Goal: Task Accomplishment & Management: Manage account settings

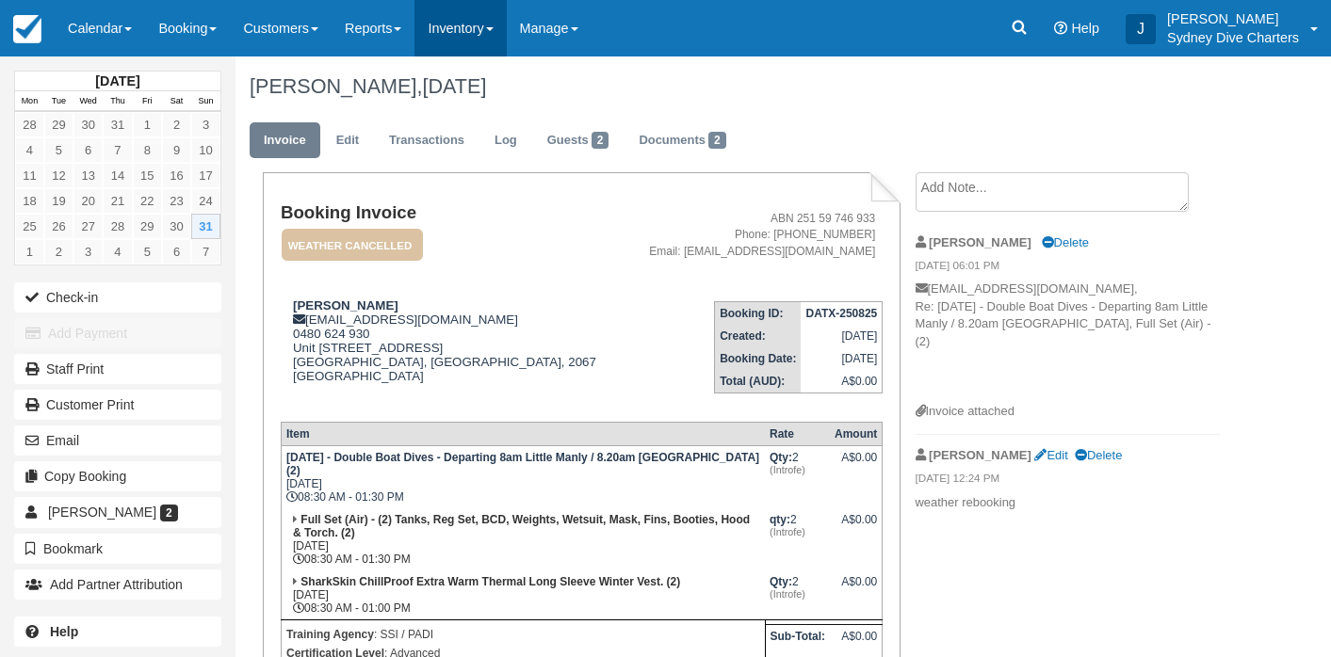
click at [483, 31] on link "Inventory" at bounding box center [459, 28] width 91 height 56
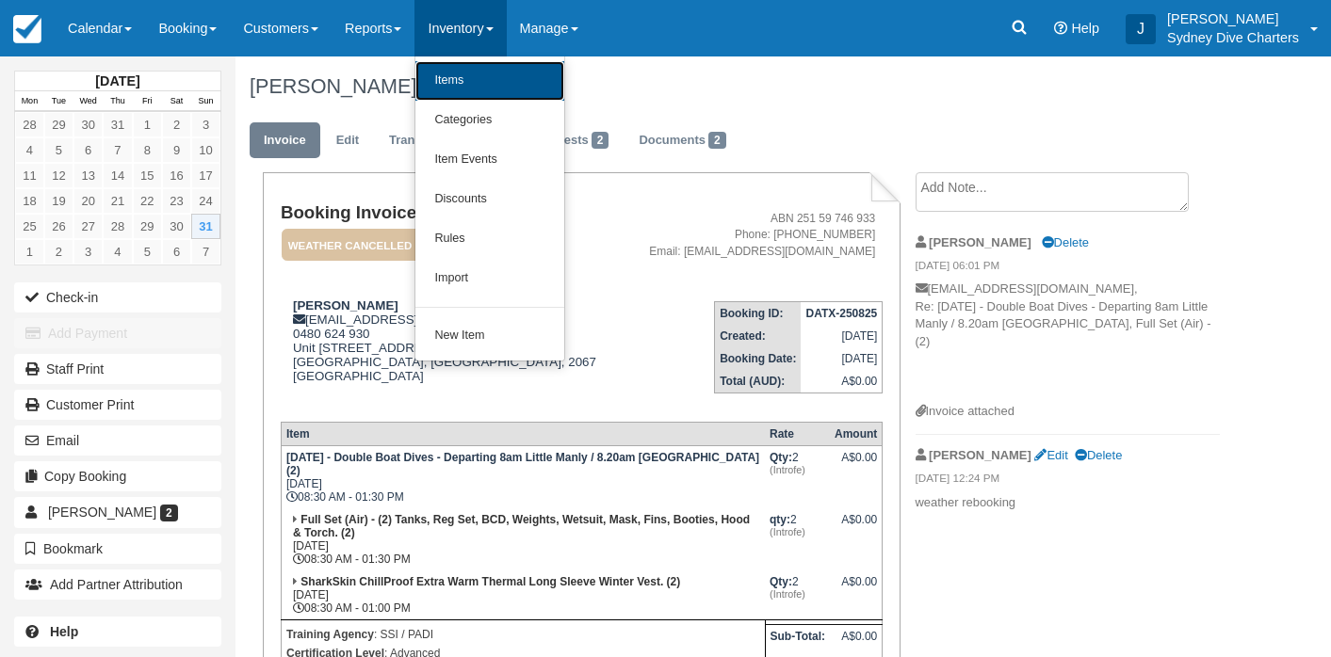
click at [486, 74] on link "Items" at bounding box center [489, 81] width 149 height 40
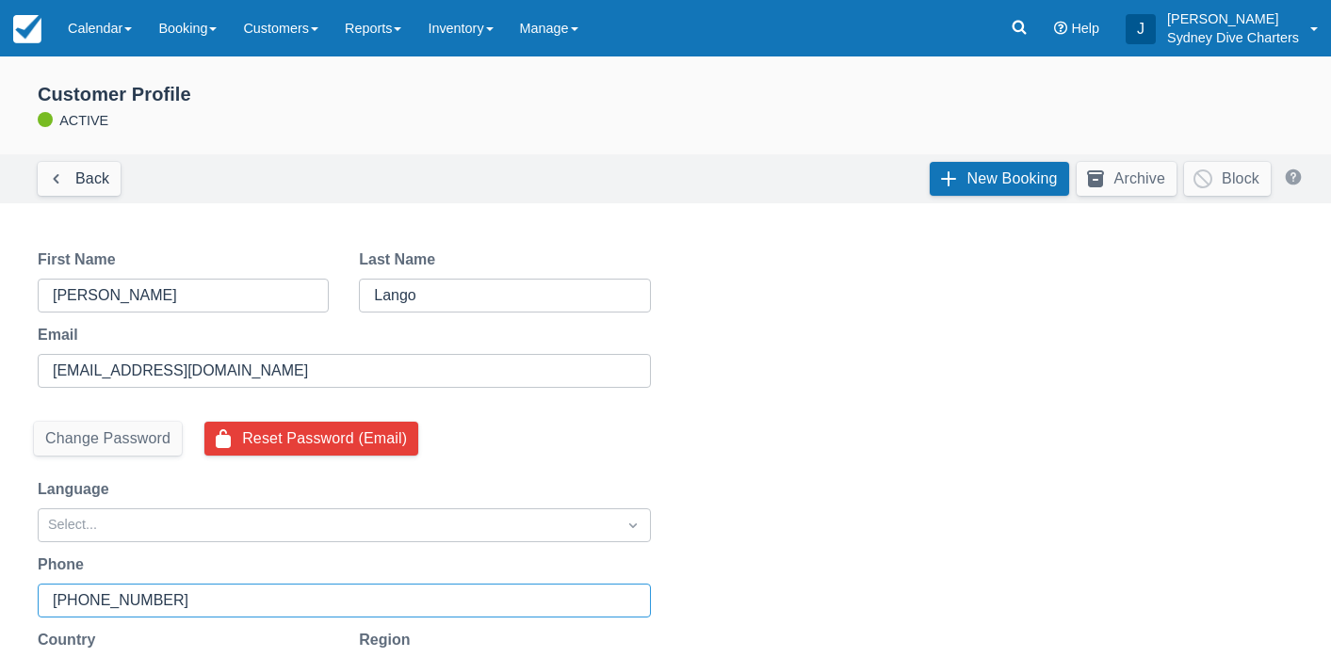
scroll to position [169, 0]
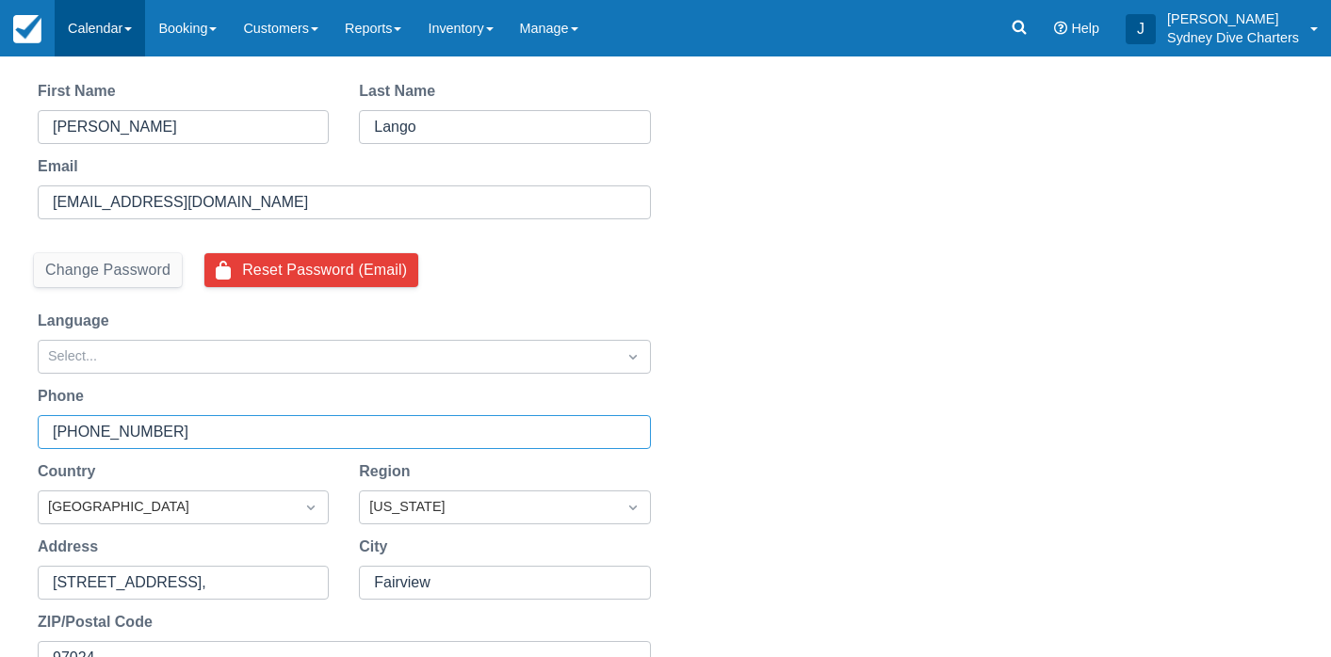
click at [104, 24] on link "Calendar" at bounding box center [100, 28] width 90 height 56
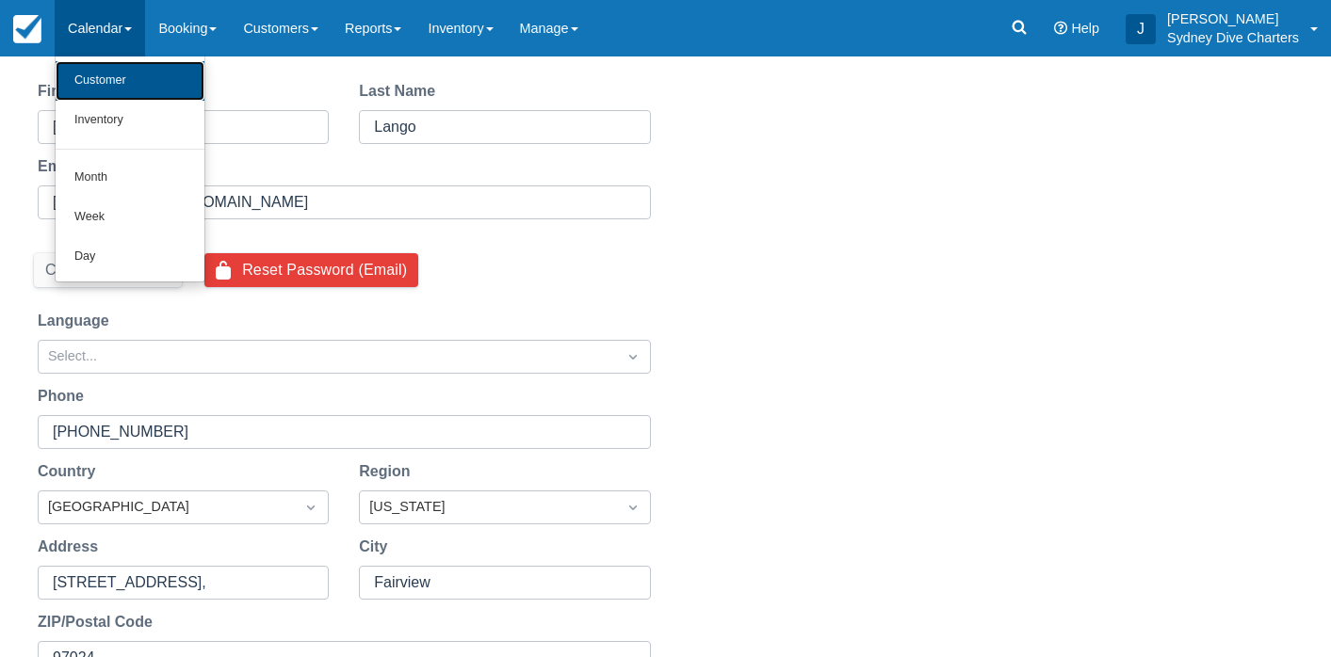
click at [105, 70] on link "Customer" at bounding box center [130, 81] width 149 height 40
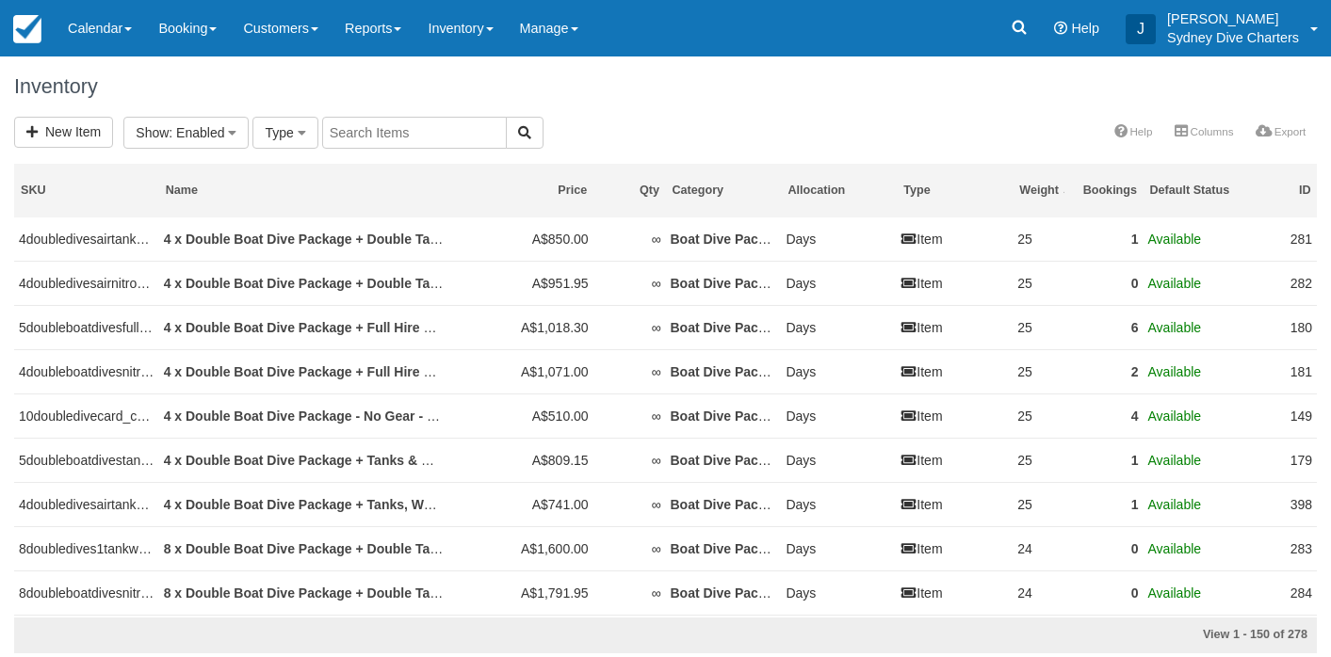
click at [411, 137] on input "text" at bounding box center [414, 133] width 185 height 32
click at [599, 95] on h1 "Inventory" at bounding box center [665, 86] width 1302 height 23
click at [332, 129] on div "New Item Category Filter Refresher Course (1) Administration Fees (1) Professio…" at bounding box center [273, 132] width 519 height 15
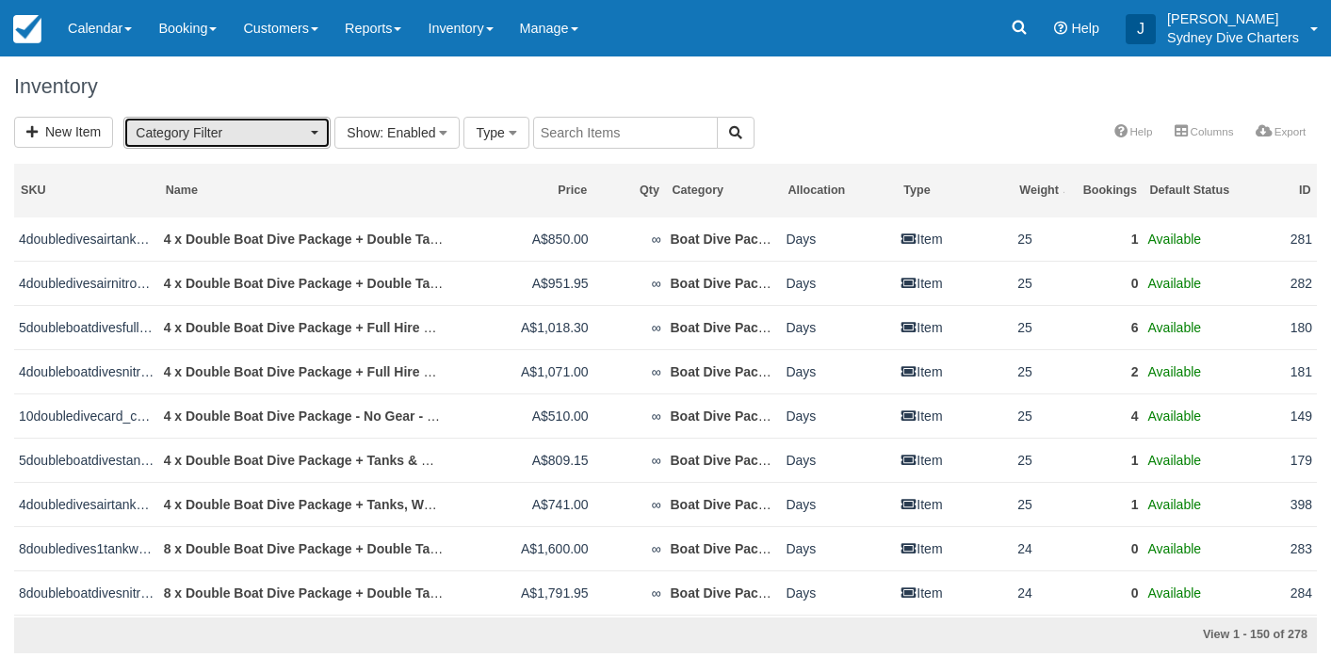
click at [319, 137] on button "Category Filter" at bounding box center [226, 133] width 207 height 32
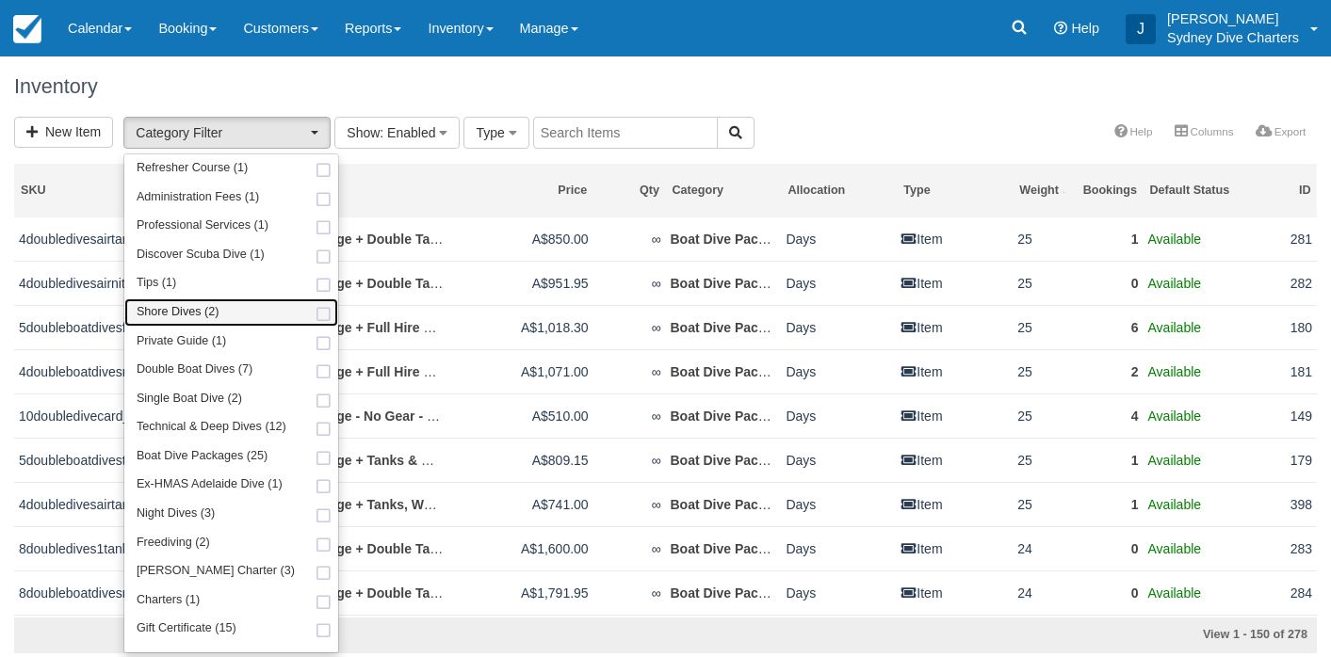
click at [315, 315] on span at bounding box center [324, 315] width 20 height 12
select select "65"
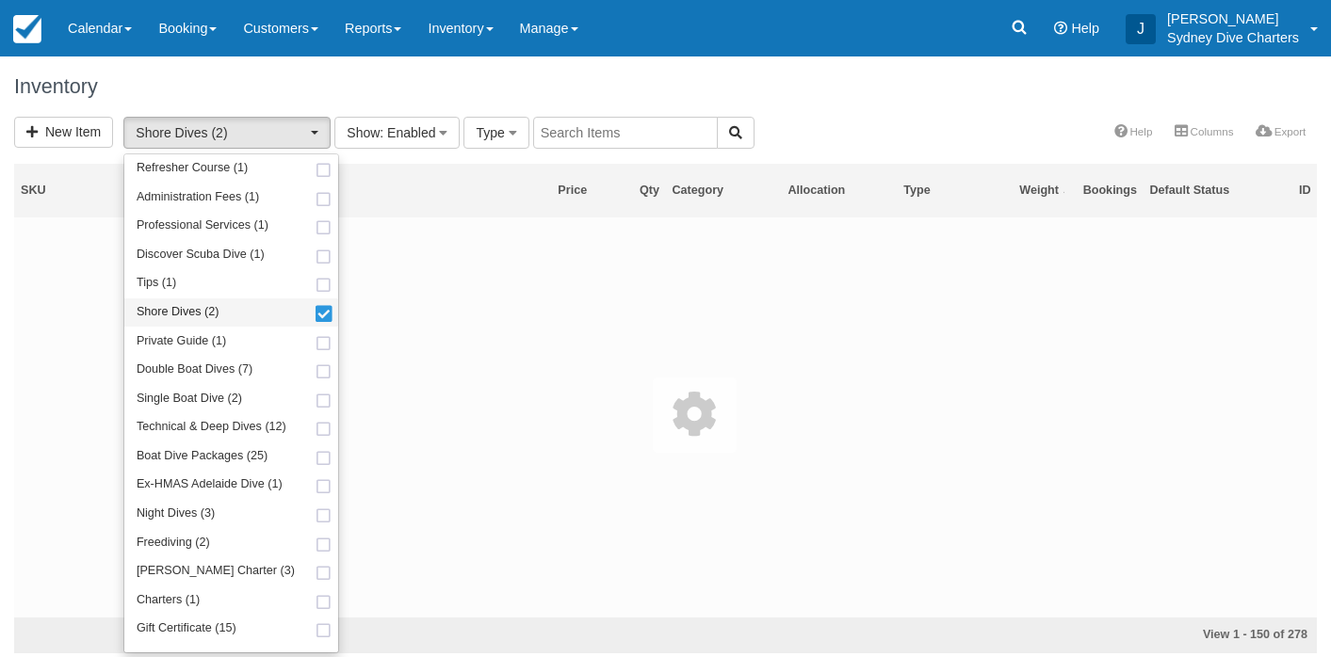
scroll to position [70, 0]
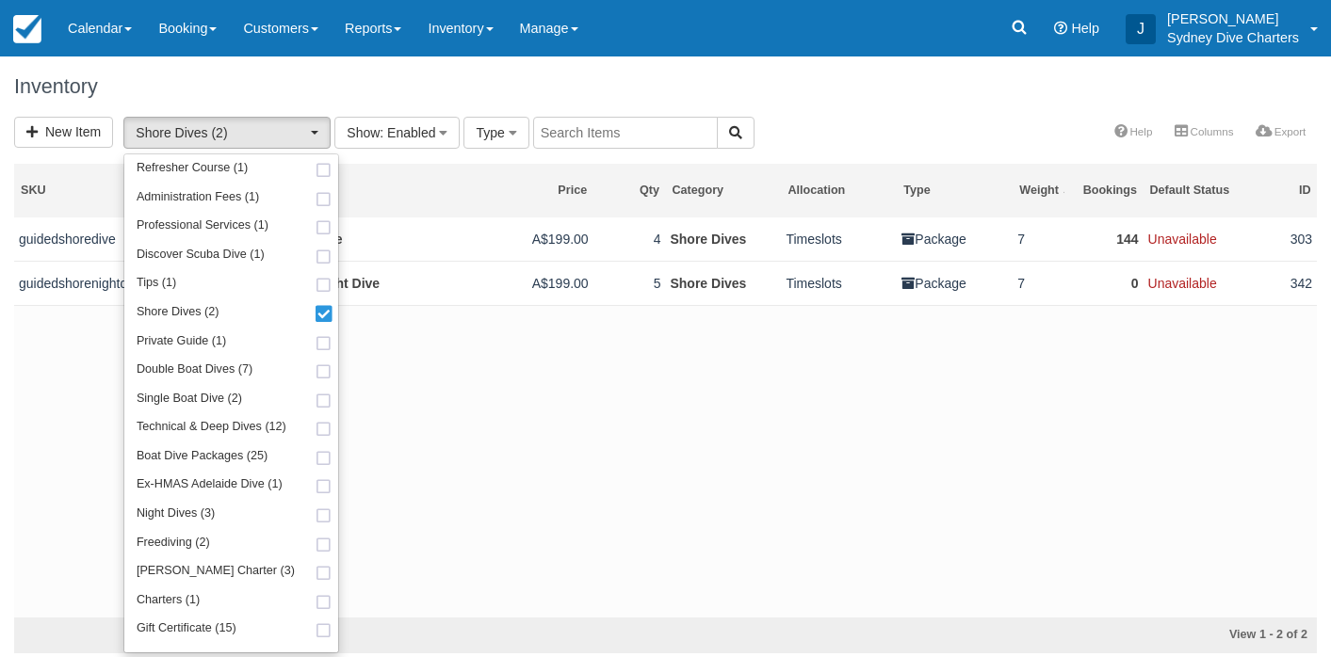
click at [902, 110] on div "Inventory" at bounding box center [665, 86] width 1331 height 60
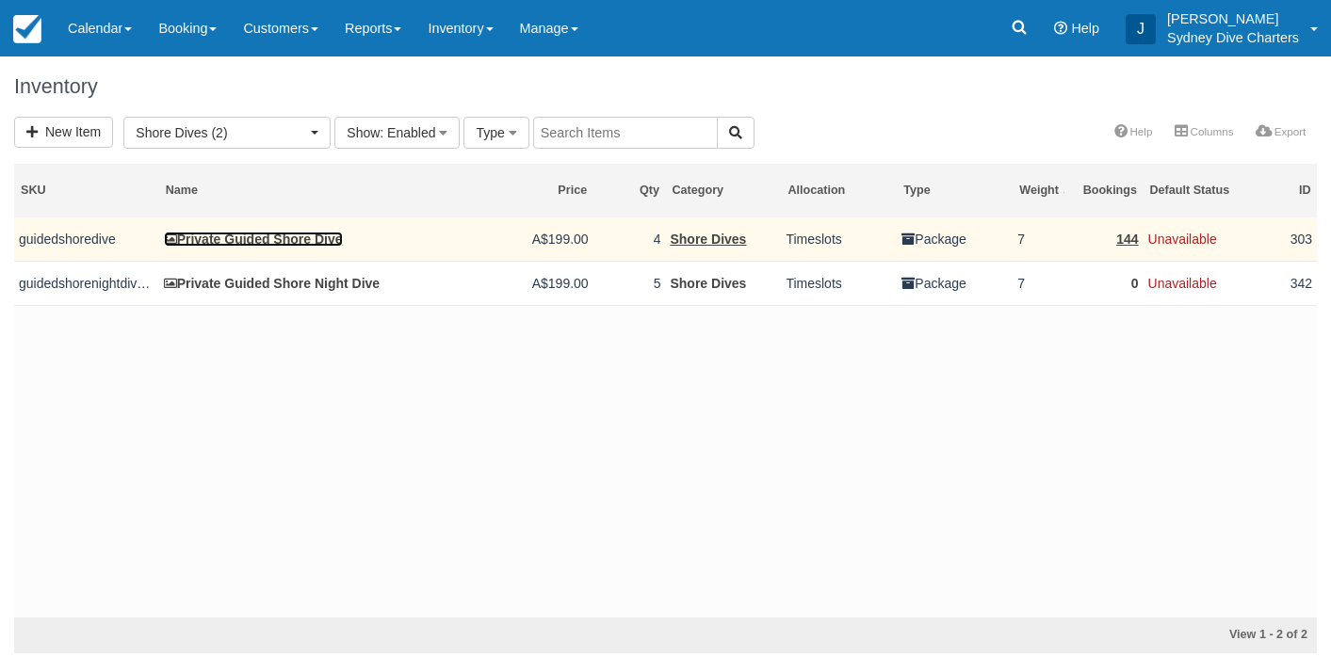
click at [328, 238] on link "Private Guided Shore Dive" at bounding box center [253, 239] width 179 height 15
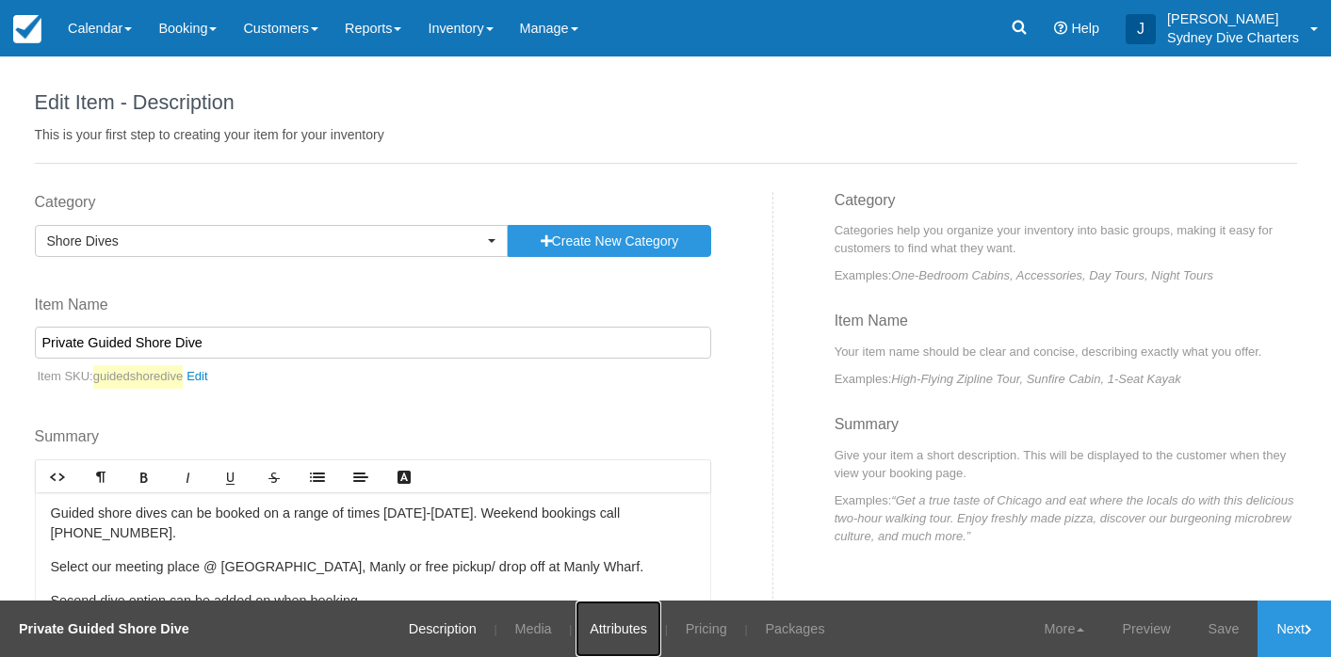
click at [617, 628] on link "Attributes" at bounding box center [618, 629] width 86 height 56
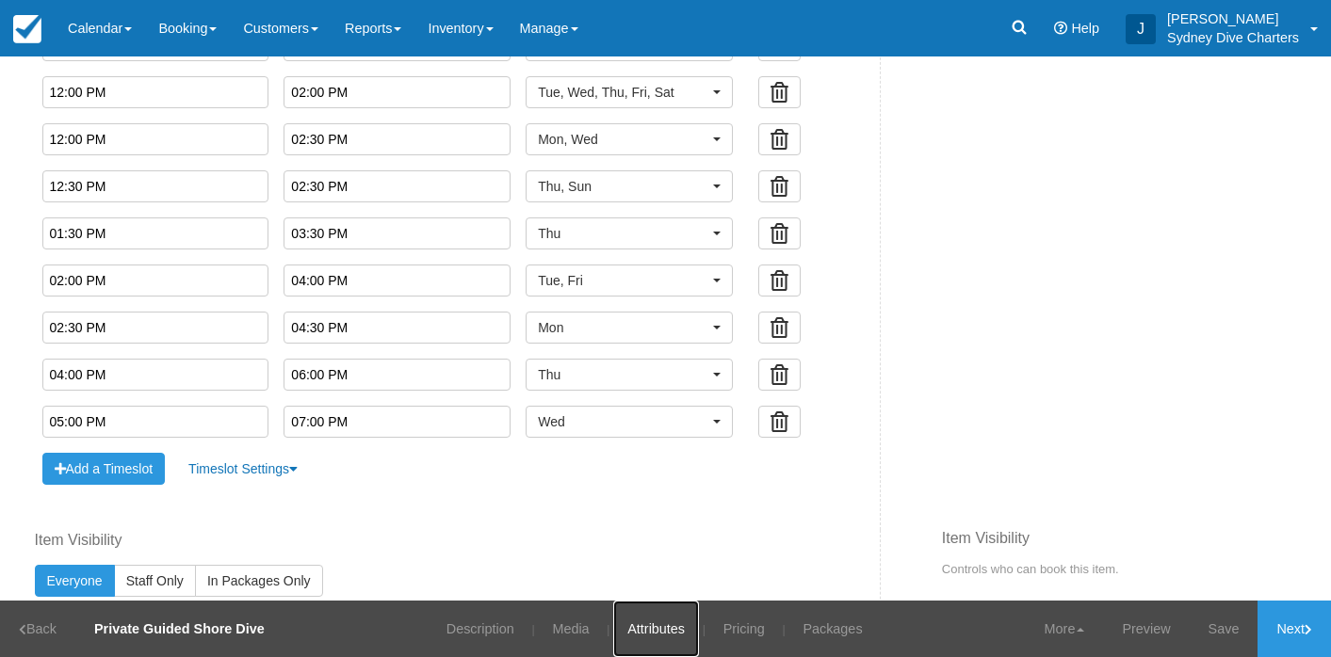
scroll to position [1397, 0]
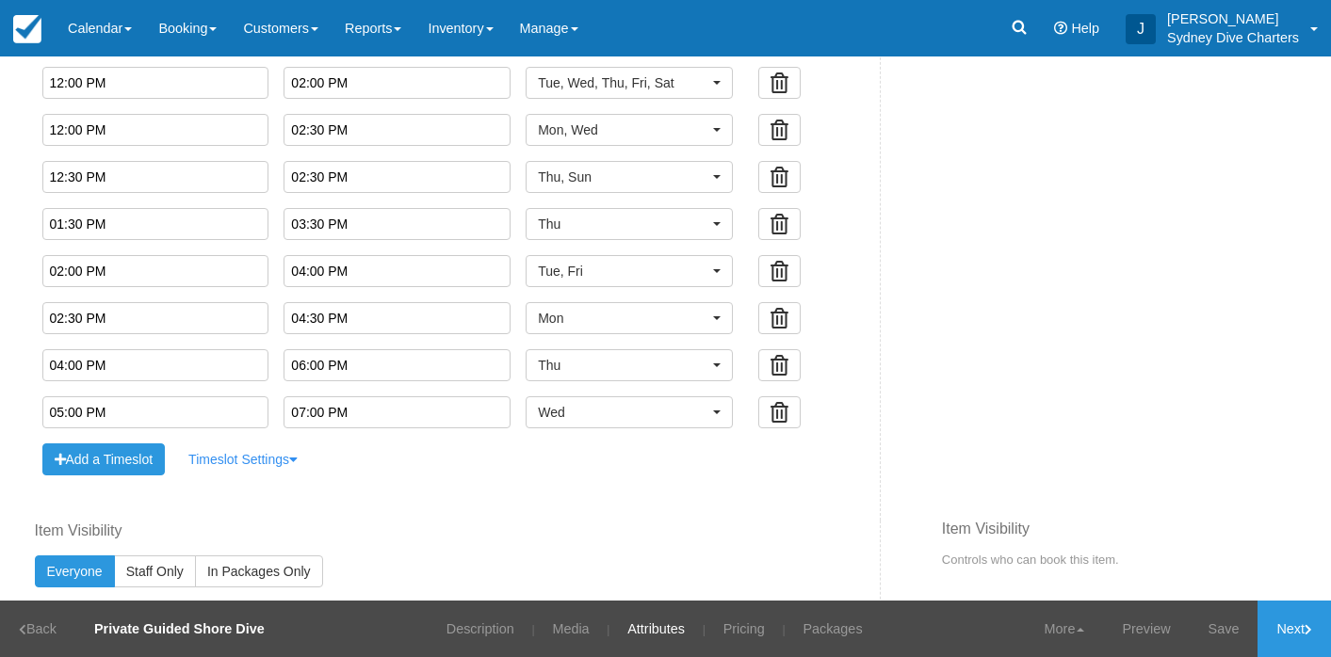
click at [267, 454] on link "Timeslot Settings" at bounding box center [243, 460] width 134 height 32
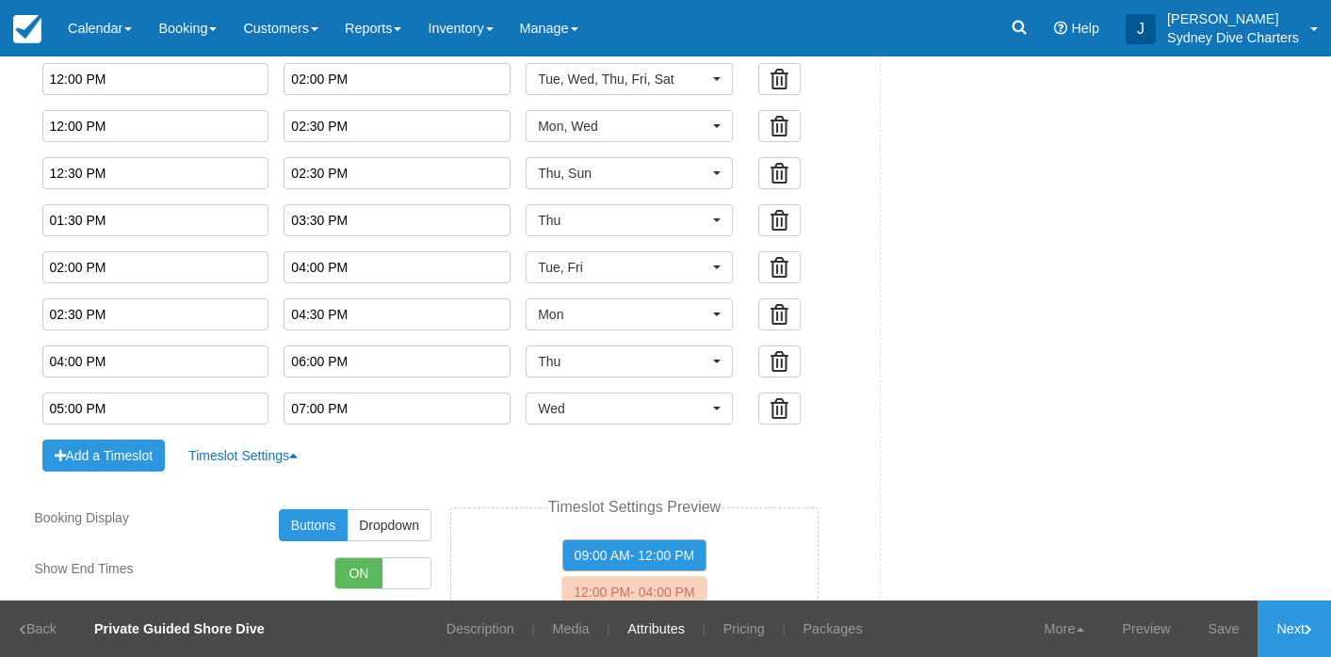
scroll to position [1404, 0]
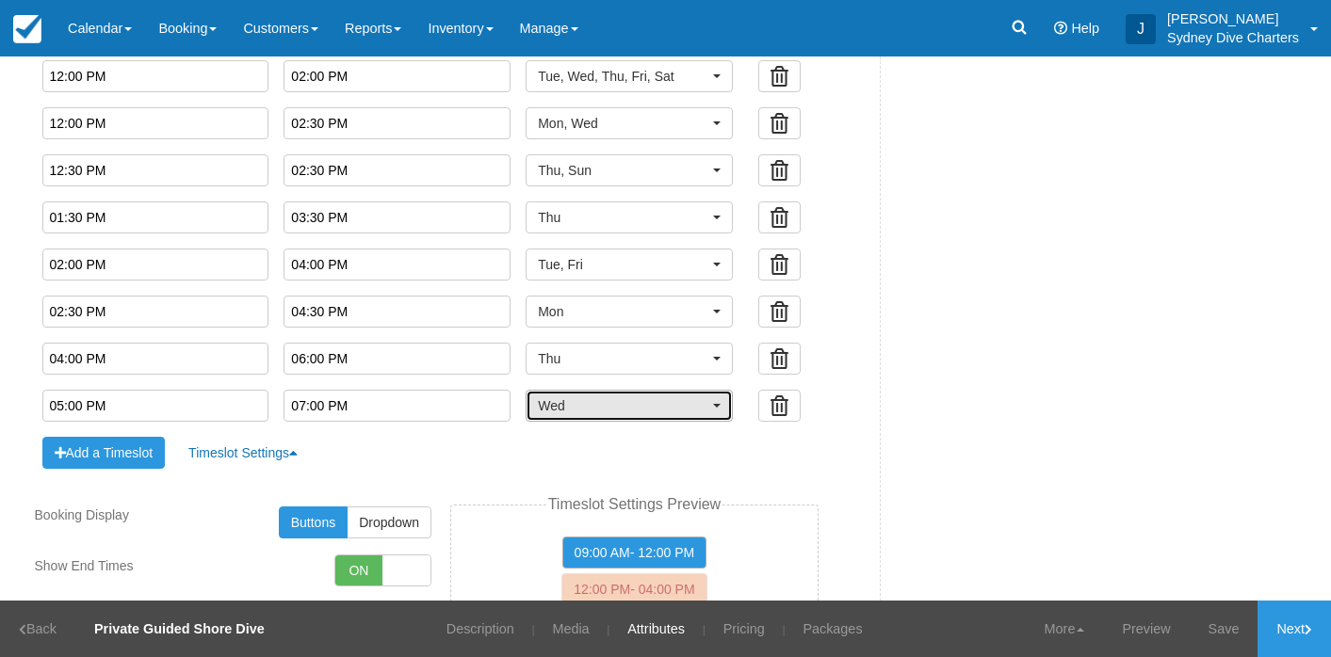
click at [702, 400] on button "Wed" at bounding box center [628, 406] width 207 height 32
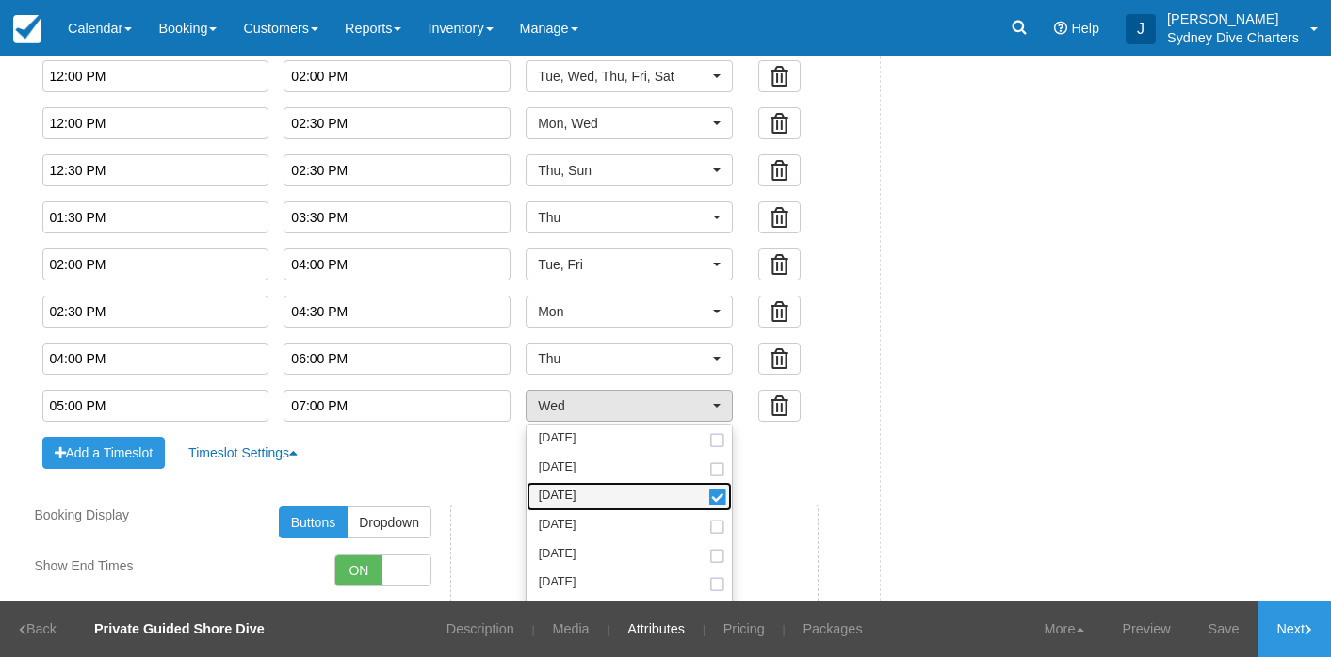
click at [707, 499] on span at bounding box center [717, 498] width 20 height 13
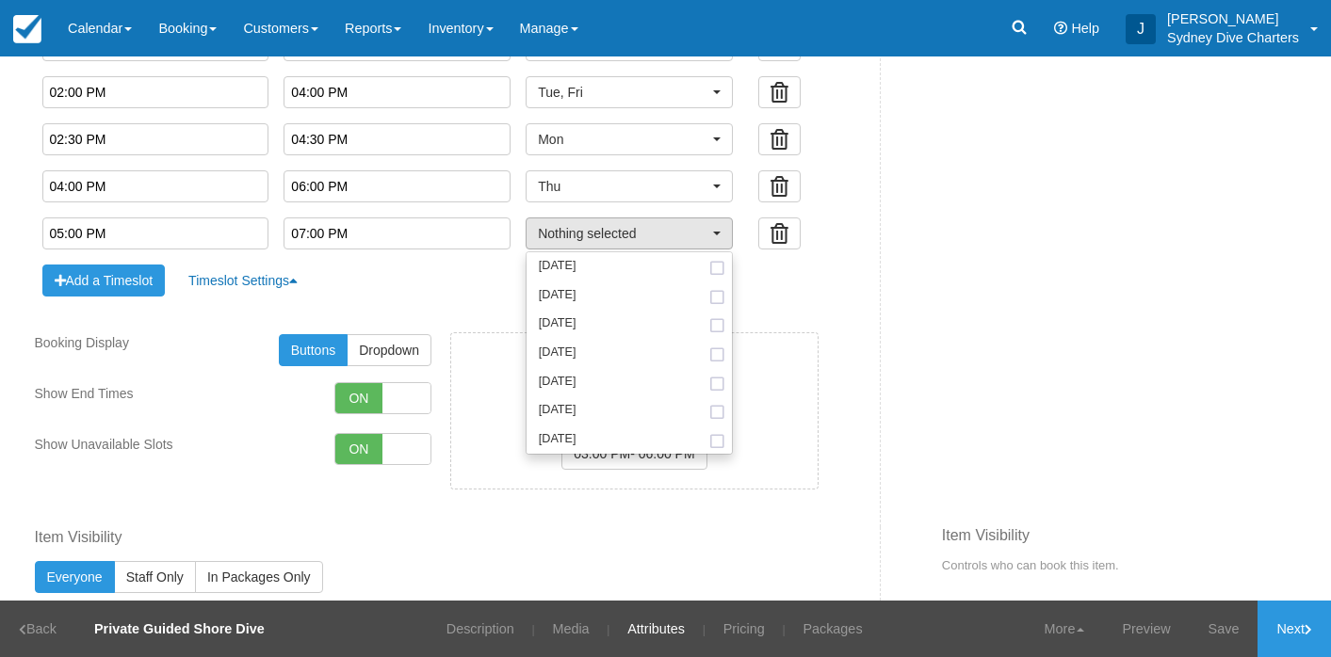
scroll to position [1628, 0]
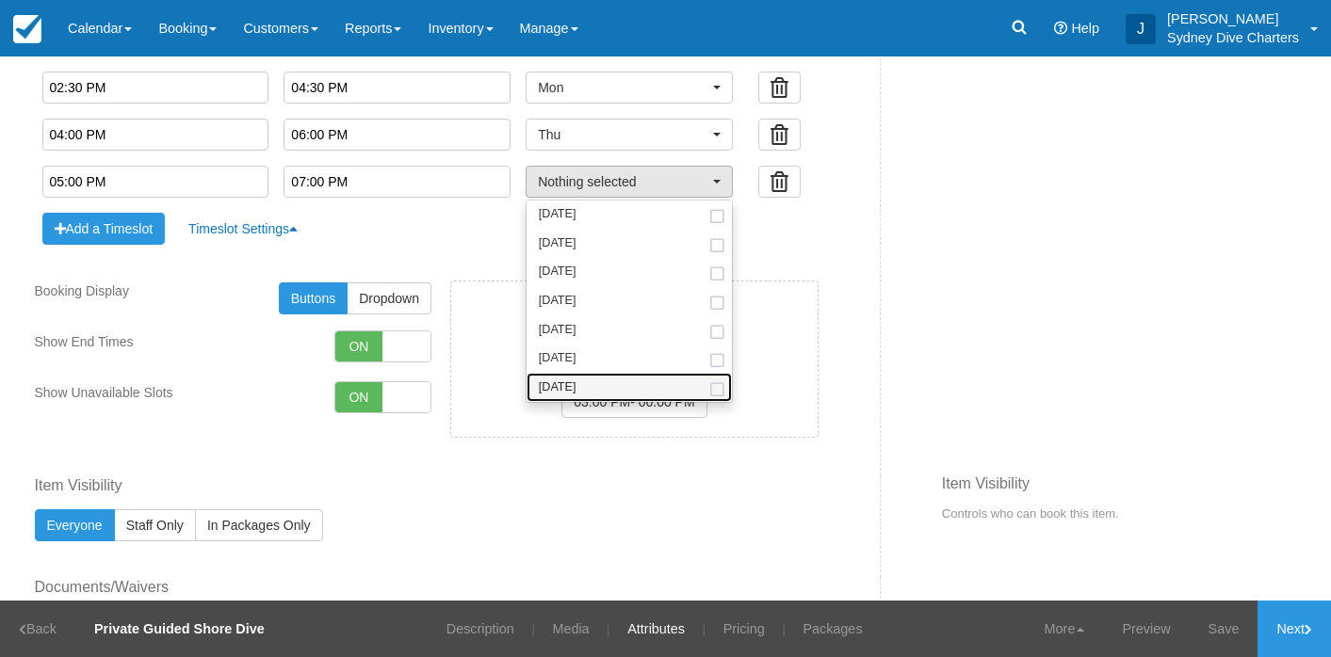
click at [707, 388] on span at bounding box center [717, 390] width 20 height 12
select select "sun"
click at [181, 188] on input "05:00 PM" at bounding box center [155, 182] width 227 height 32
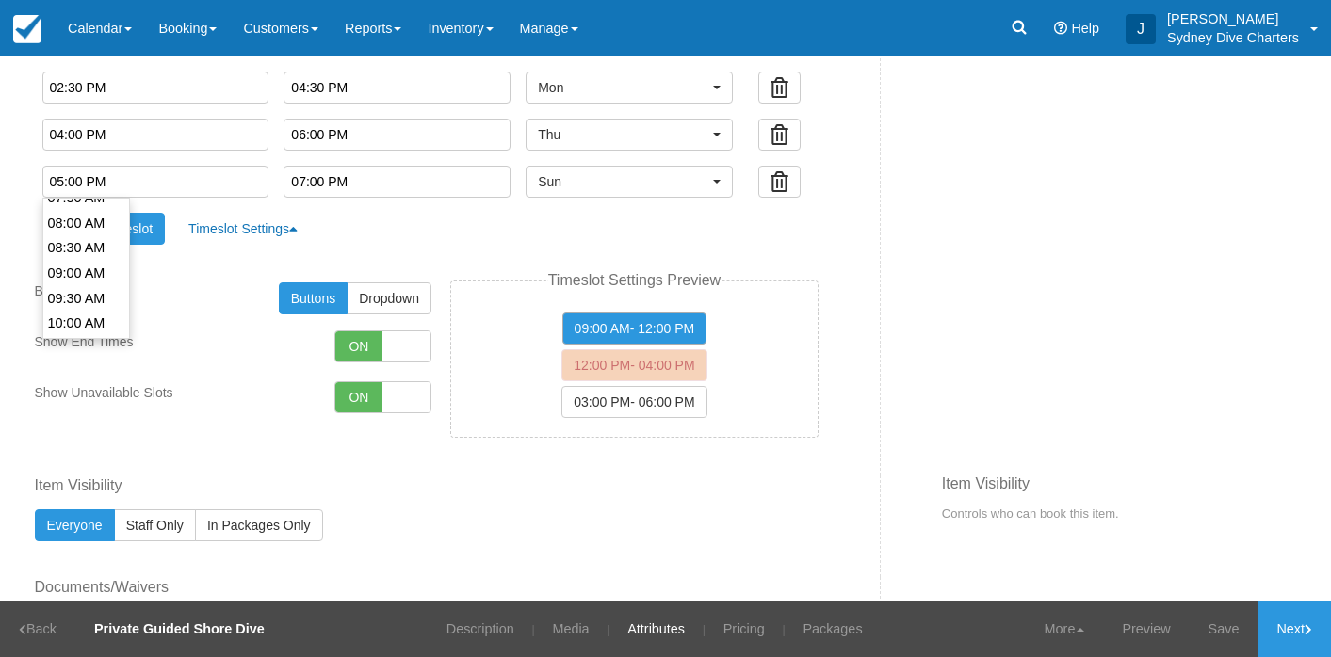
scroll to position [389, 0]
type input "08:30 AM"
click at [80, 253] on li "08:30 AM" at bounding box center [86, 246] width 87 height 25
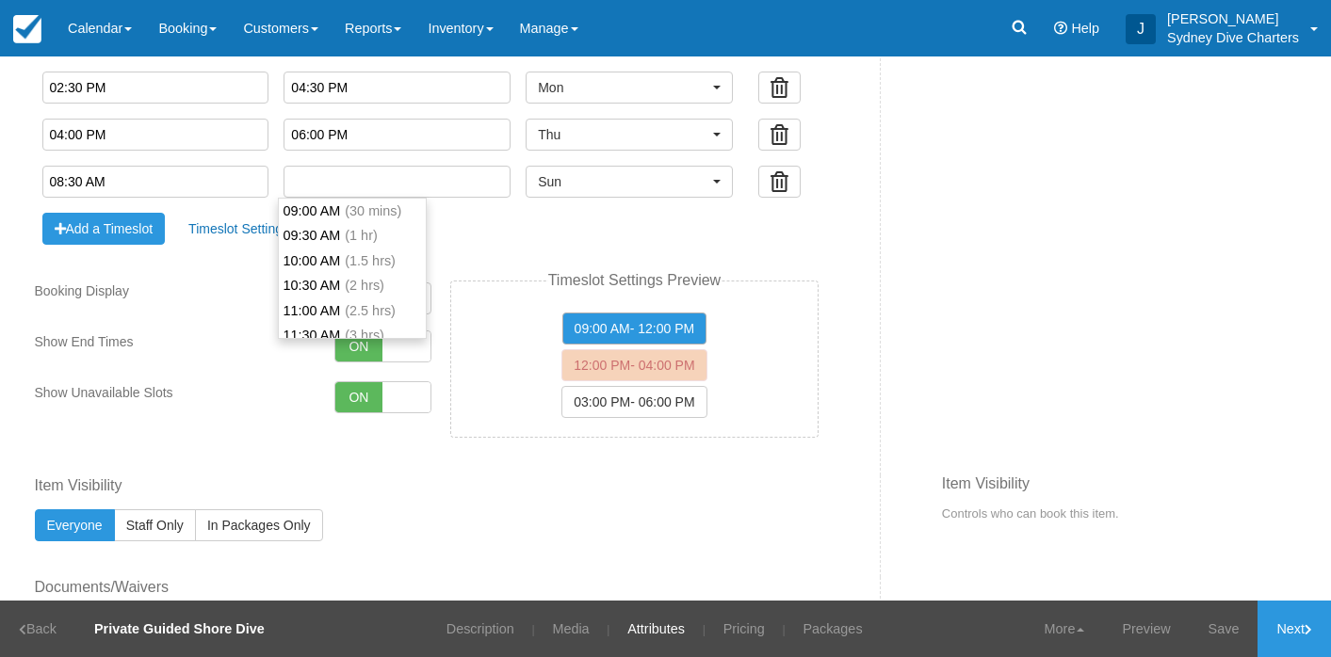
click at [319, 191] on input "text" at bounding box center [396, 182] width 227 height 32
type input "11:00 AM"
click at [342, 317] on li "11:00 AM (2.5 hrs)" at bounding box center [352, 310] width 147 height 25
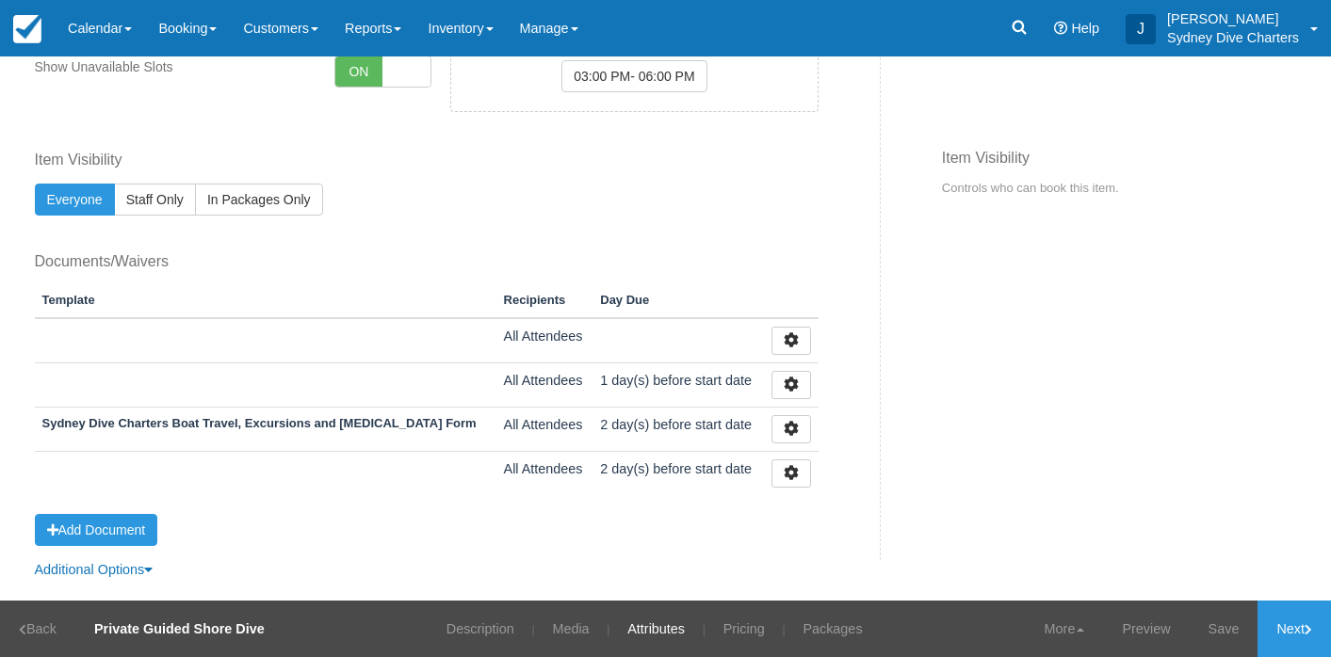
scroll to position [1960, 0]
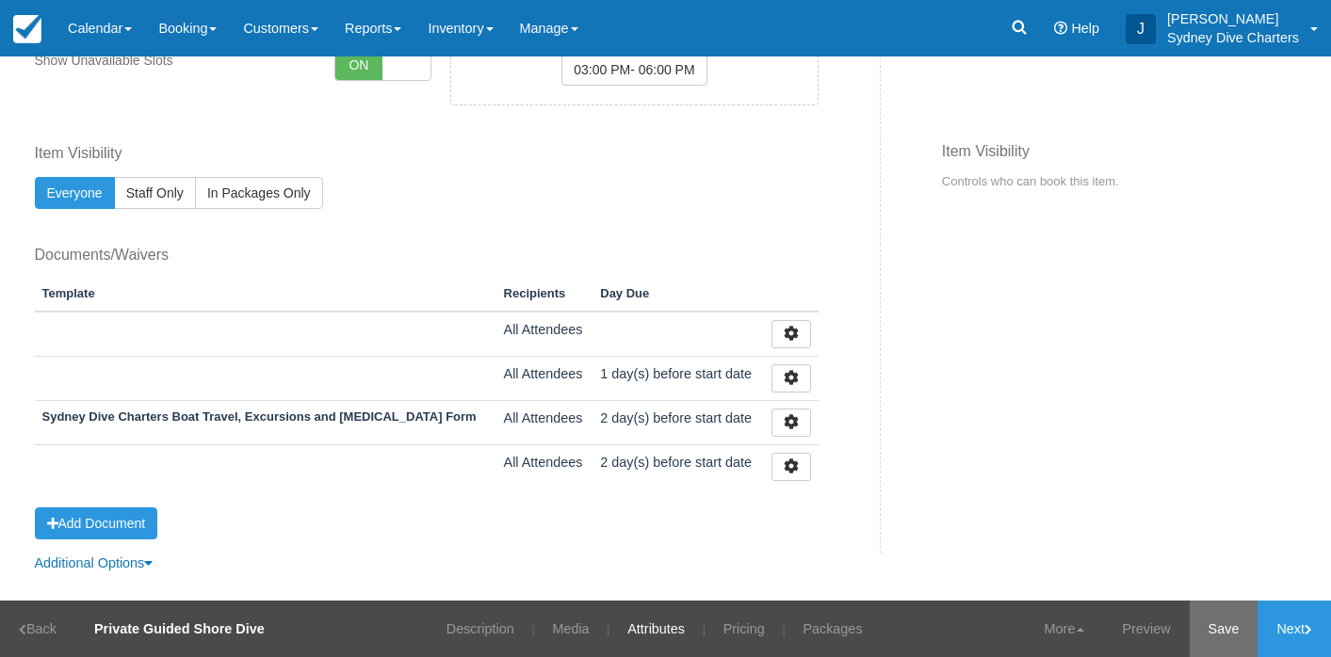
click at [1216, 623] on link "Save" at bounding box center [1223, 629] width 69 height 56
click at [752, 635] on link "Pricing" at bounding box center [732, 629] width 70 height 56
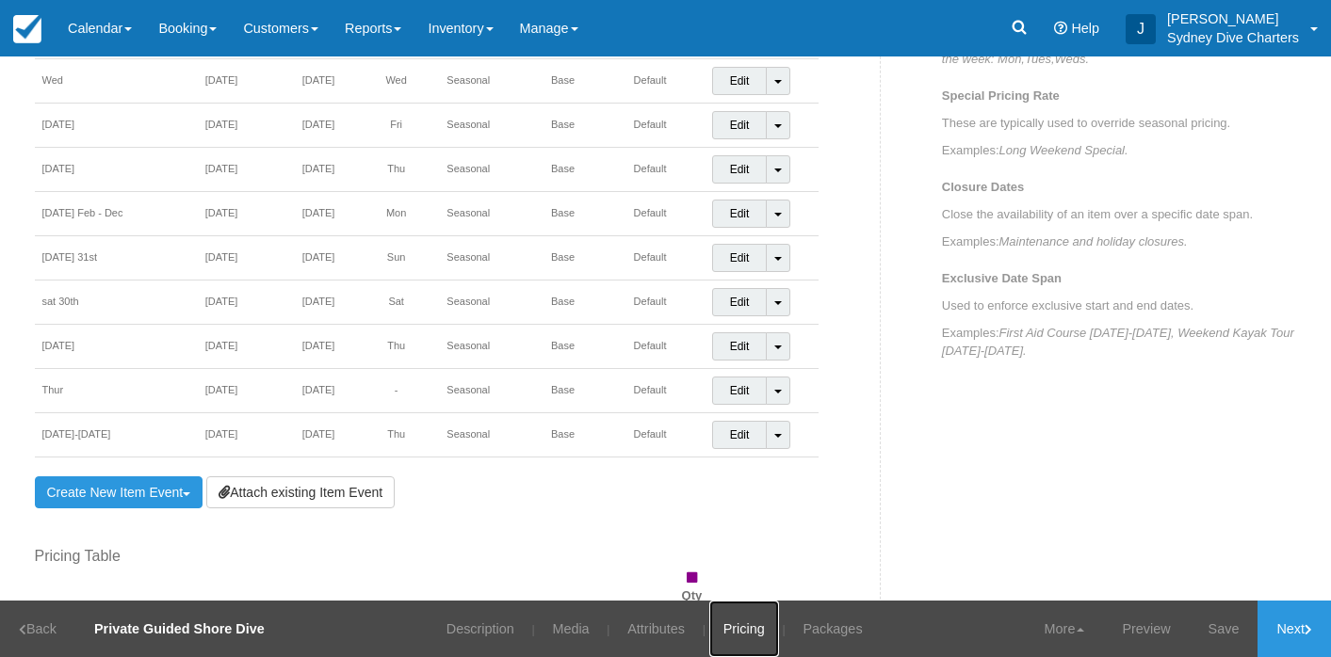
scroll to position [802, 0]
click at [160, 496] on link "Create New Item Event Toggle Dropdown" at bounding box center [119, 492] width 169 height 32
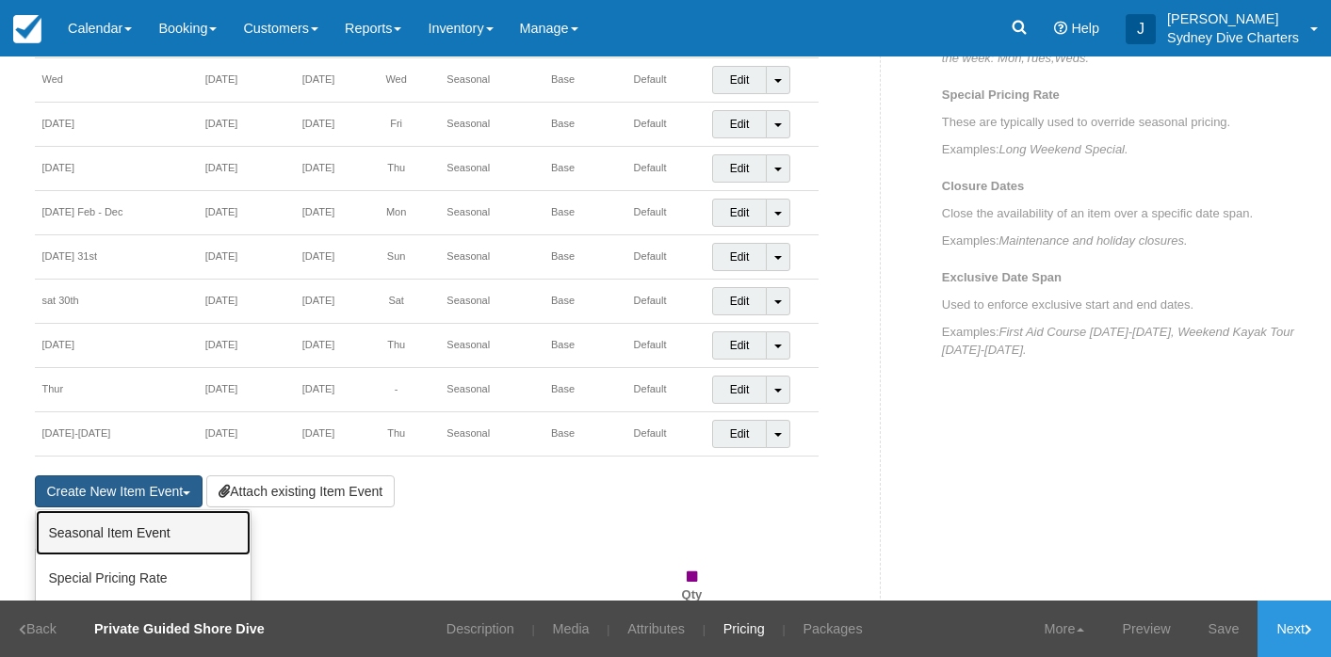
click at [164, 528] on link "Seasonal Item Event" at bounding box center [143, 532] width 215 height 45
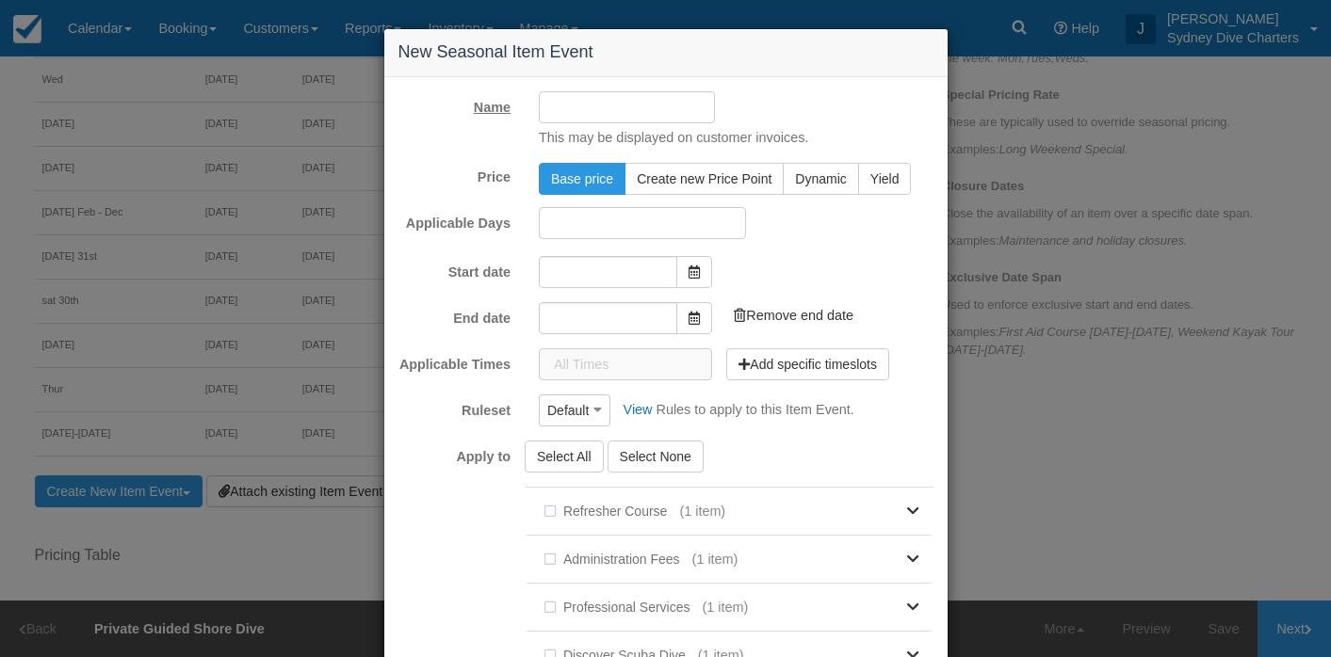
type input "[DATE]"
type input "01/10/2025"
click at [554, 111] on input "Name" at bounding box center [627, 107] width 176 height 32
type input "sunday 31st"
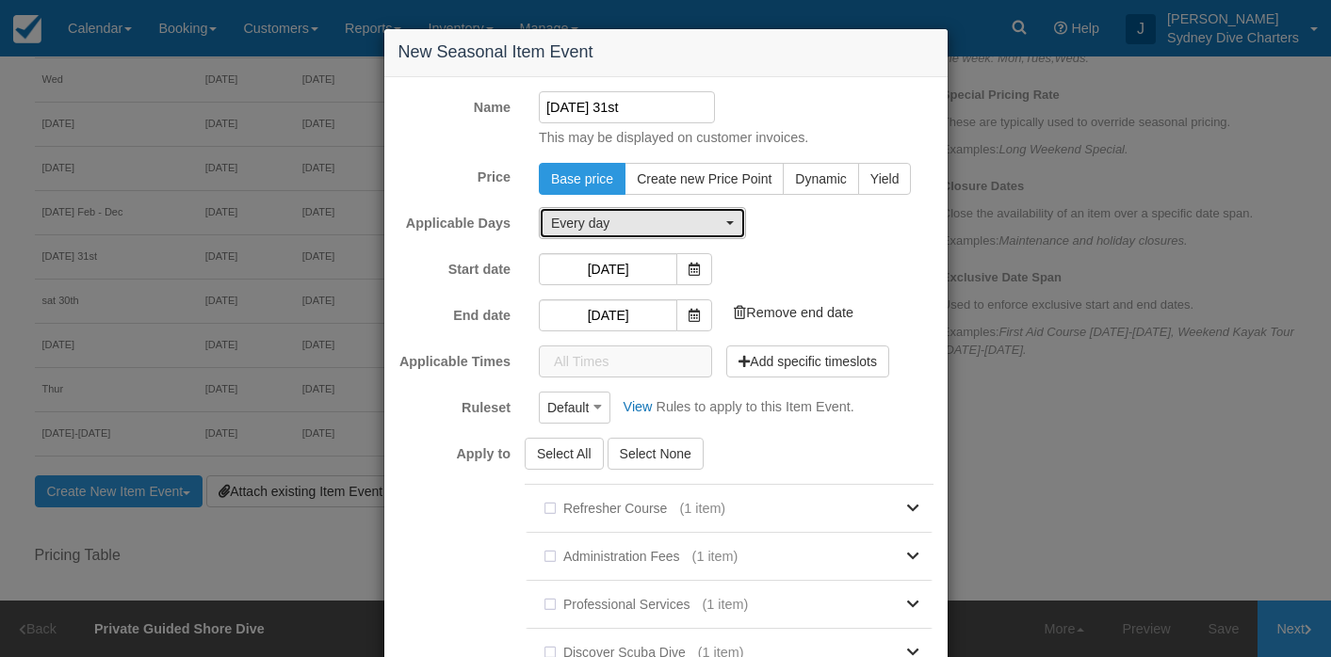
click at [665, 218] on span "Every day" at bounding box center [636, 223] width 170 height 19
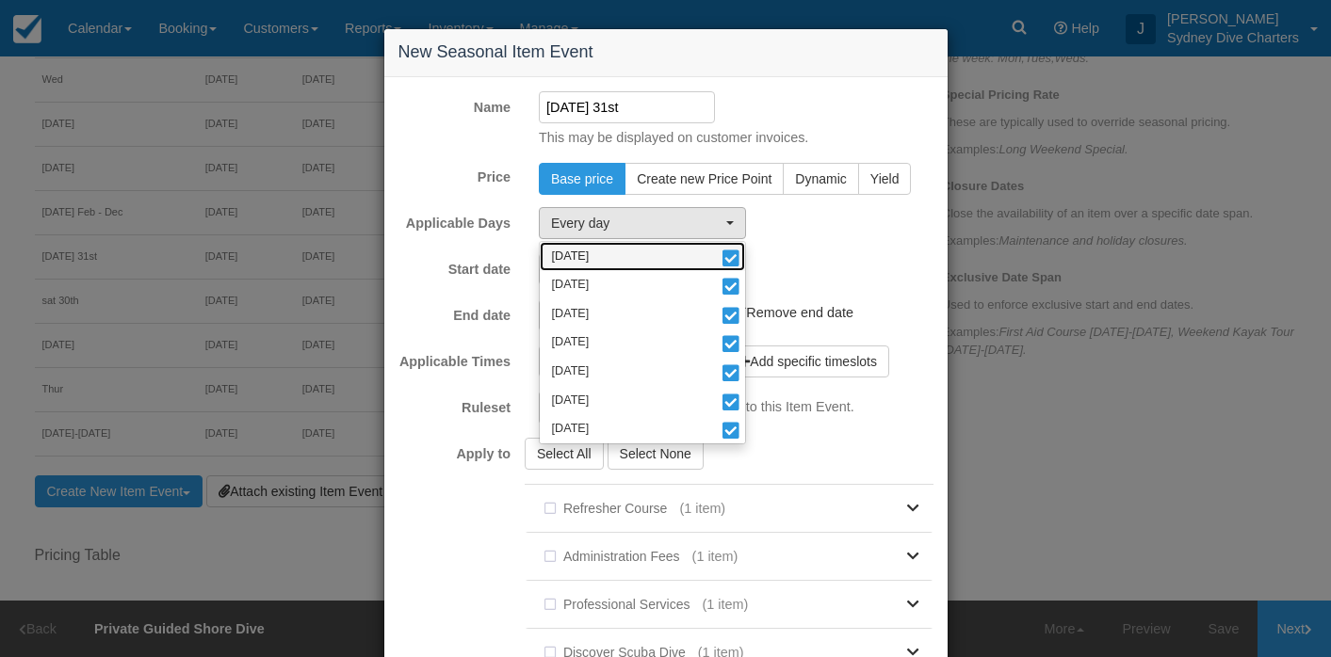
click at [713, 259] on link "Monday" at bounding box center [642, 256] width 205 height 29
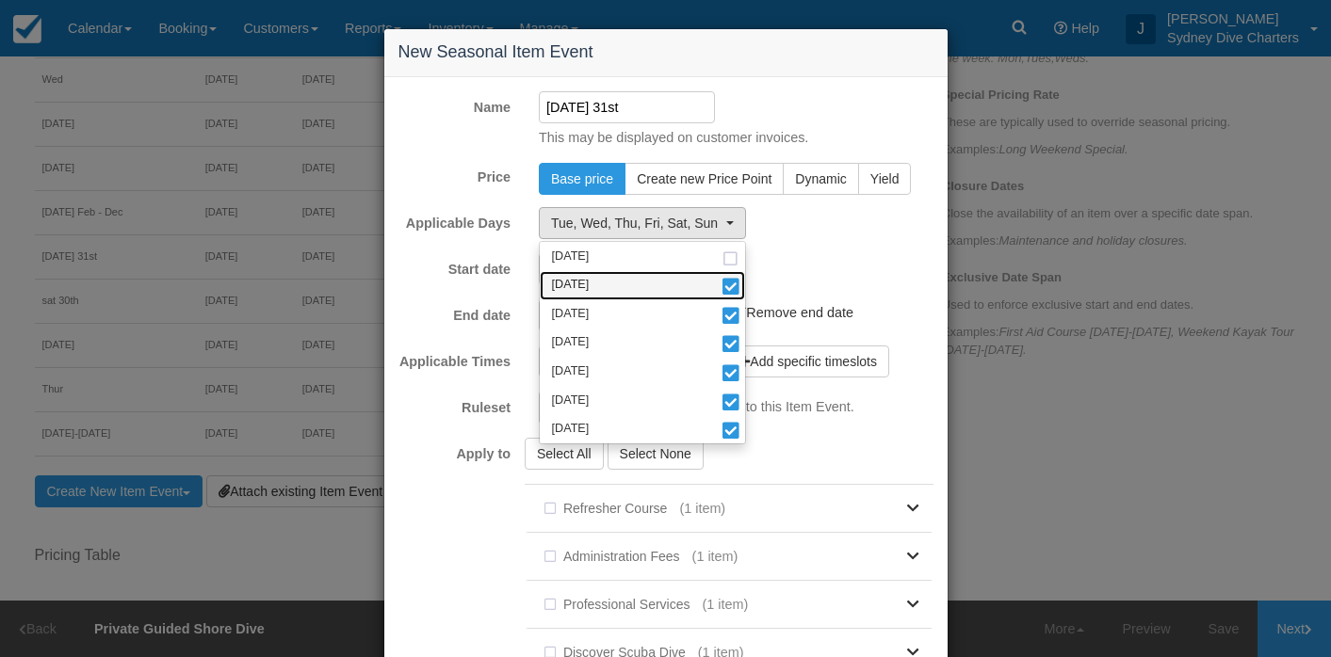
click at [718, 289] on link "Tuesday" at bounding box center [642, 285] width 205 height 29
click at [720, 311] on span at bounding box center [730, 317] width 20 height 13
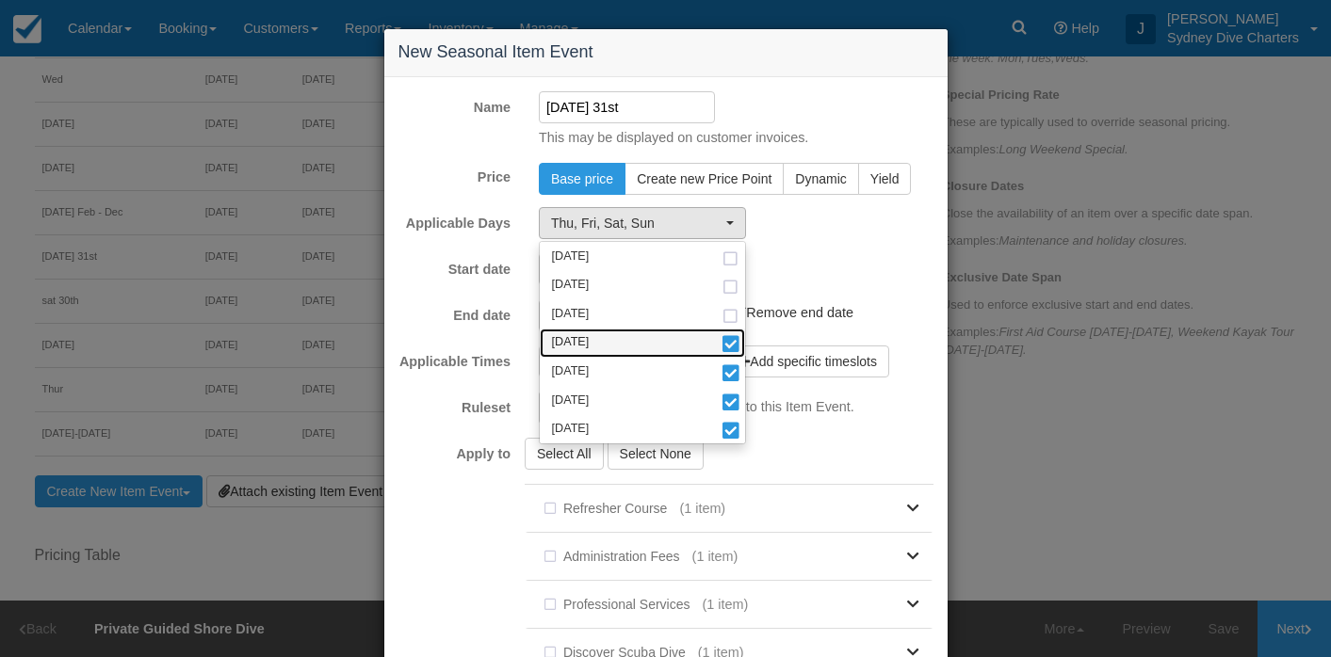
click at [727, 349] on span at bounding box center [730, 345] width 20 height 13
click at [727, 368] on span at bounding box center [730, 374] width 20 height 13
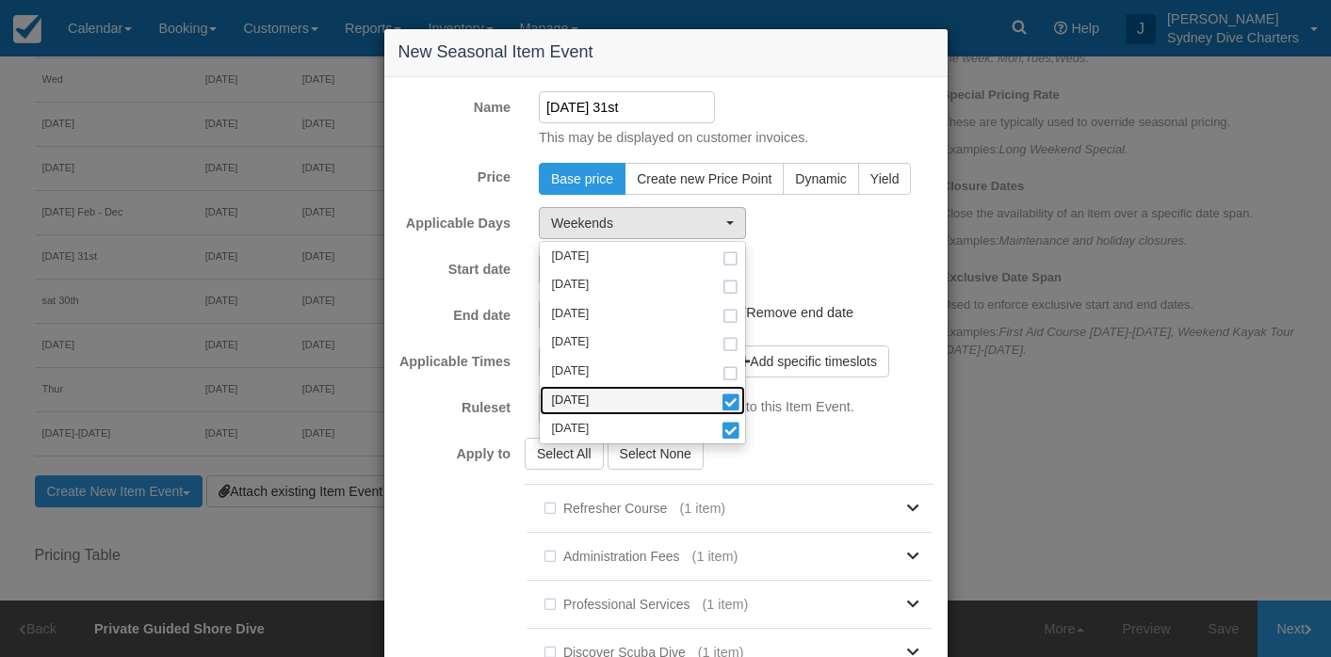
click at [733, 406] on span at bounding box center [730, 403] width 20 height 13
select select "sun"
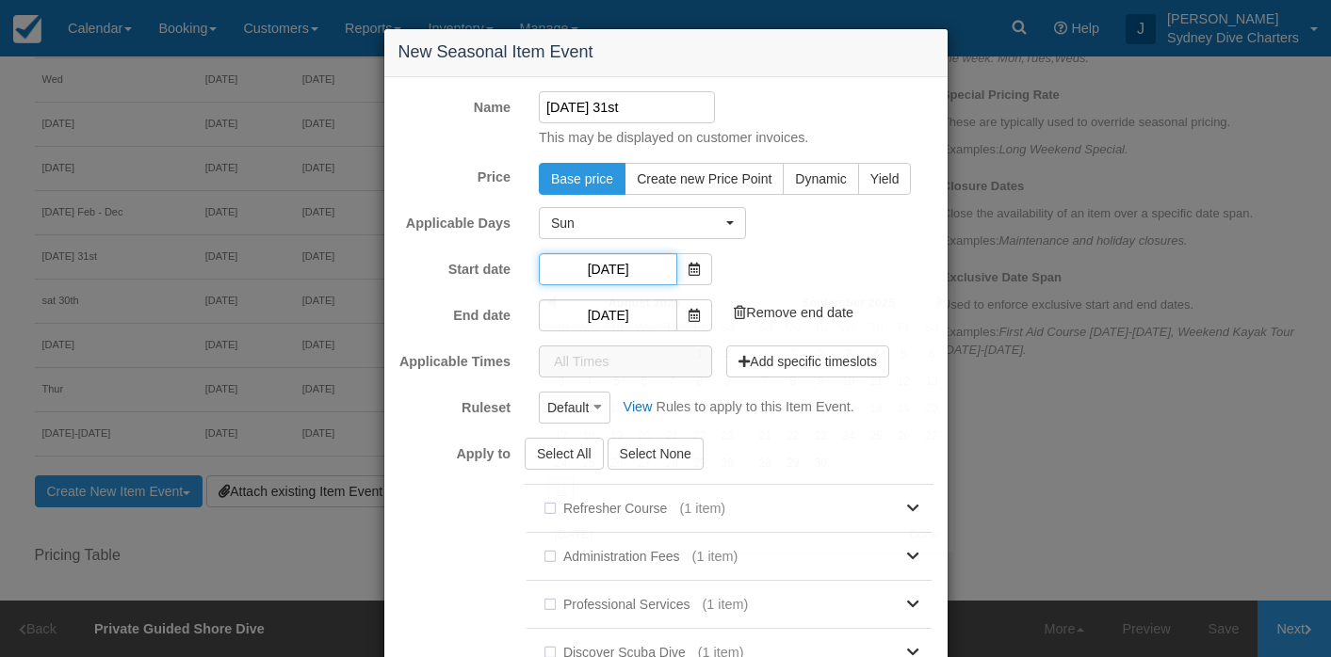
click at [650, 274] on input "31/08/2025" at bounding box center [608, 269] width 138 height 32
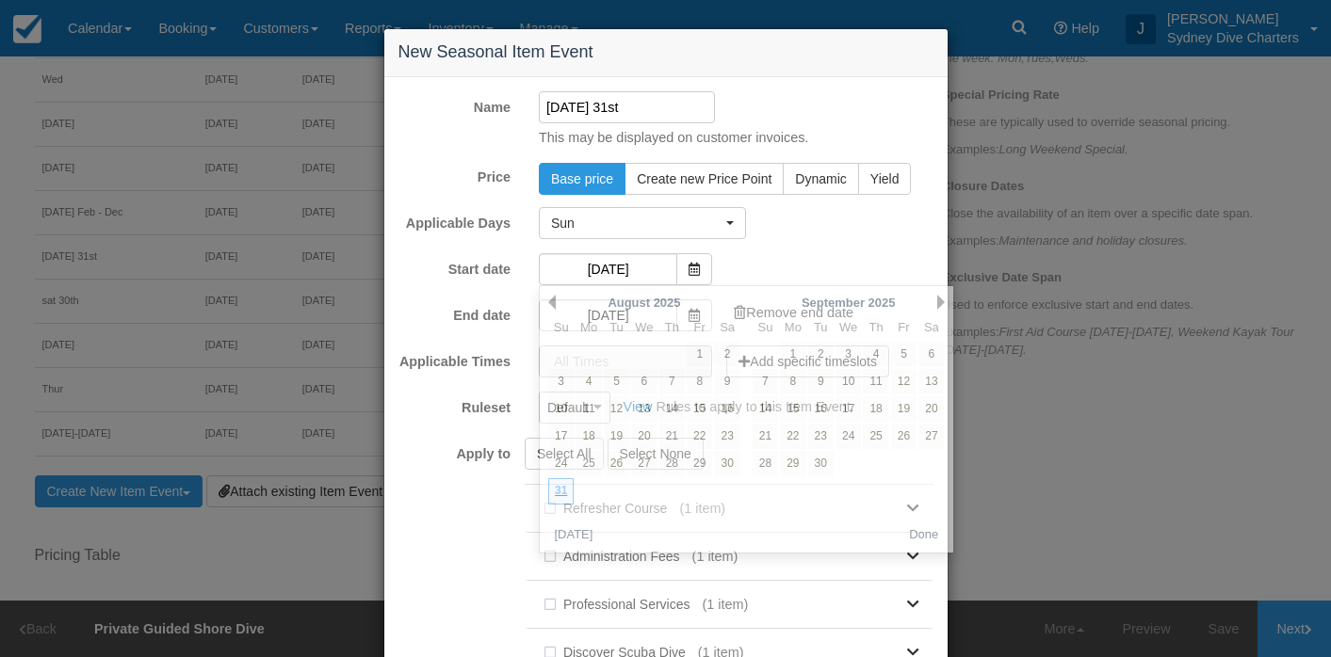
click at [796, 234] on div "Sun Monday Tuesday Wednesday Thursday Friday Saturday Sunday Monday Tuesday Wed…" at bounding box center [735, 223] width 423 height 32
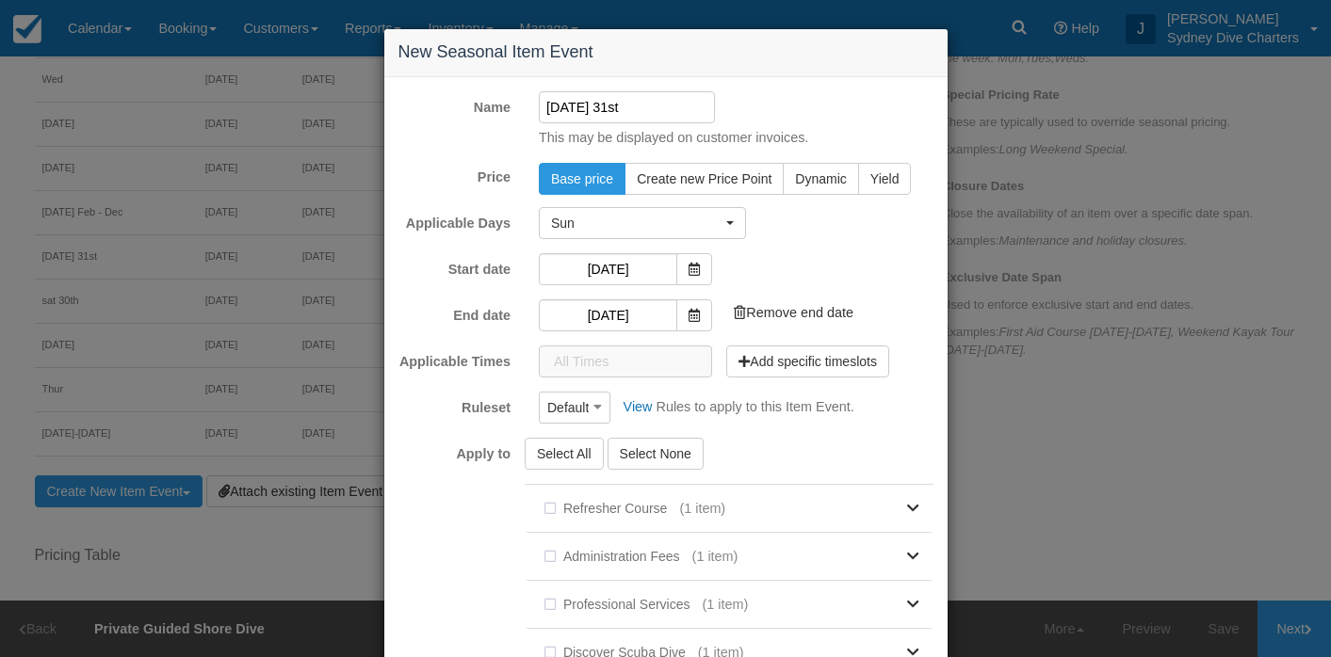
click at [804, 409] on p "Rules to apply to this Item Event." at bounding box center [754, 407] width 198 height 20
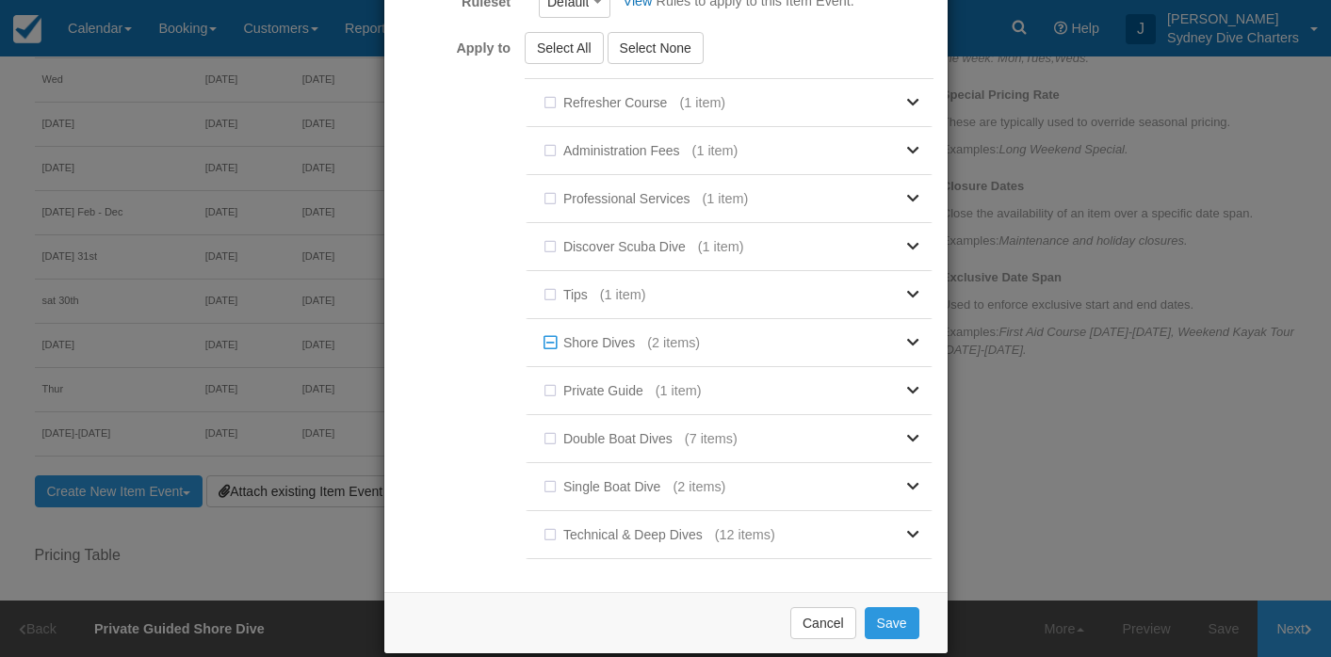
scroll to position [431, 0]
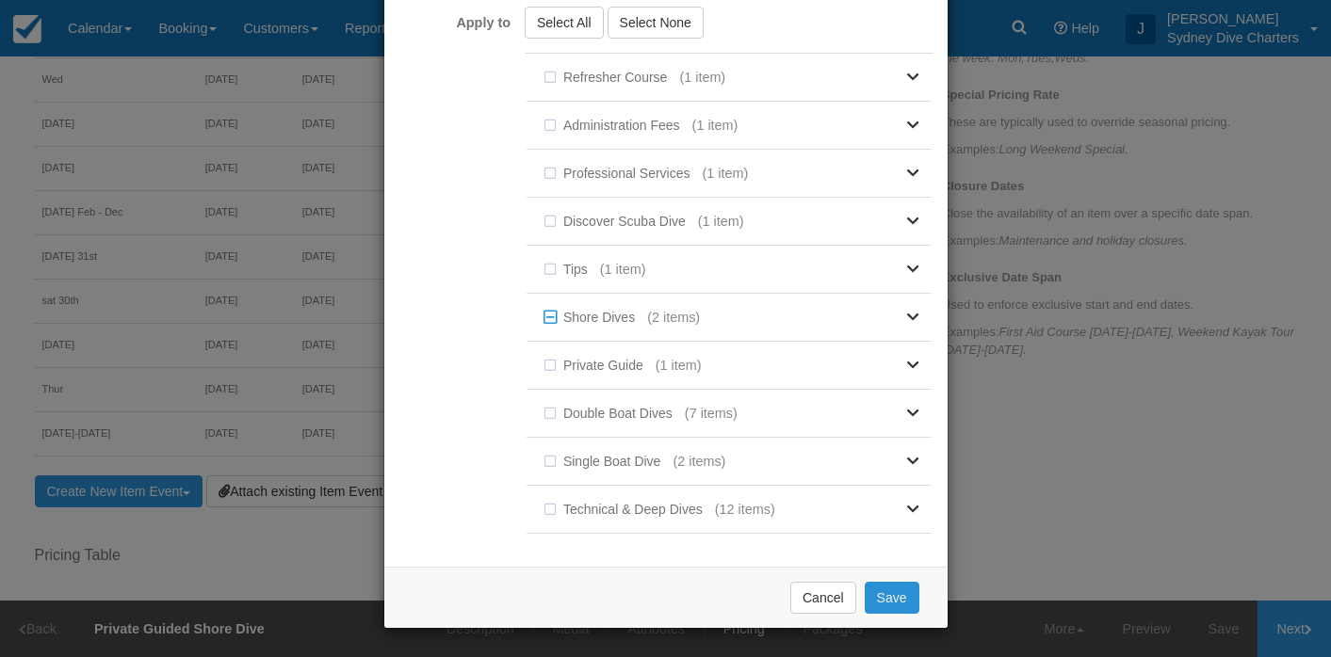
click at [899, 595] on button "Save" at bounding box center [891, 598] width 55 height 32
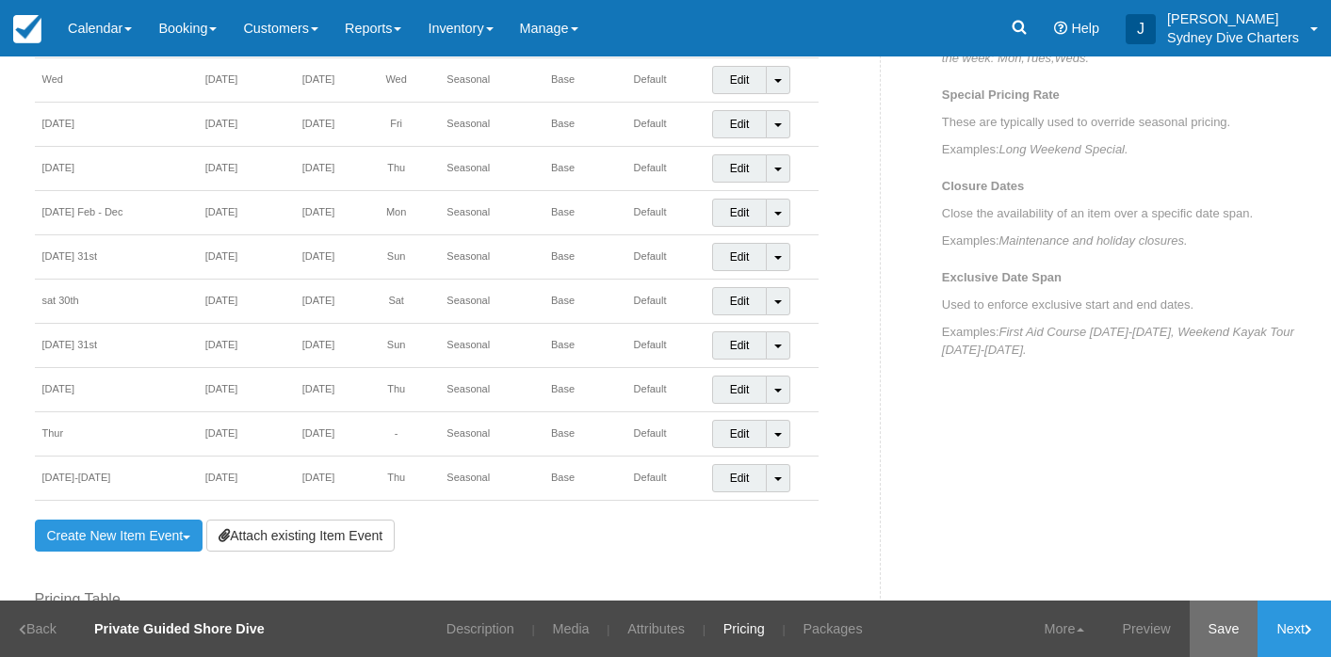
click at [1198, 622] on link "Save" at bounding box center [1223, 629] width 69 height 56
click at [661, 621] on link "Attributes" at bounding box center [644, 629] width 86 height 56
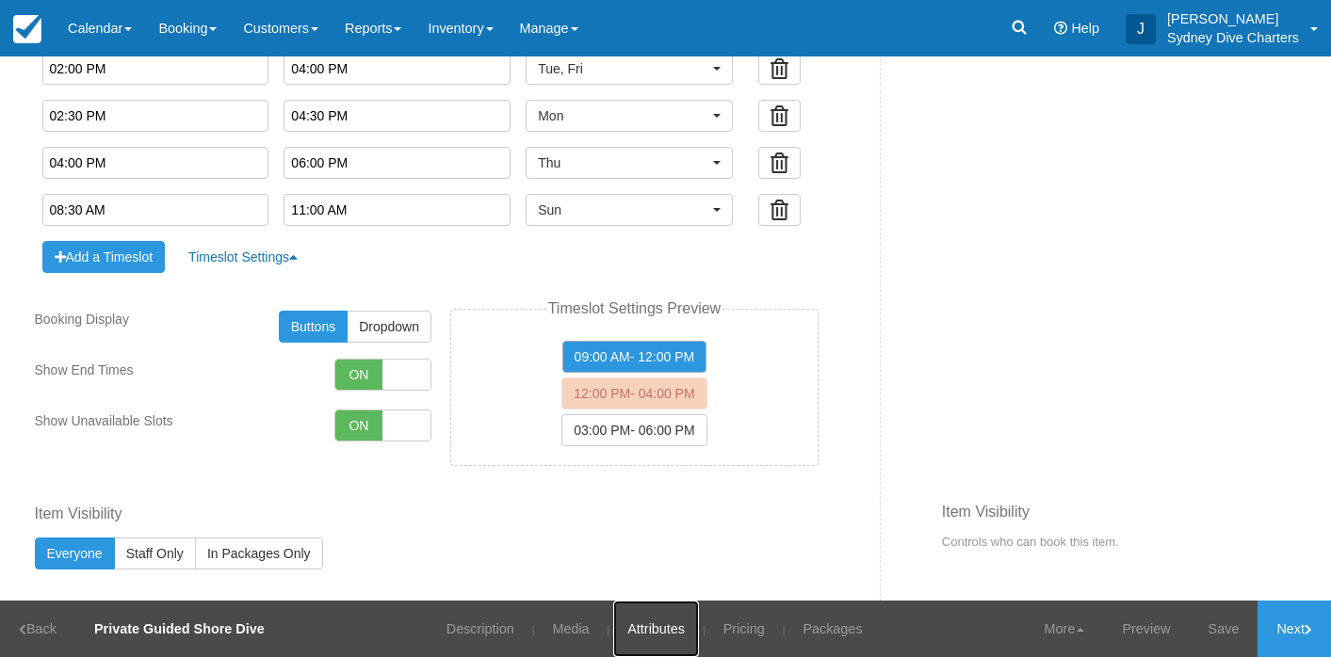
scroll to position [1601, 0]
click at [743, 628] on link "Pricing" at bounding box center [744, 629] width 70 height 56
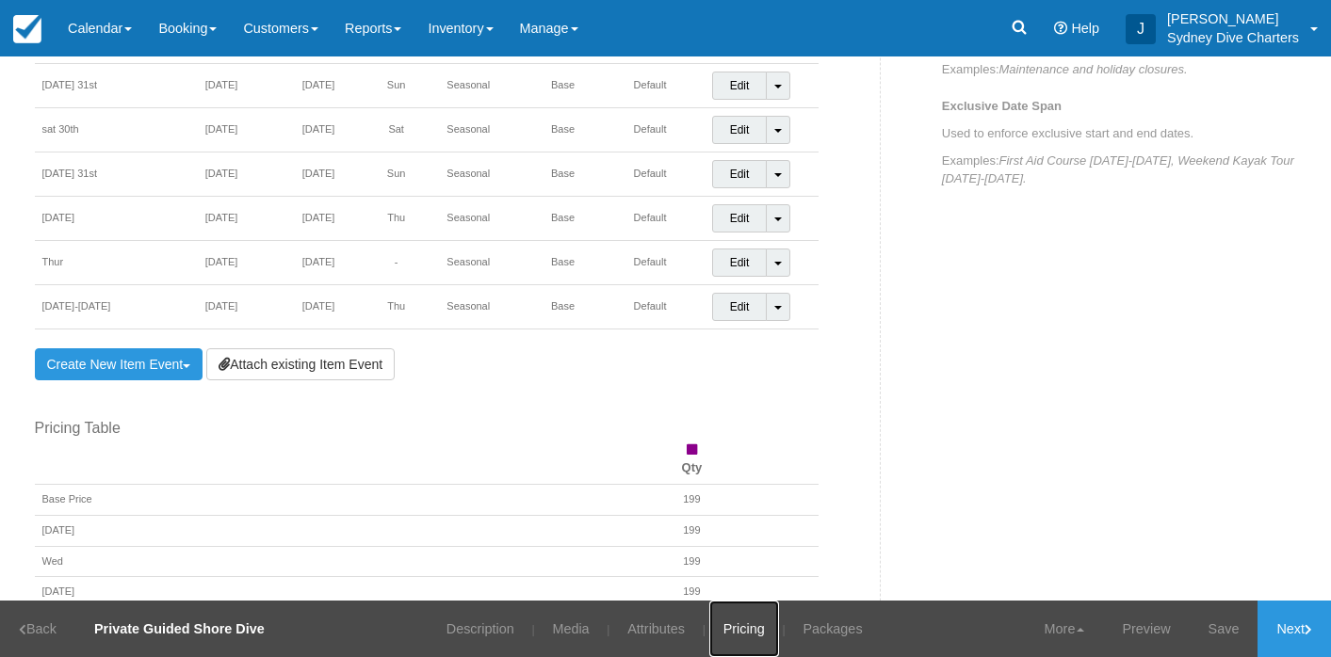
scroll to position [960, 0]
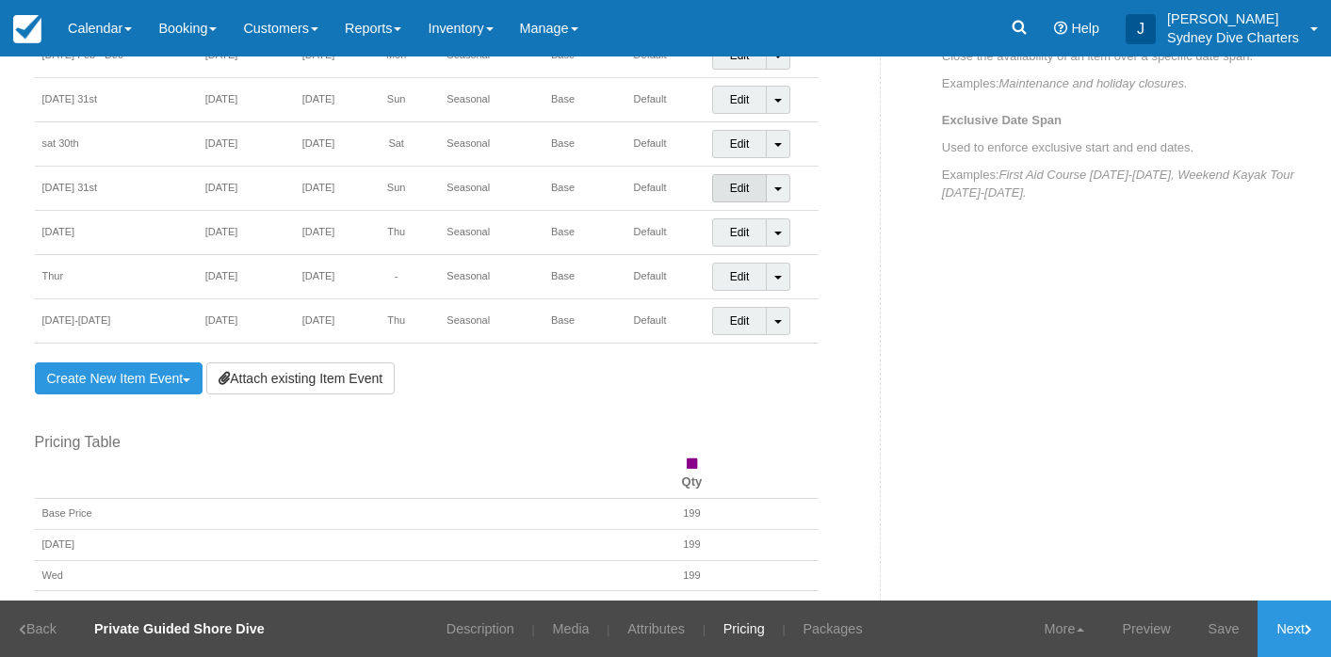
click at [740, 187] on link "Edit" at bounding box center [740, 188] width 56 height 28
select select
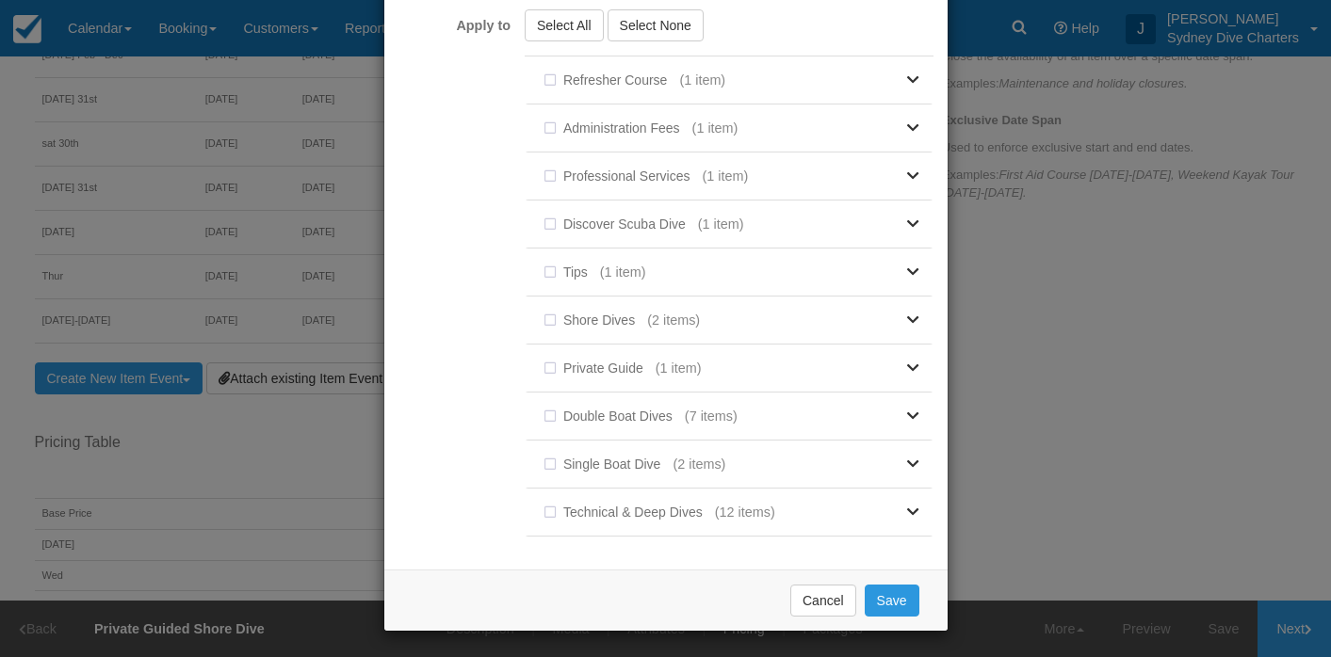
scroll to position [0, 0]
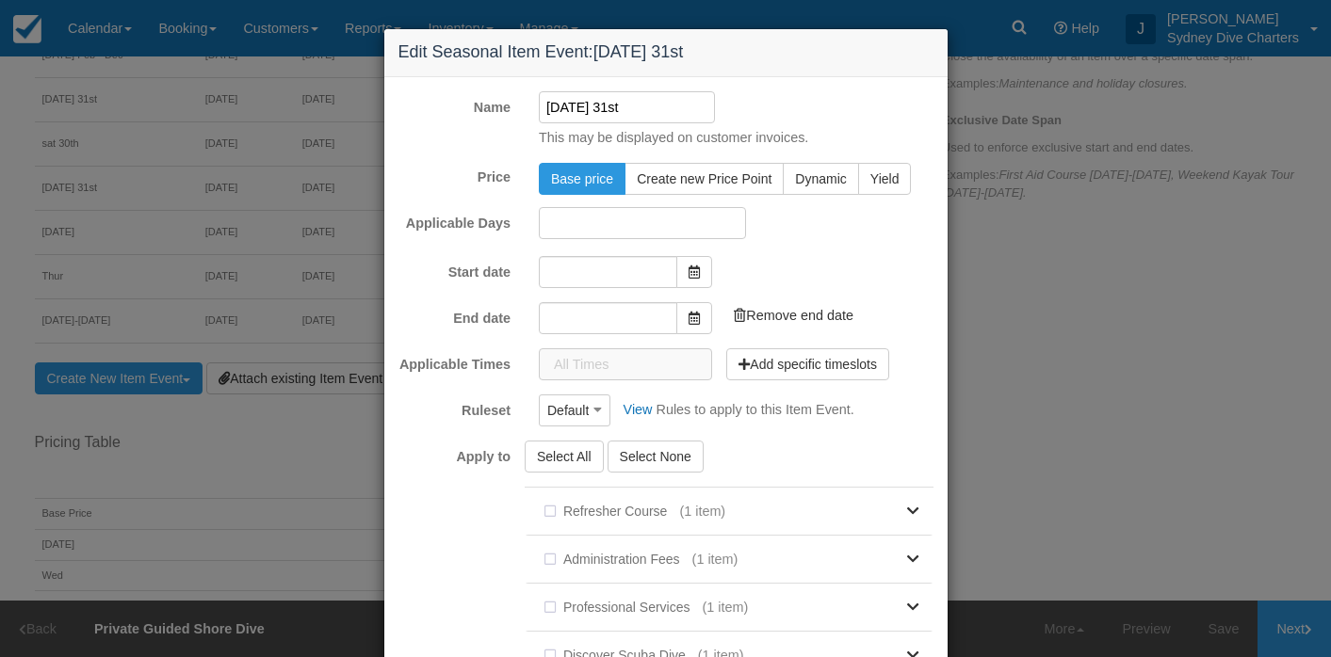
type input "31/08/2025"
type input "01/10/2025"
click at [770, 359] on button "Add specific timeslots" at bounding box center [807, 362] width 163 height 32
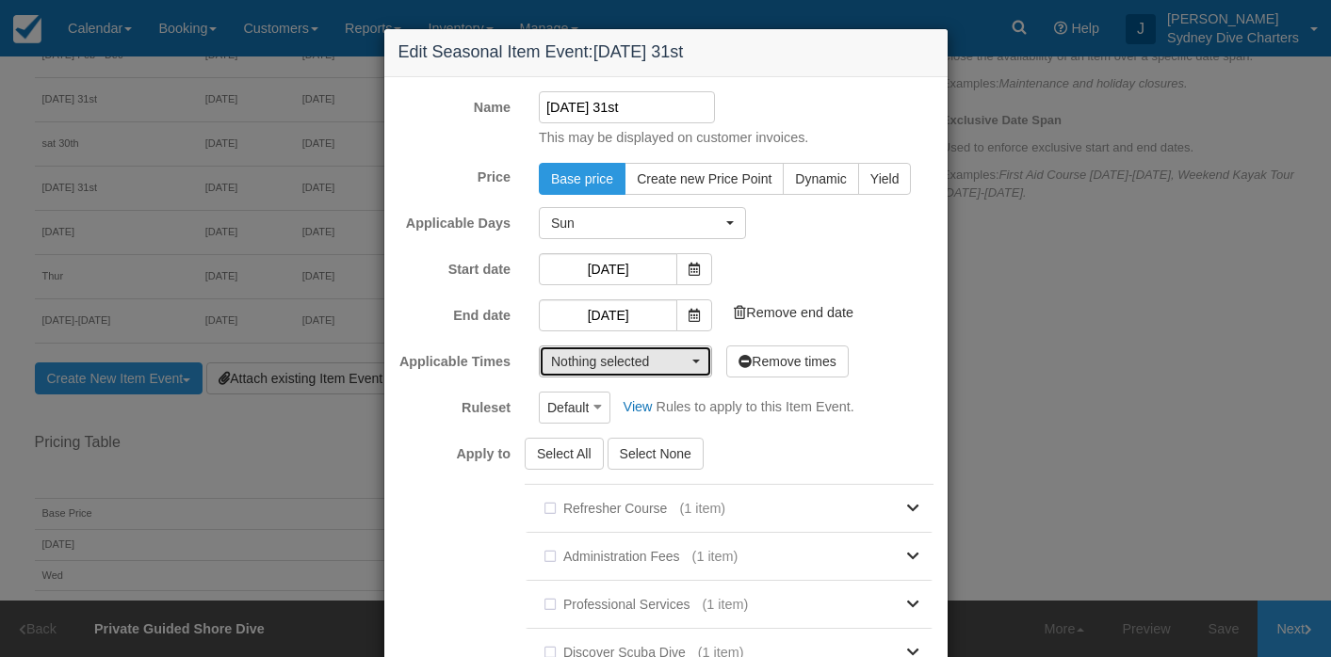
click at [702, 355] on button "Nothing selected" at bounding box center [625, 362] width 173 height 32
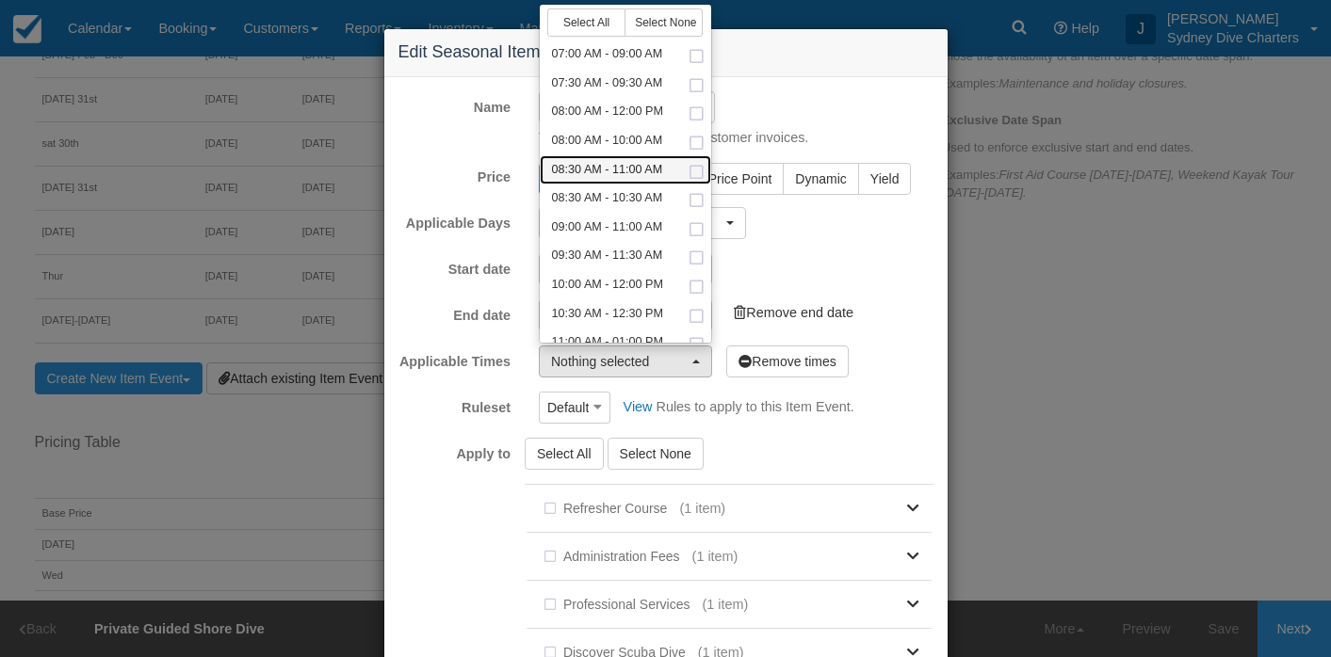
click at [701, 168] on span at bounding box center [696, 173] width 20 height 12
select select "510-150"
click at [852, 260] on div "Start date 31/08/2025 Add end date" at bounding box center [665, 269] width 563 height 32
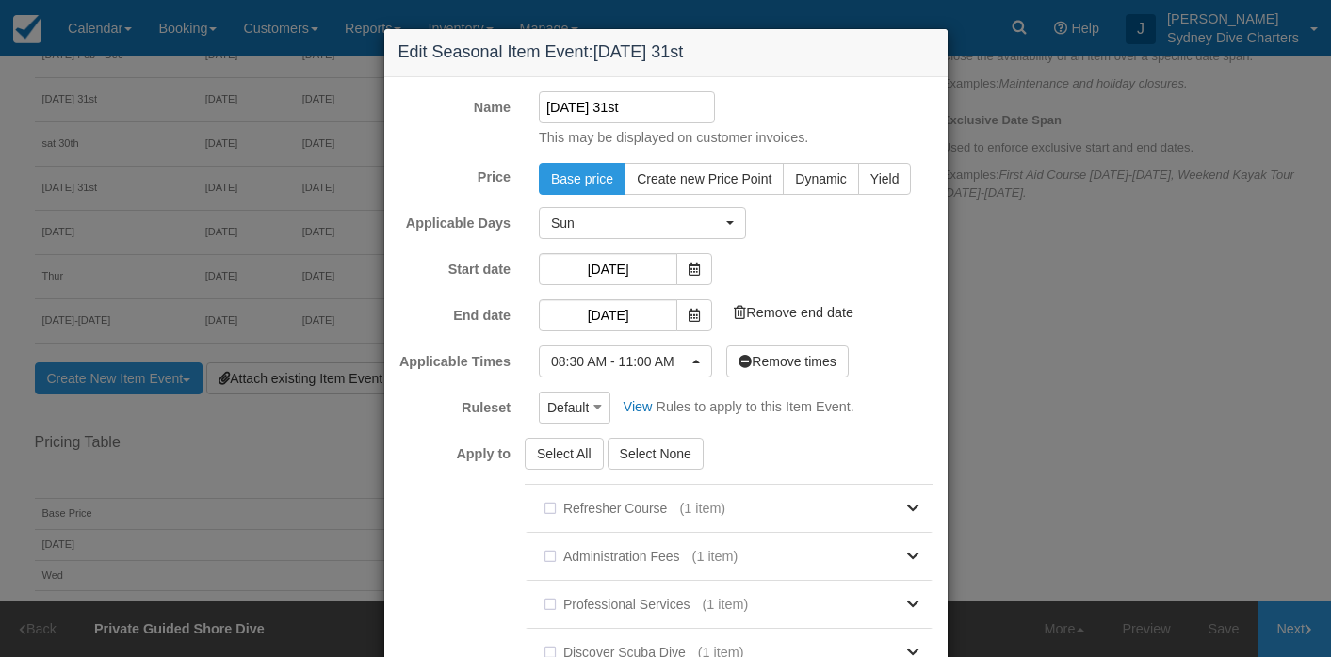
scroll to position [431, 0]
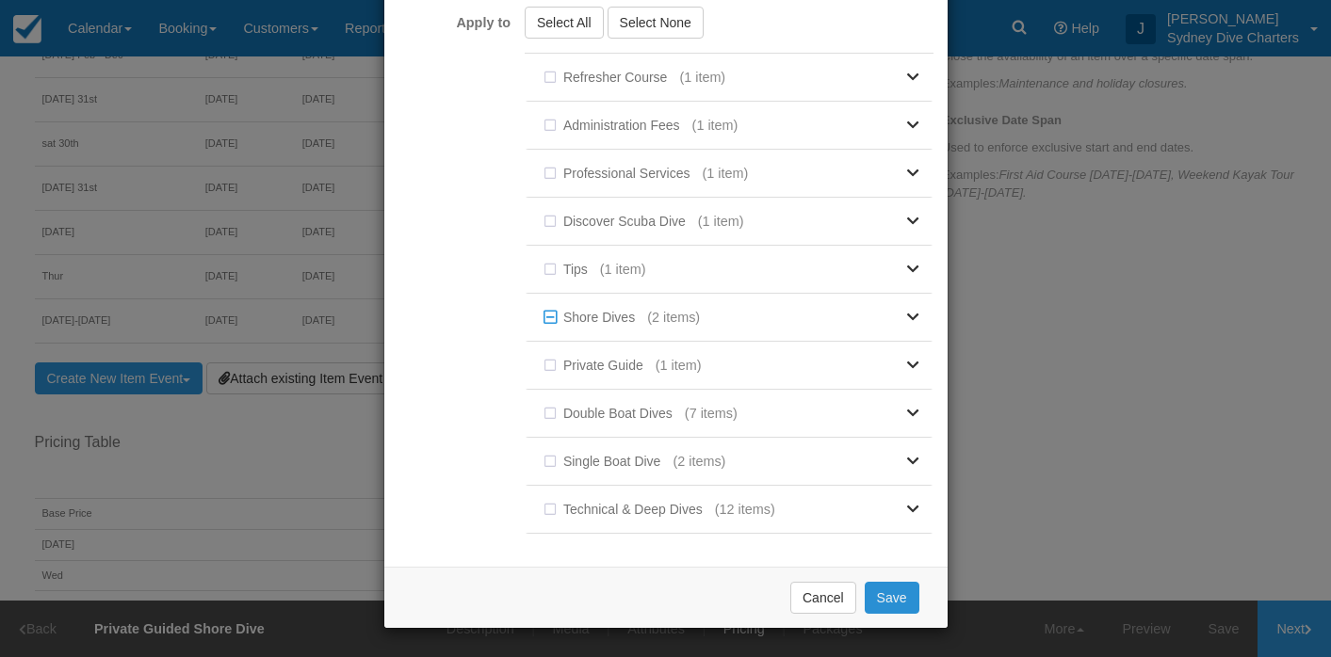
click at [898, 595] on button "Save" at bounding box center [891, 598] width 55 height 32
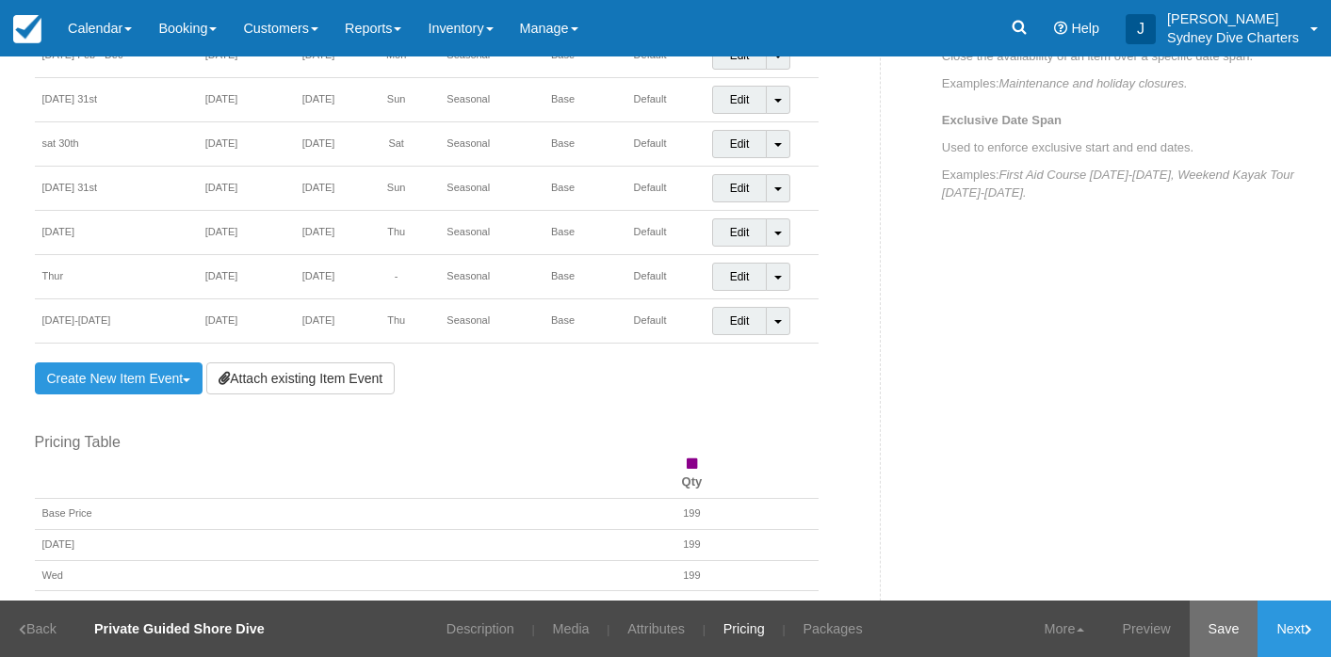
click at [1231, 631] on link "Save" at bounding box center [1223, 629] width 69 height 56
click at [89, 27] on link "Calendar" at bounding box center [100, 28] width 90 height 56
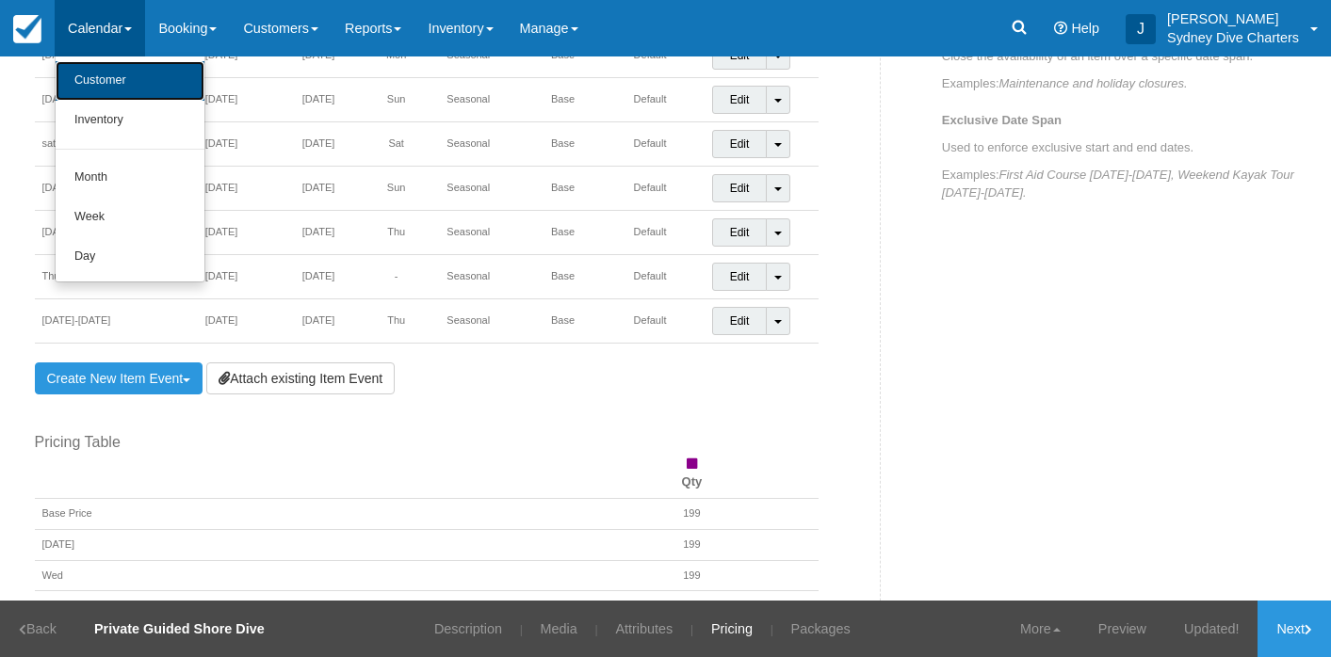
click at [103, 79] on link "Customer" at bounding box center [130, 81] width 149 height 40
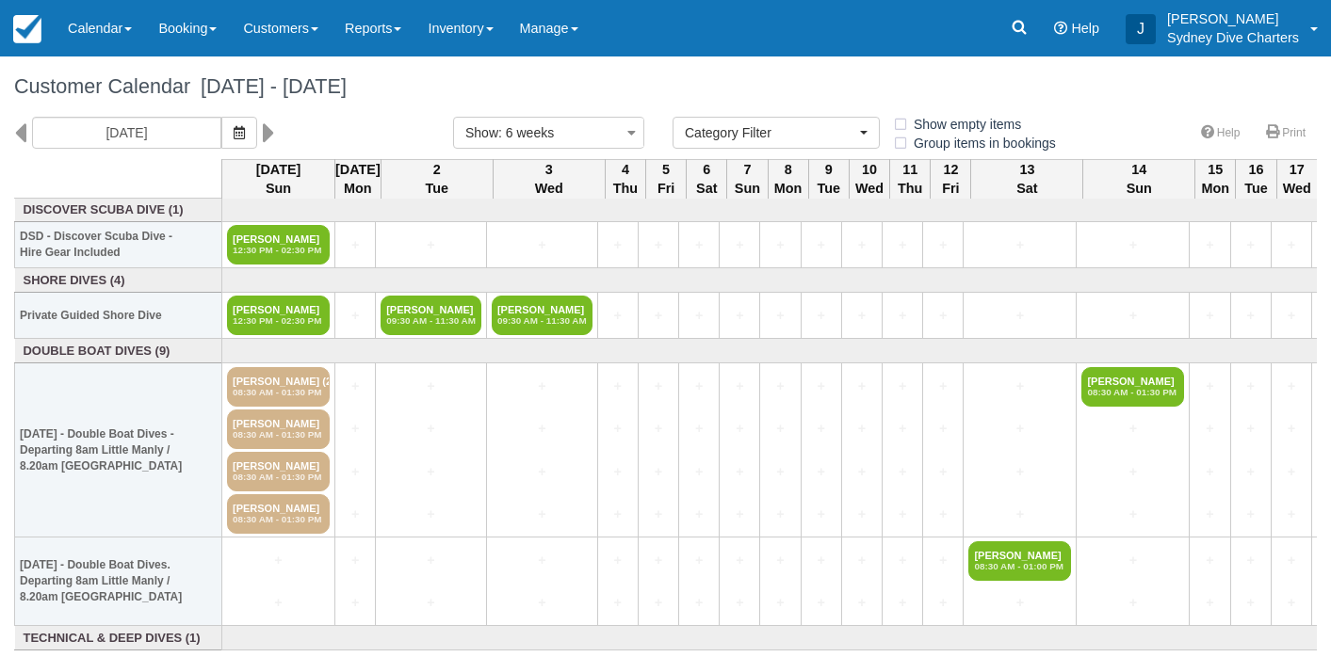
select select
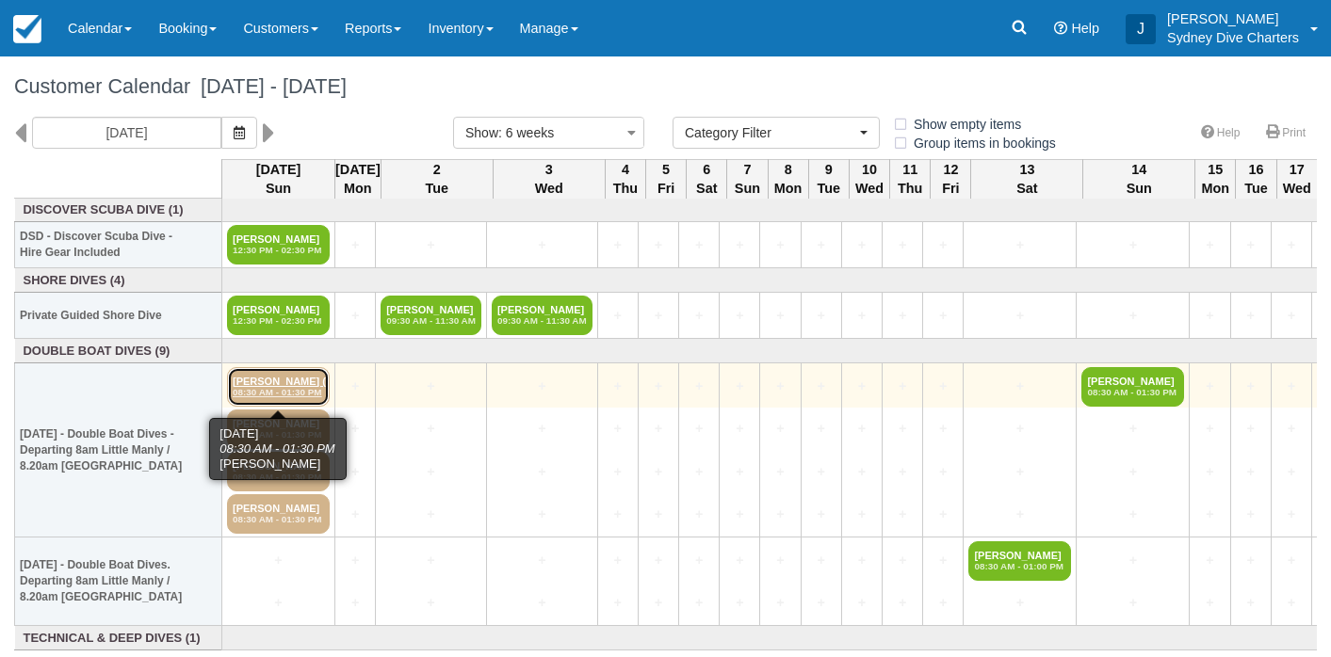
click at [290, 378] on link "[PERSON_NAME] (2) 08:30 AM - 01:30 PM" at bounding box center [278, 387] width 103 height 40
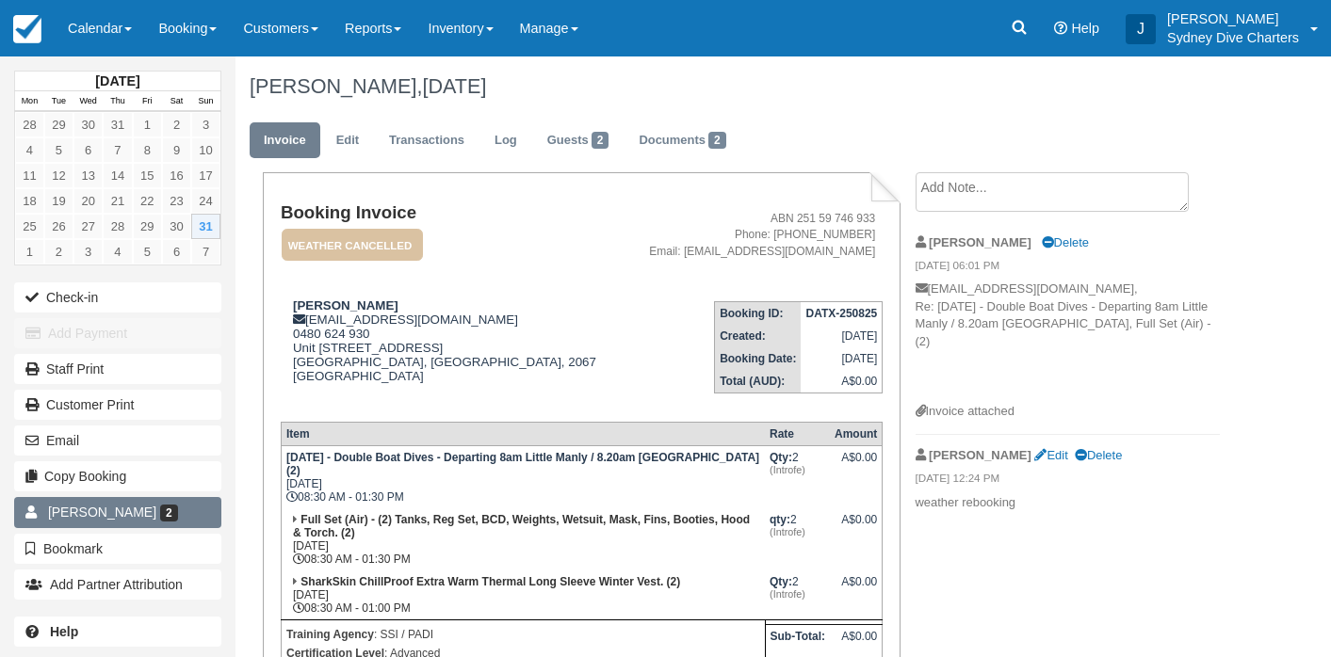
click at [116, 509] on span "[PERSON_NAME]" at bounding box center [102, 512] width 108 height 15
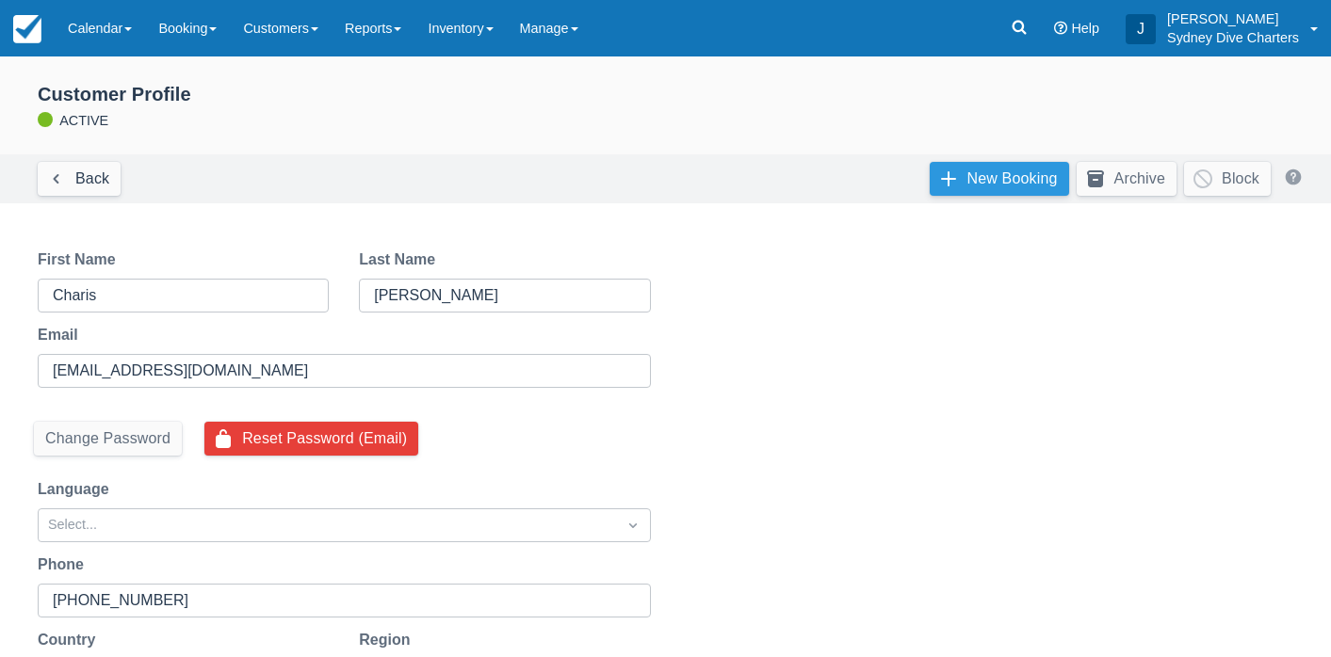
click at [1026, 169] on link "New Booking" at bounding box center [998, 179] width 139 height 34
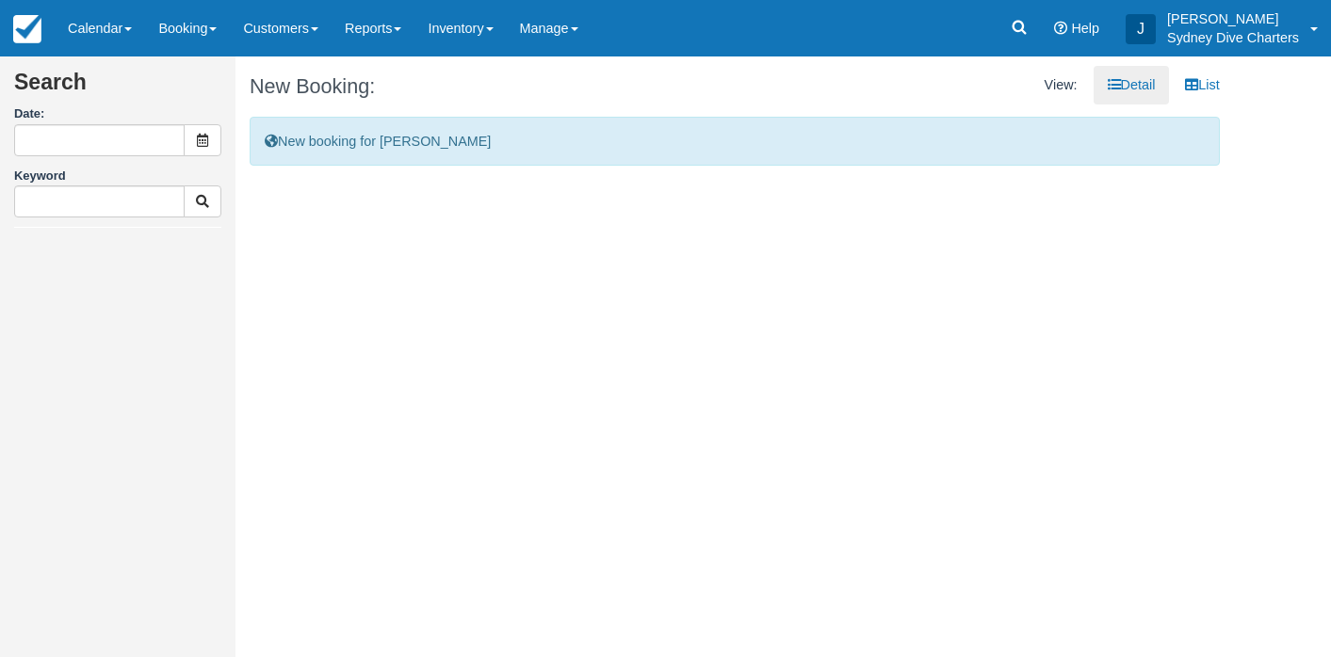
type input "[DATE]"
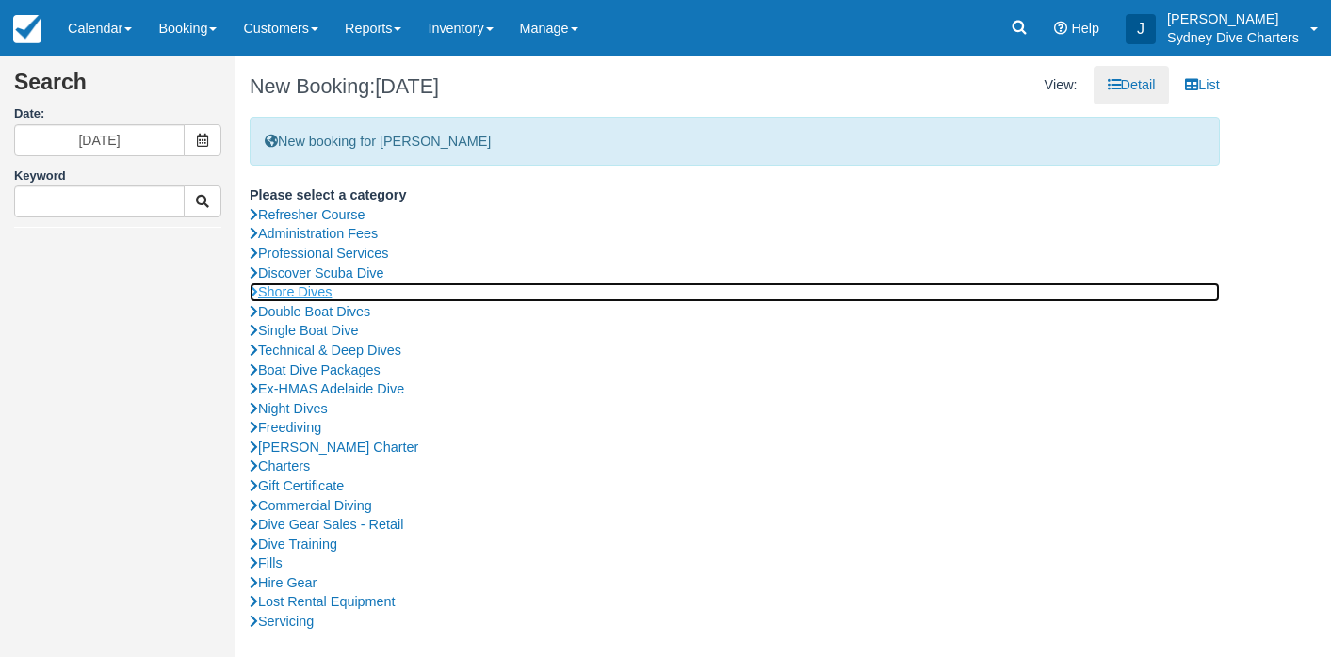
click at [326, 289] on link "Shore Dives" at bounding box center [735, 292] width 970 height 20
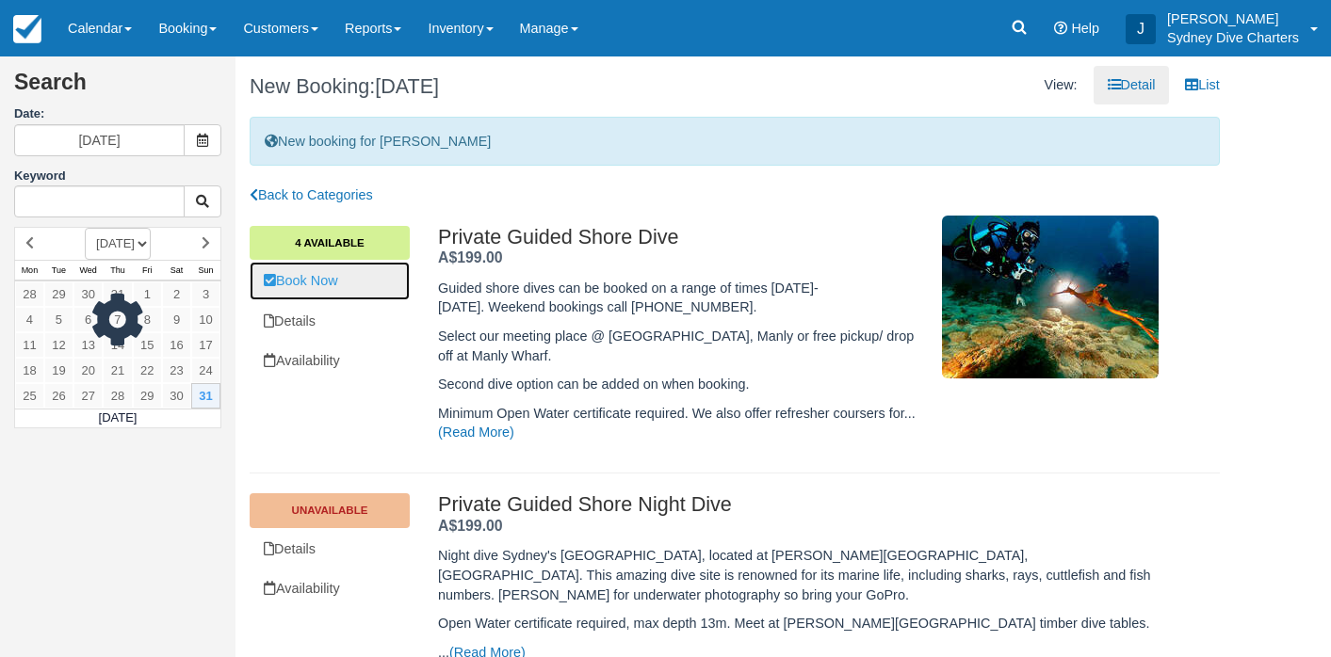
click at [340, 288] on link "Book Now" at bounding box center [330, 281] width 160 height 39
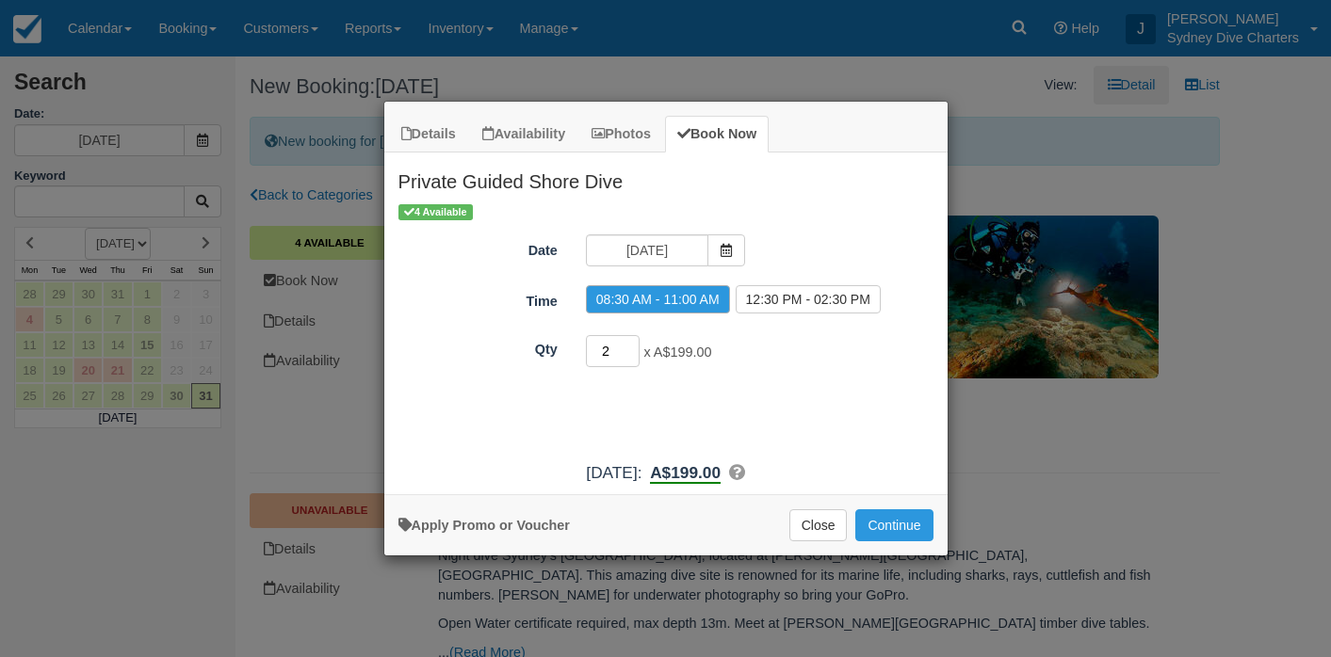
type input "2"
click at [634, 346] on input "2" at bounding box center [613, 351] width 55 height 32
click at [908, 527] on button "Continue" at bounding box center [893, 525] width 77 height 32
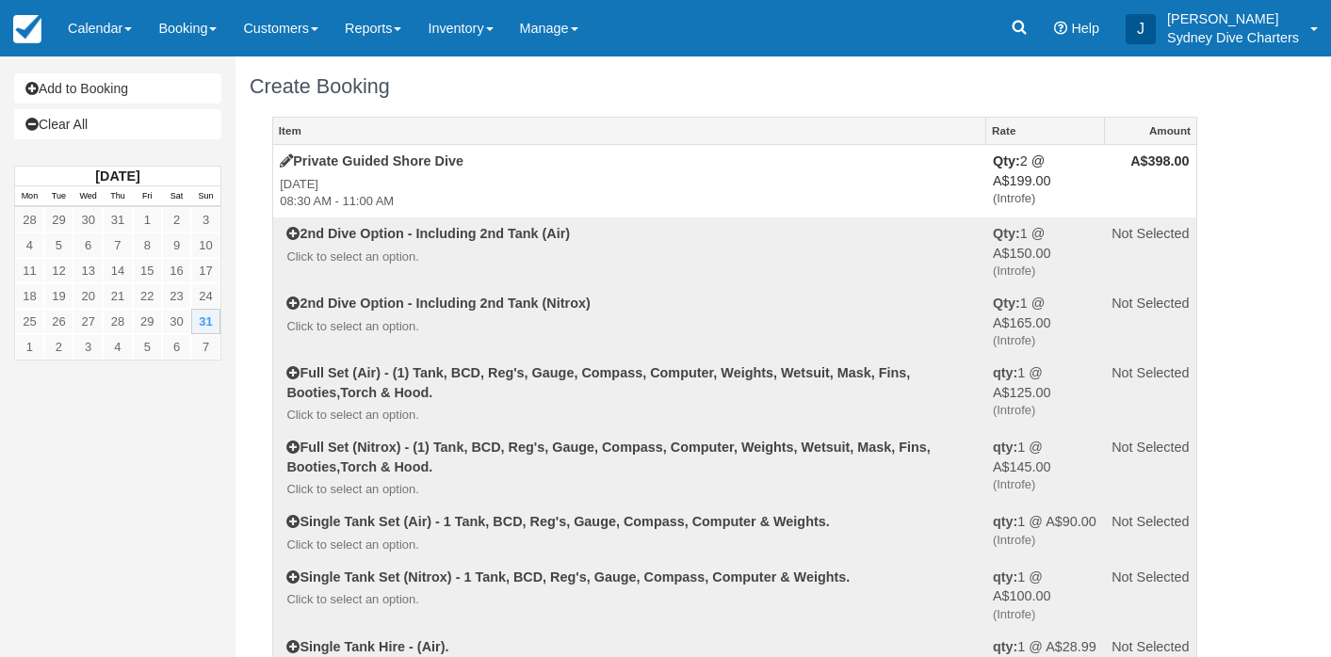
select select "Tropical"
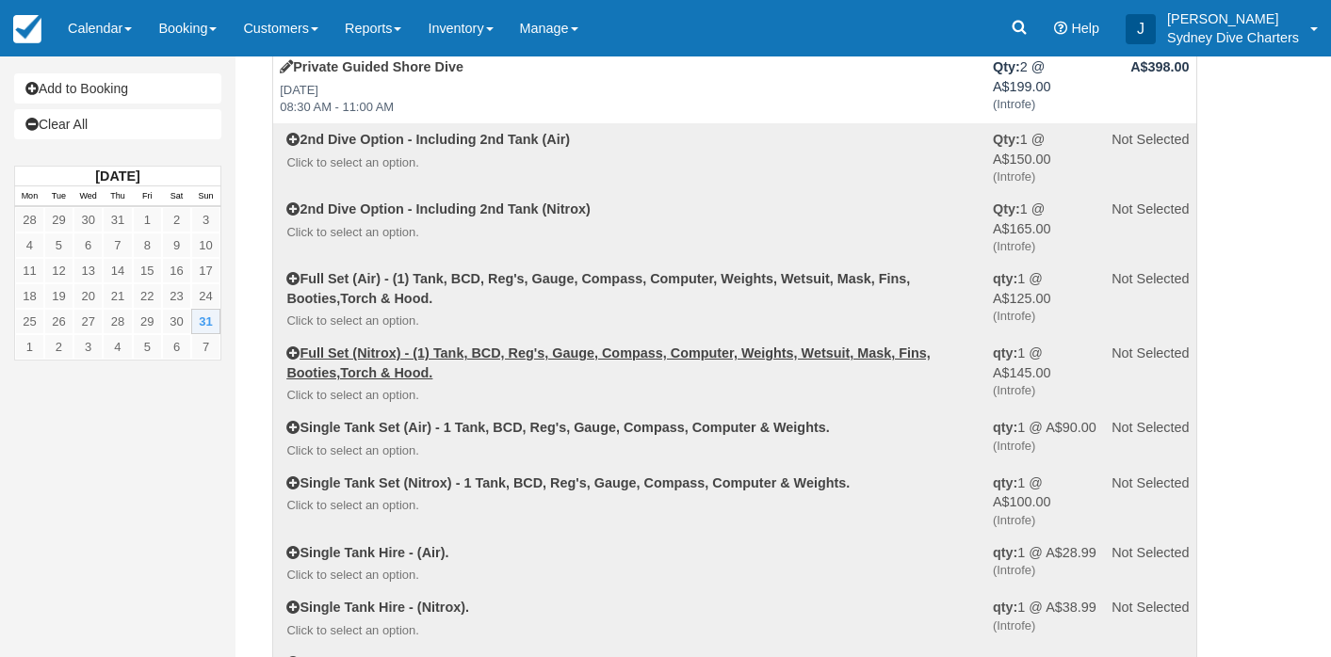
scroll to position [96, 0]
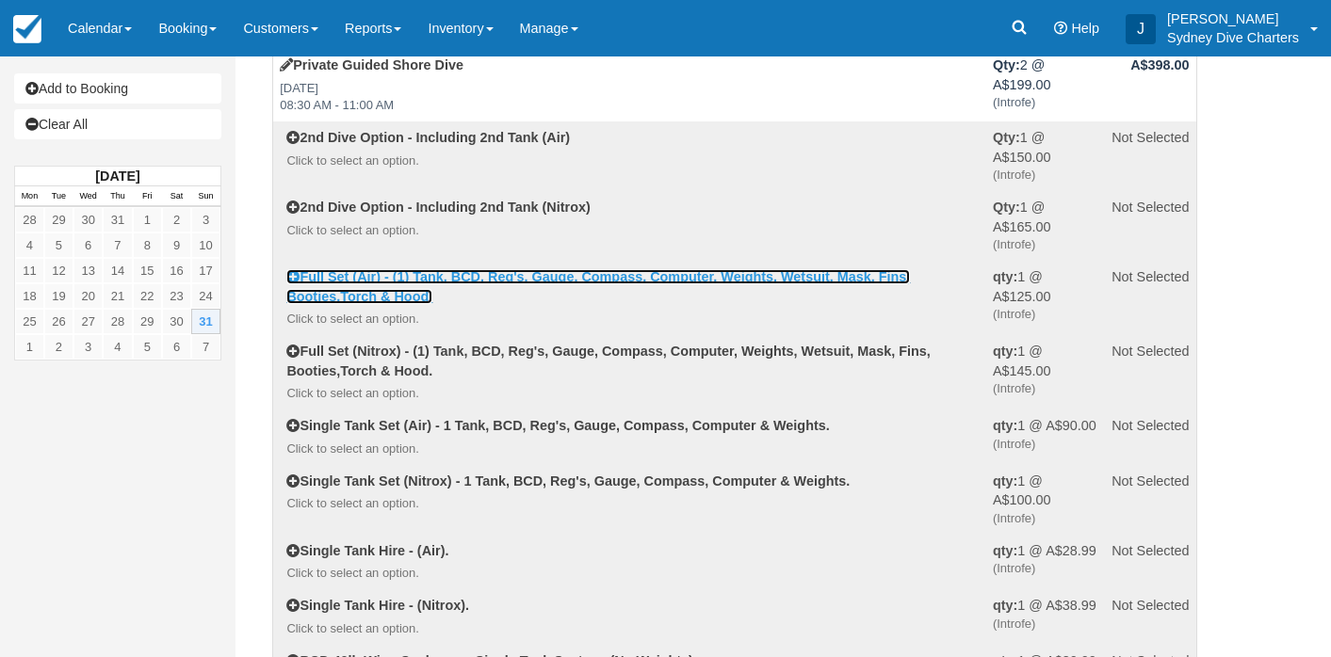
click at [461, 277] on link "Full Set (Air) - (1) Tank, BCD, Reg's, Gauge, Compass, Computer, Weights, Wetsu…" at bounding box center [597, 286] width 623 height 35
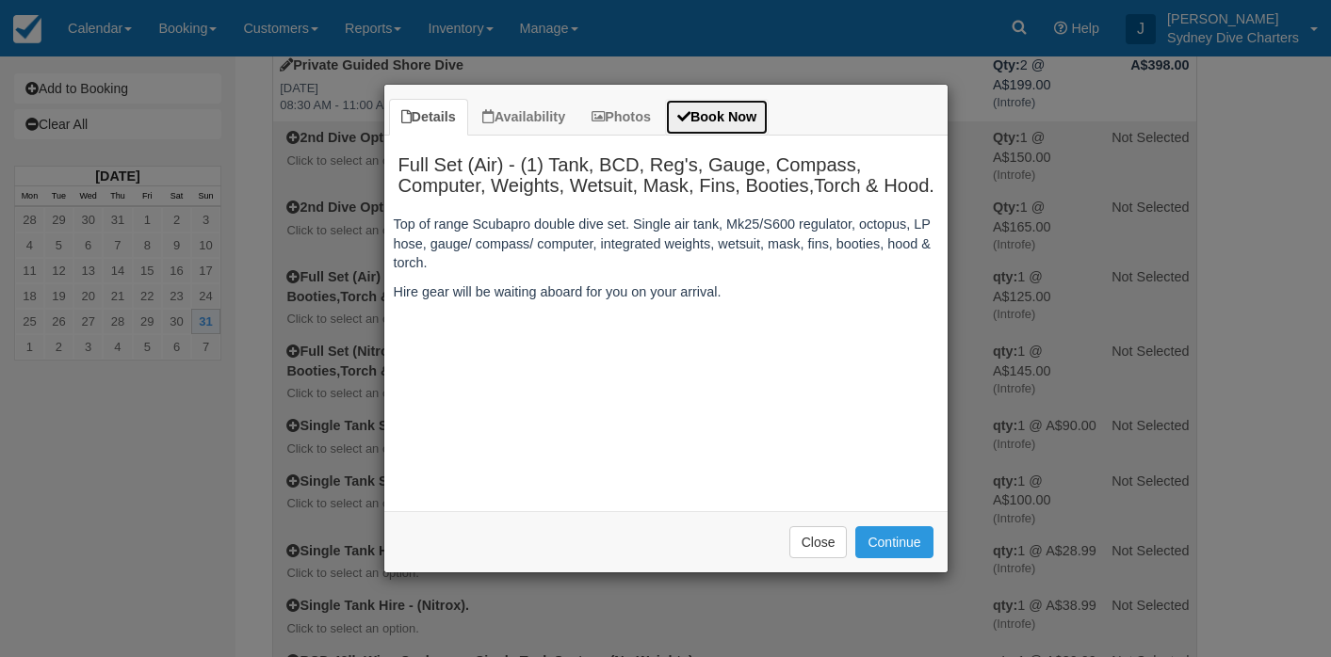
click at [749, 125] on link "Book Now" at bounding box center [717, 117] width 104 height 37
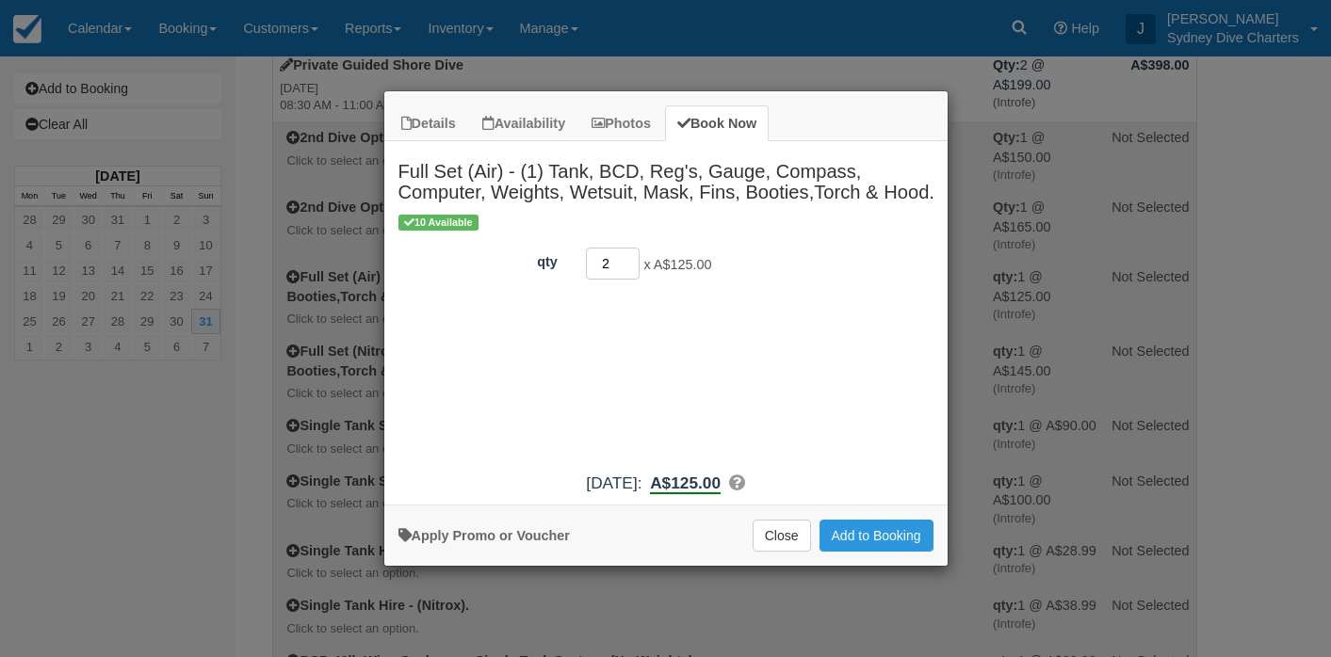
type input "2"
click at [632, 257] on input "2" at bounding box center [613, 264] width 55 height 32
click at [862, 532] on button "Add to Booking" at bounding box center [876, 536] width 114 height 32
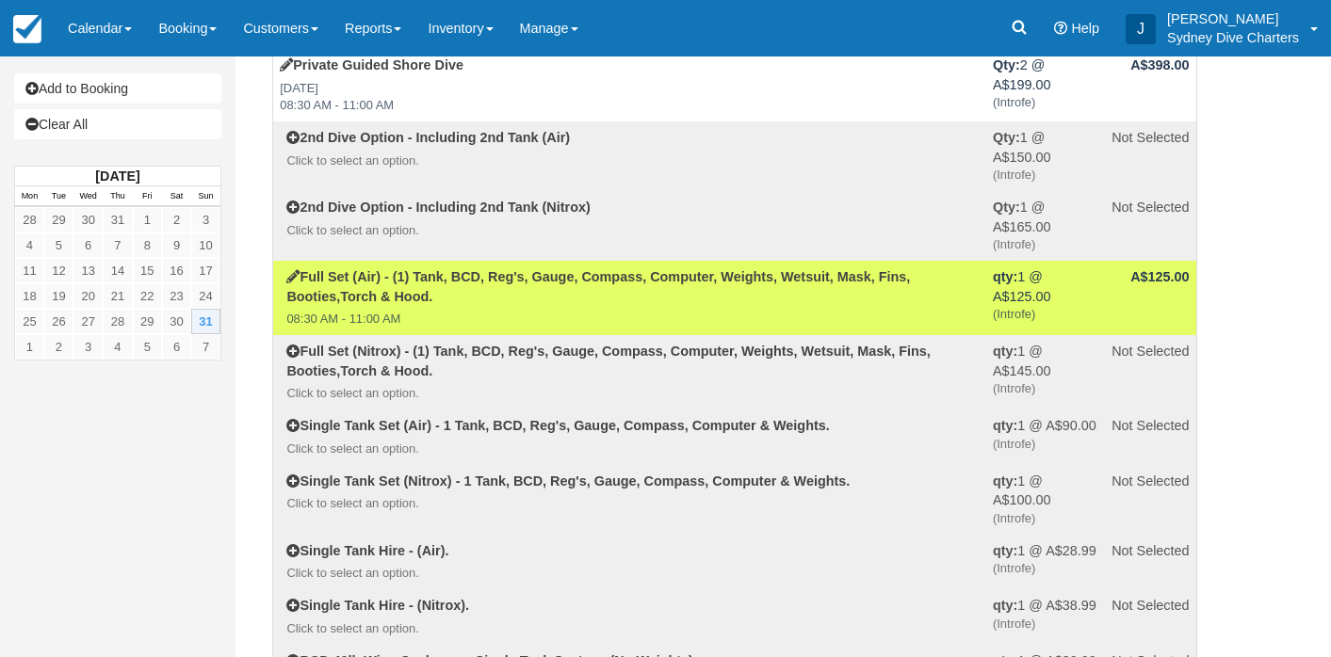
select select "Tropical"
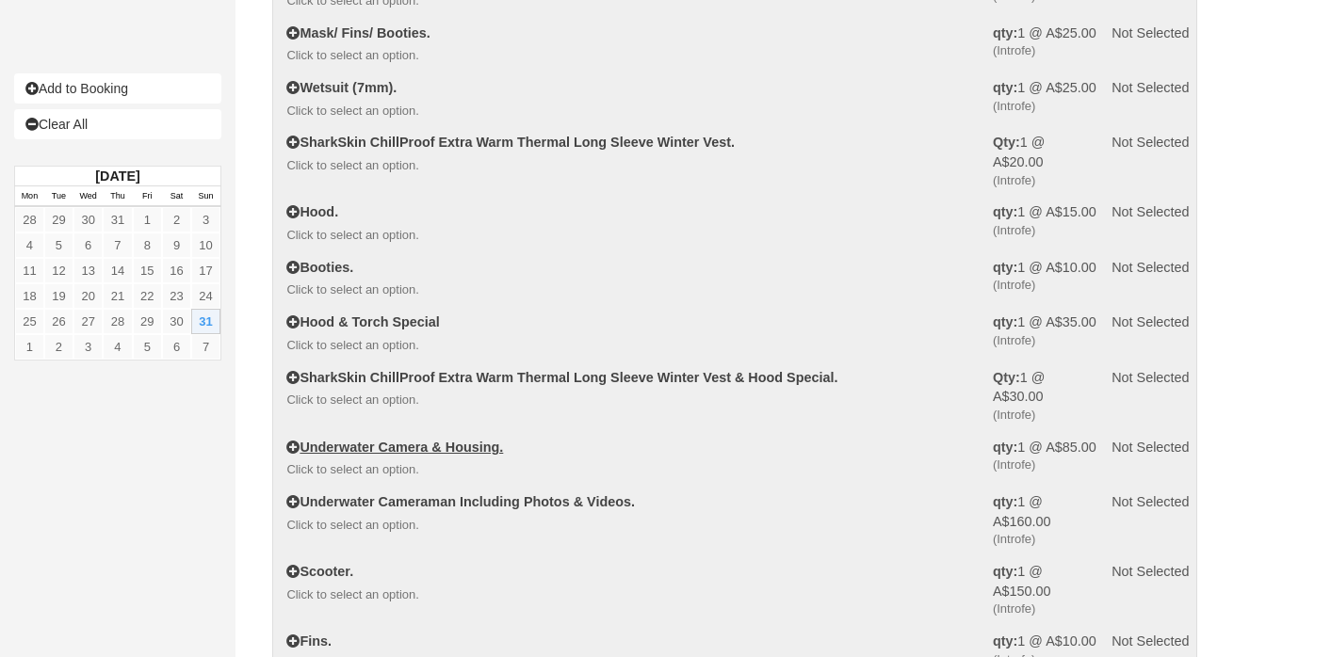
scroll to position [922, 0]
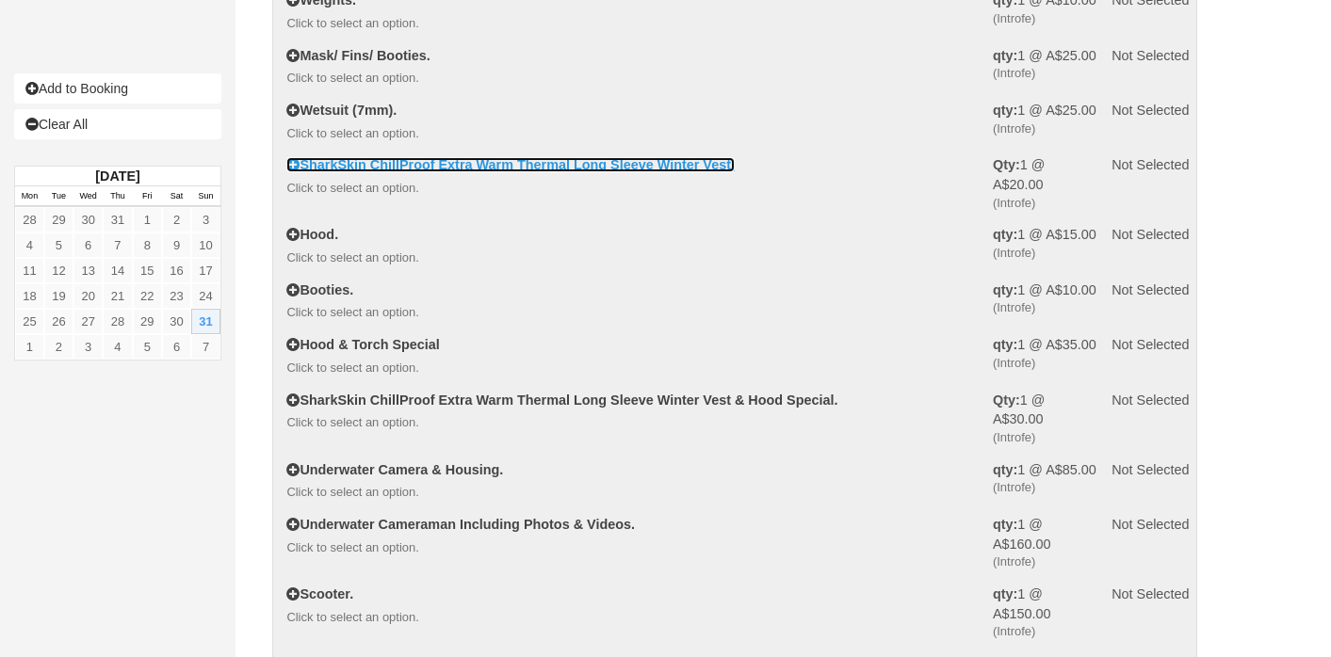
click at [627, 167] on link "SharkSkin ChillProof Extra Warm Thermal Long Sleeve Winter Vest." at bounding box center [510, 164] width 448 height 15
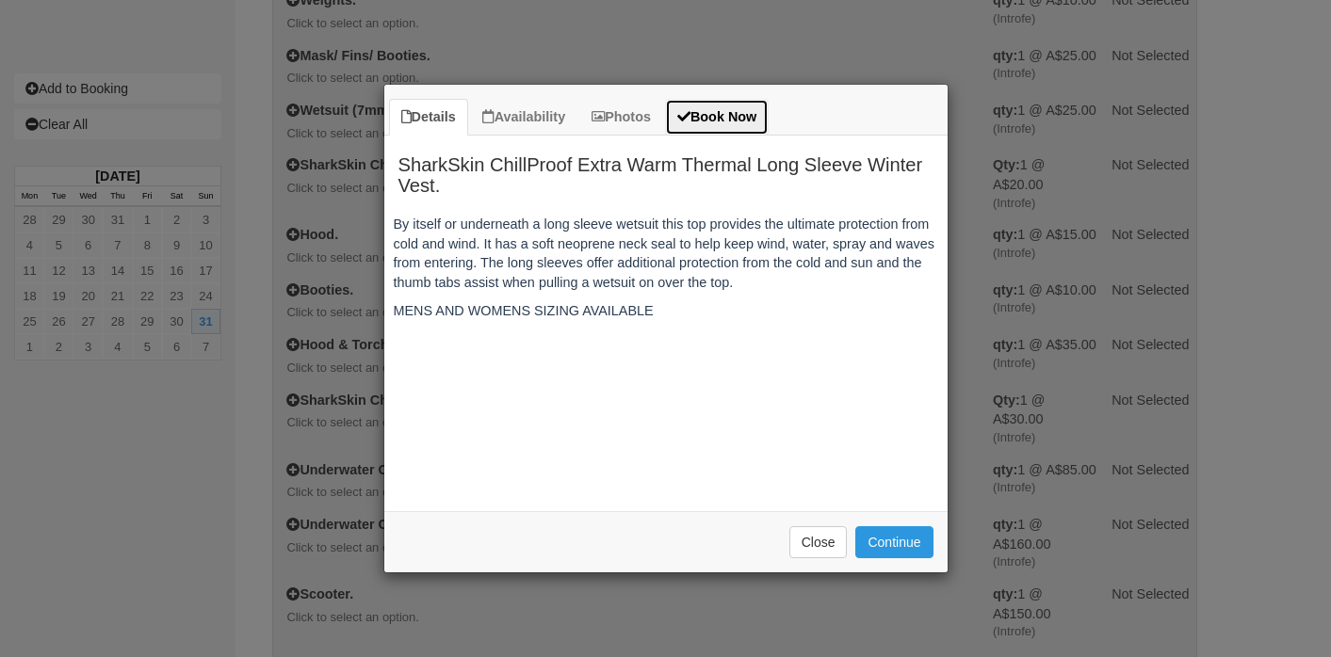
click at [754, 118] on link "Book Now" at bounding box center [717, 117] width 104 height 37
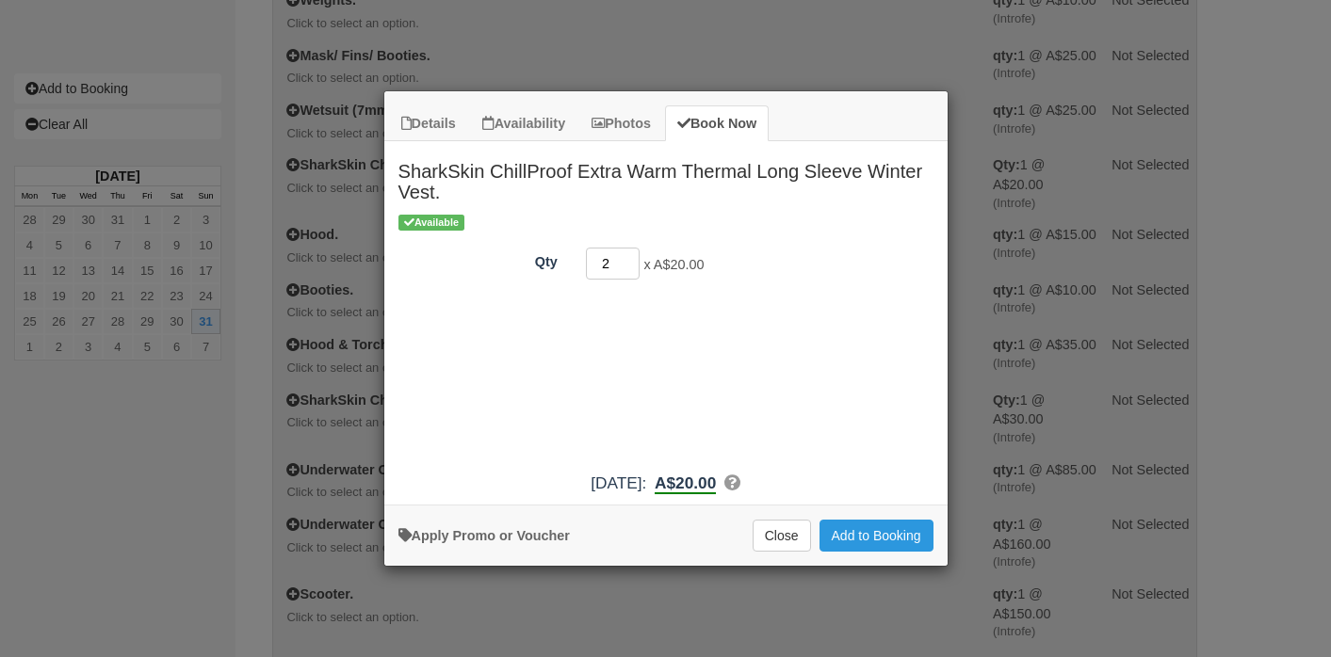
type input "2"
click at [631, 256] on input "2" at bounding box center [613, 264] width 55 height 32
click at [883, 544] on button "Add to Booking" at bounding box center [876, 536] width 114 height 32
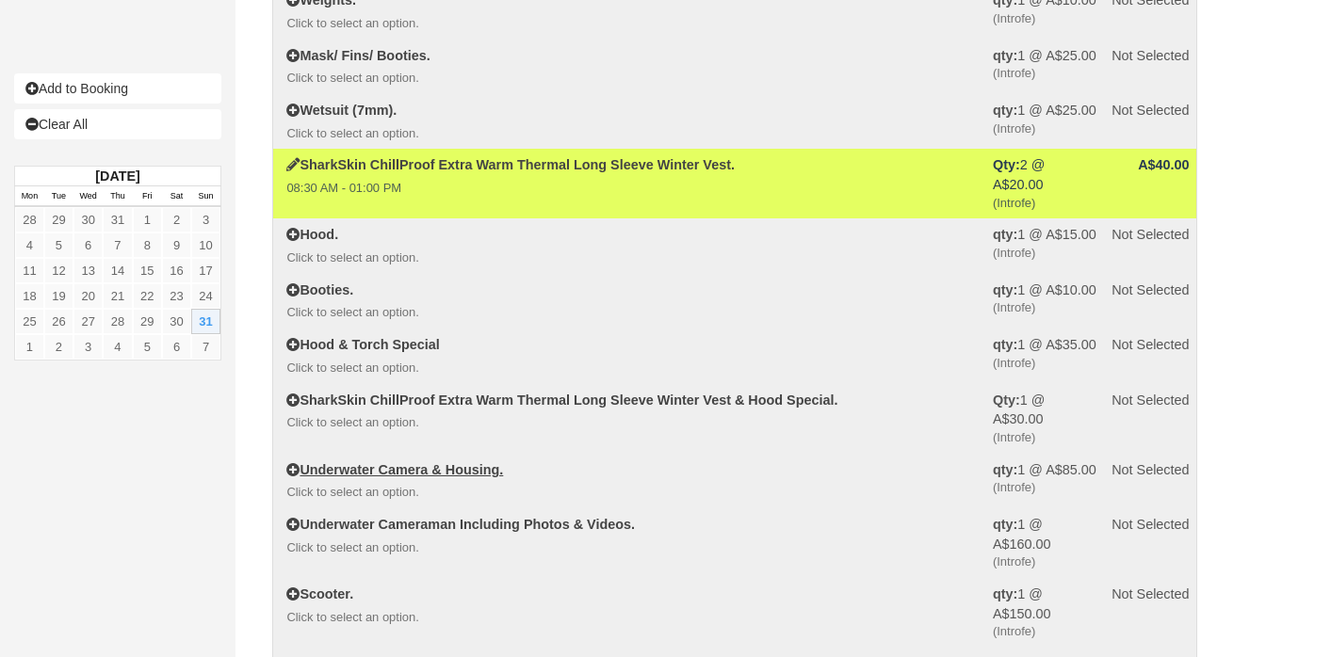
select select "Tropical"
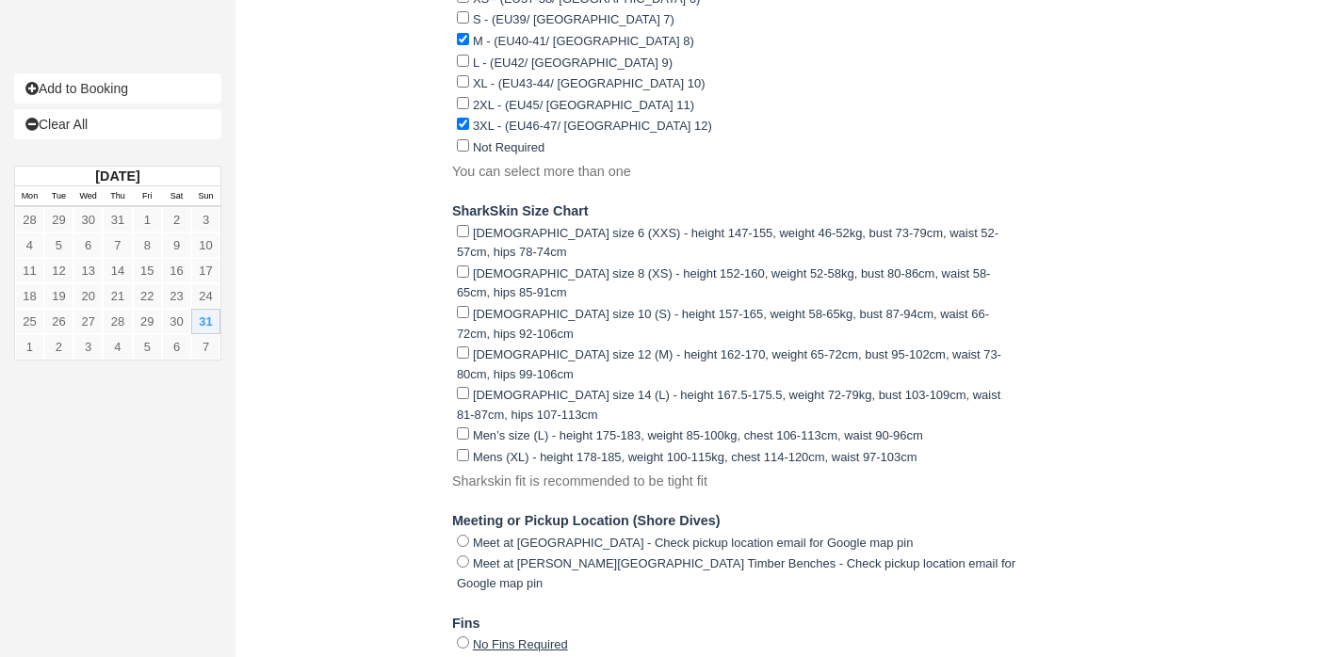
scroll to position [3745, 0]
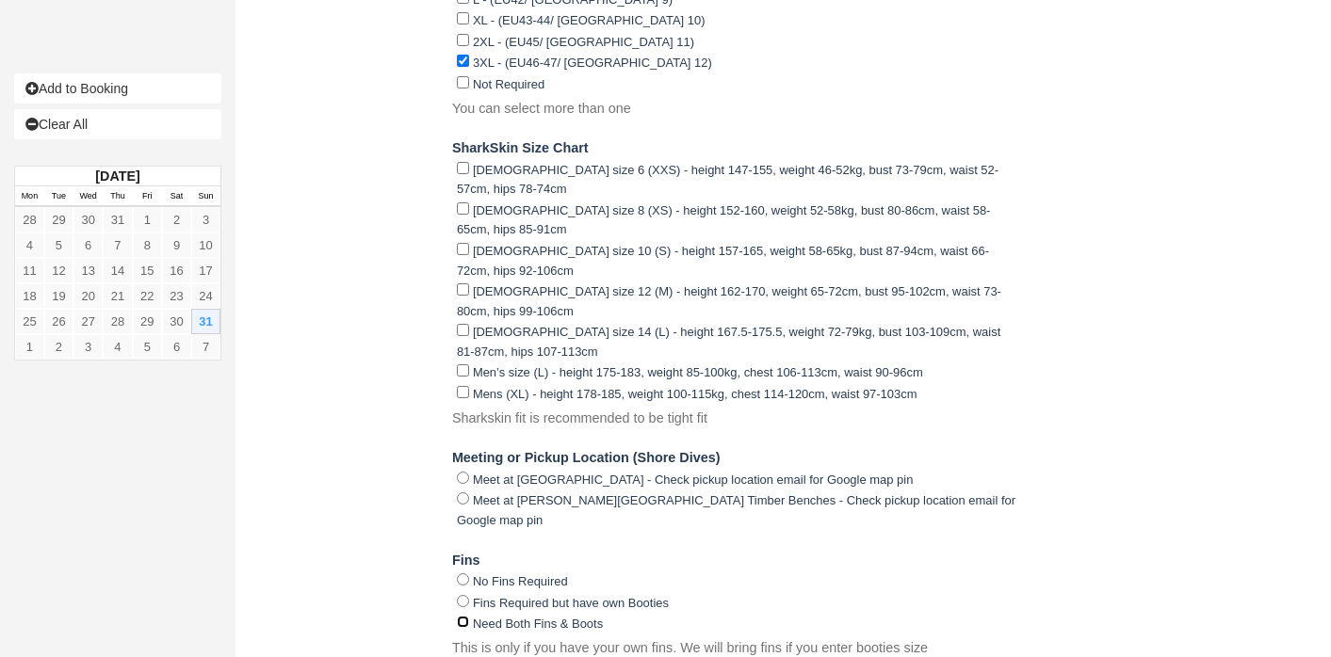
click at [463, 616] on input "Need Both Fins & Boots" at bounding box center [463, 622] width 12 height 12
radio input "true"
type input "[PHONE_NUMBER]"
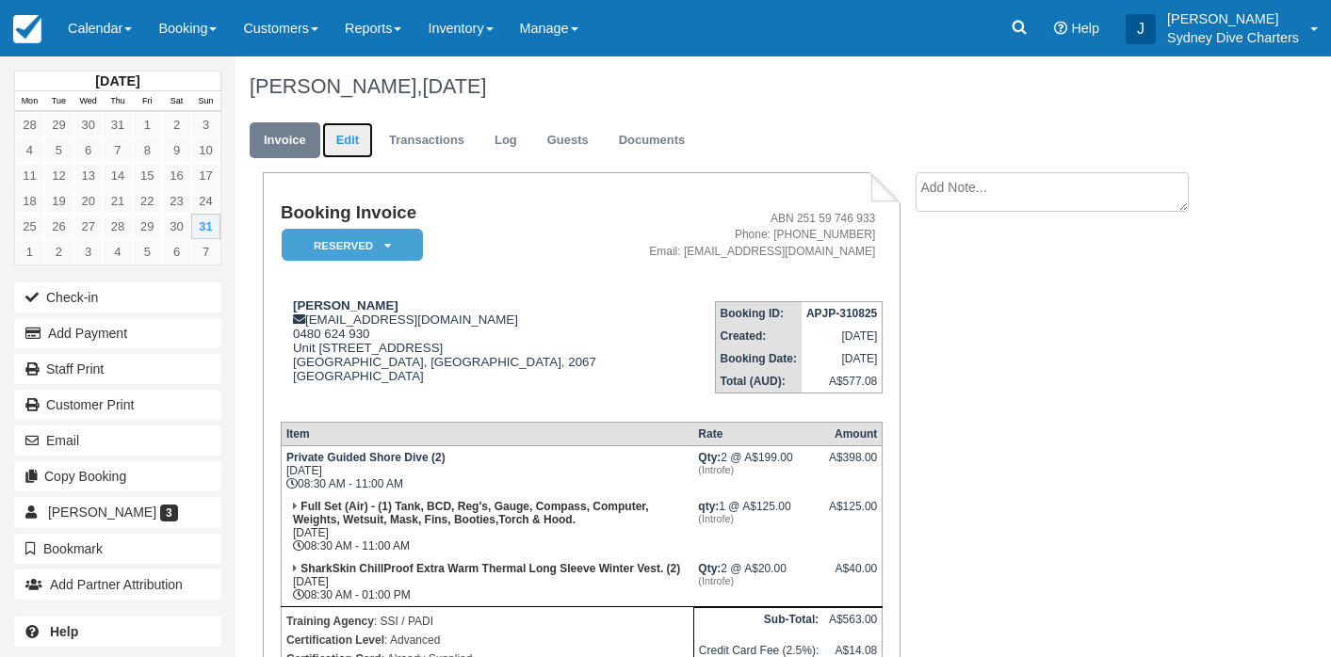
click at [347, 136] on link "Edit" at bounding box center [347, 140] width 51 height 37
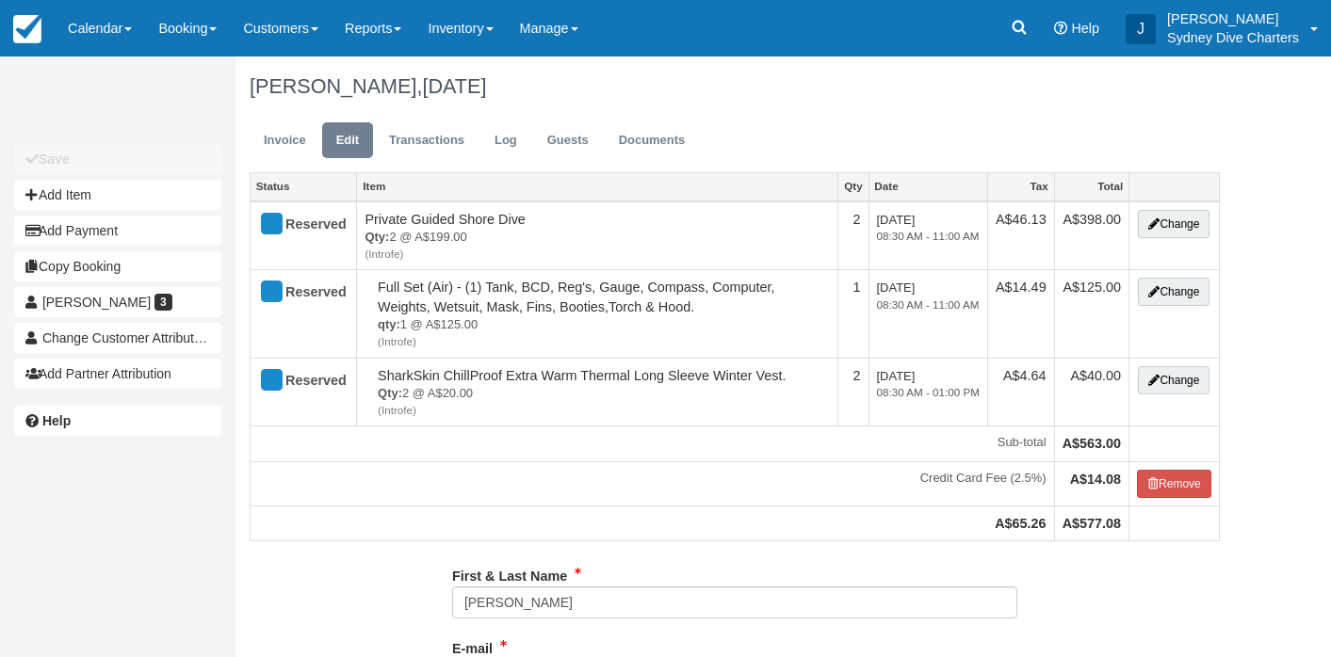
select select "Tropical"
type input "0480 624 930"
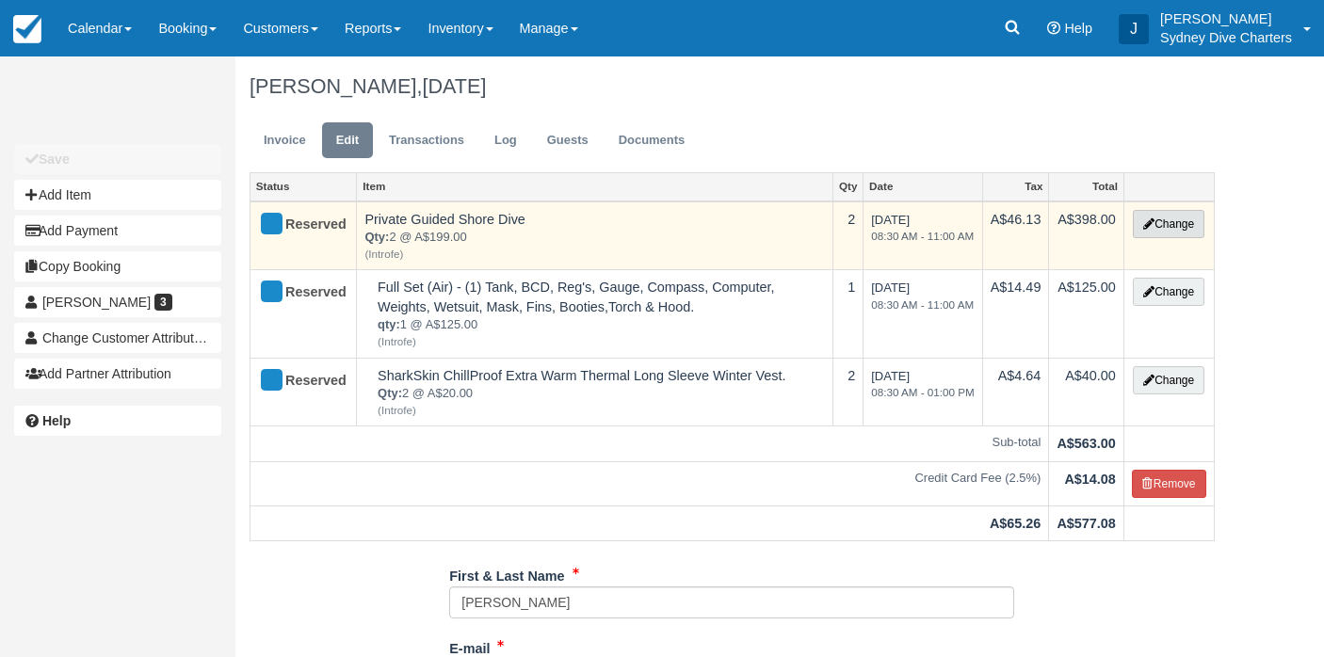
click at [1158, 228] on button "Change" at bounding box center [1169, 224] width 72 height 28
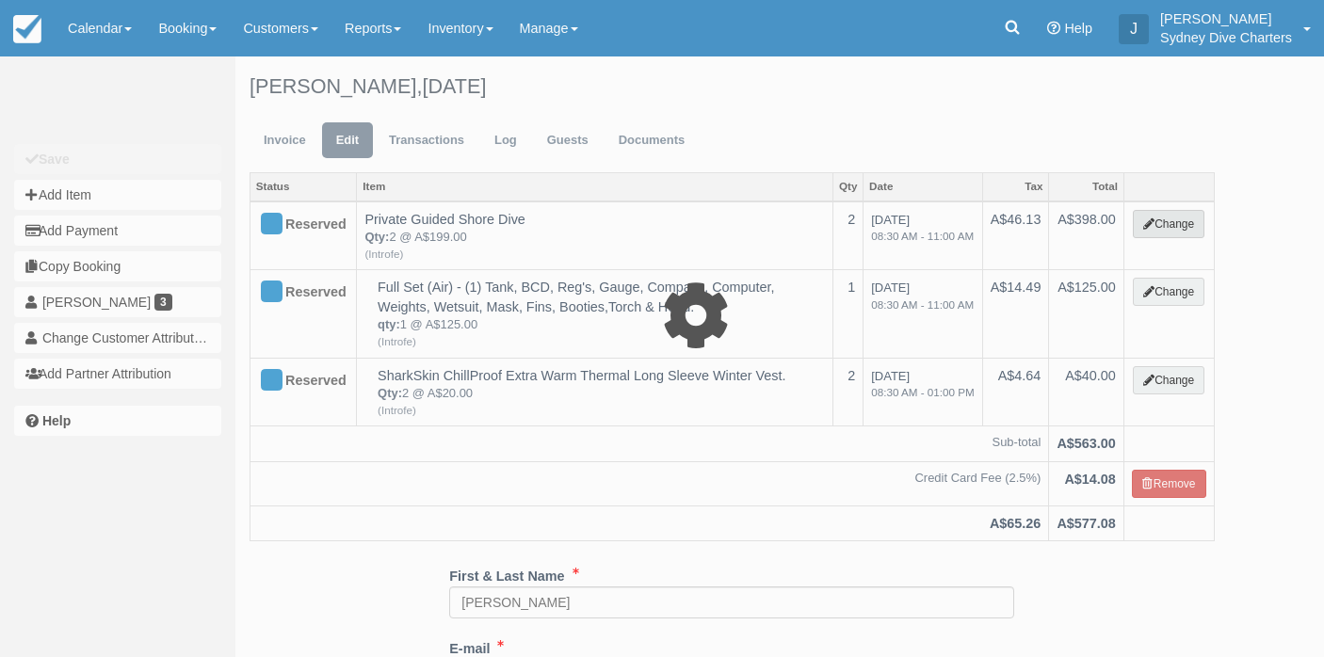
select select "65"
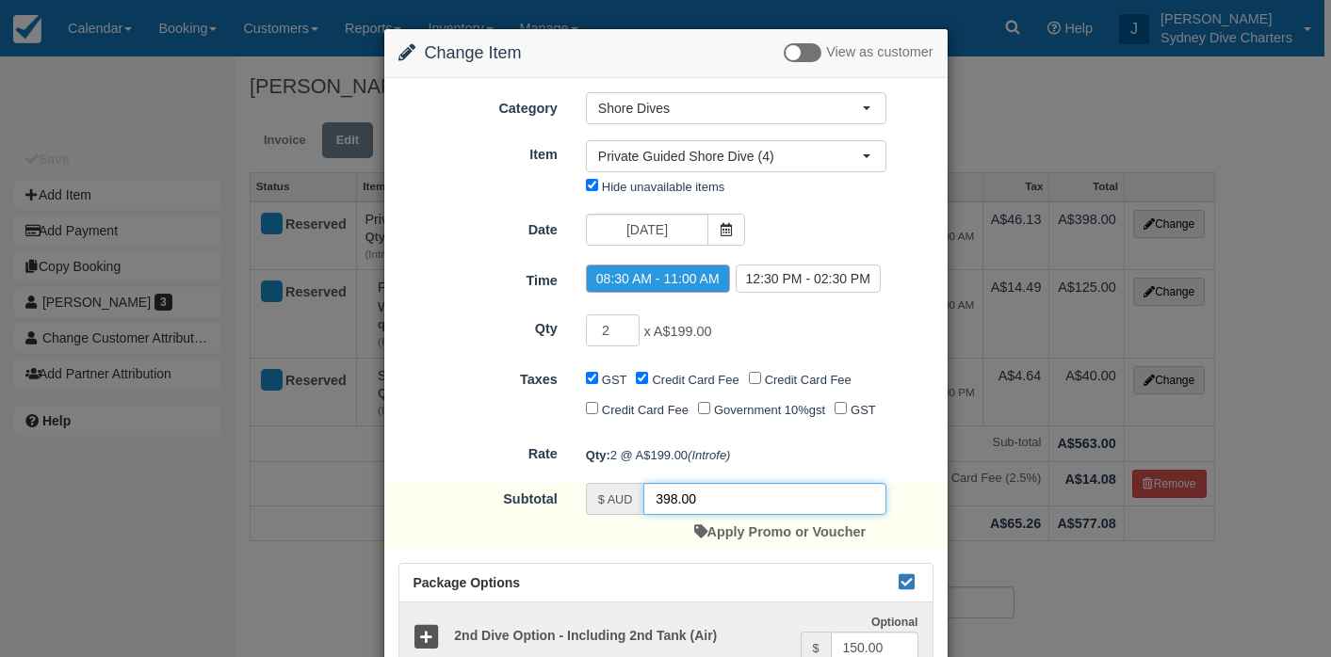
drag, startPoint x: 722, startPoint y: 540, endPoint x: 650, endPoint y: 536, distance: 72.6
click at [650, 515] on input "398.00" at bounding box center [764, 499] width 242 height 32
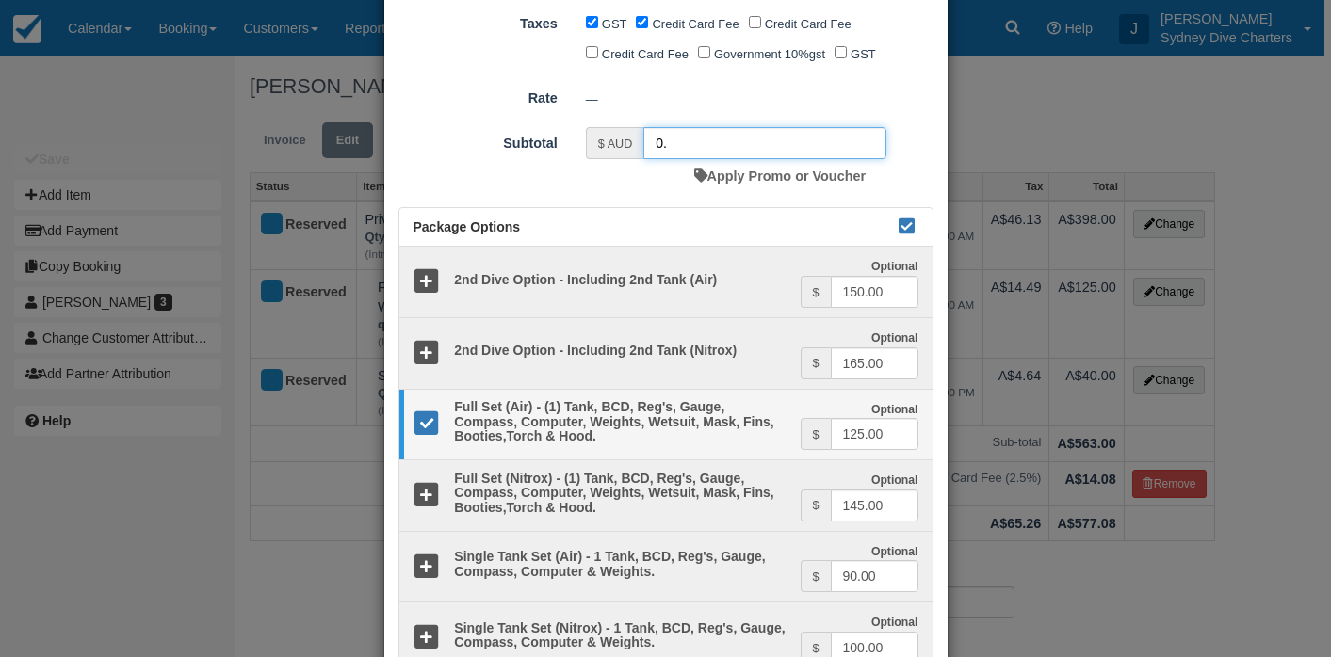
scroll to position [358, 0]
type input "0."
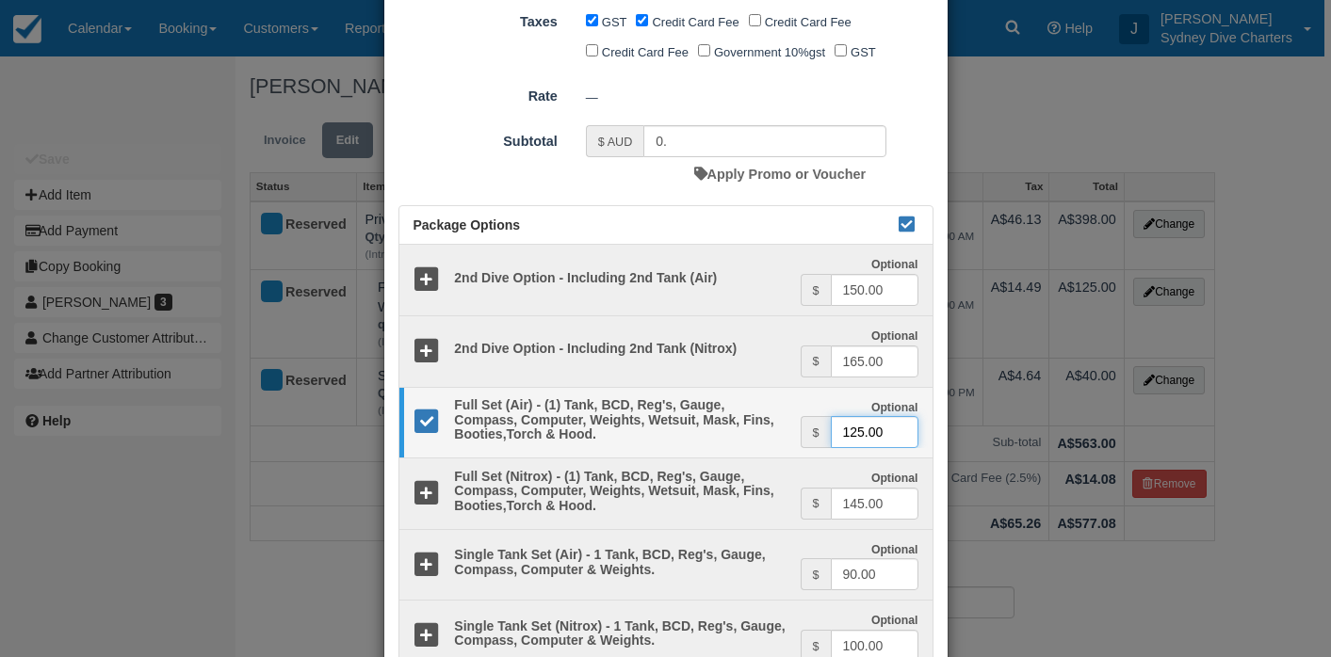
drag, startPoint x: 881, startPoint y: 470, endPoint x: 835, endPoint y: 469, distance: 46.1
click at [835, 448] on input "125.00" at bounding box center [875, 432] width 88 height 32
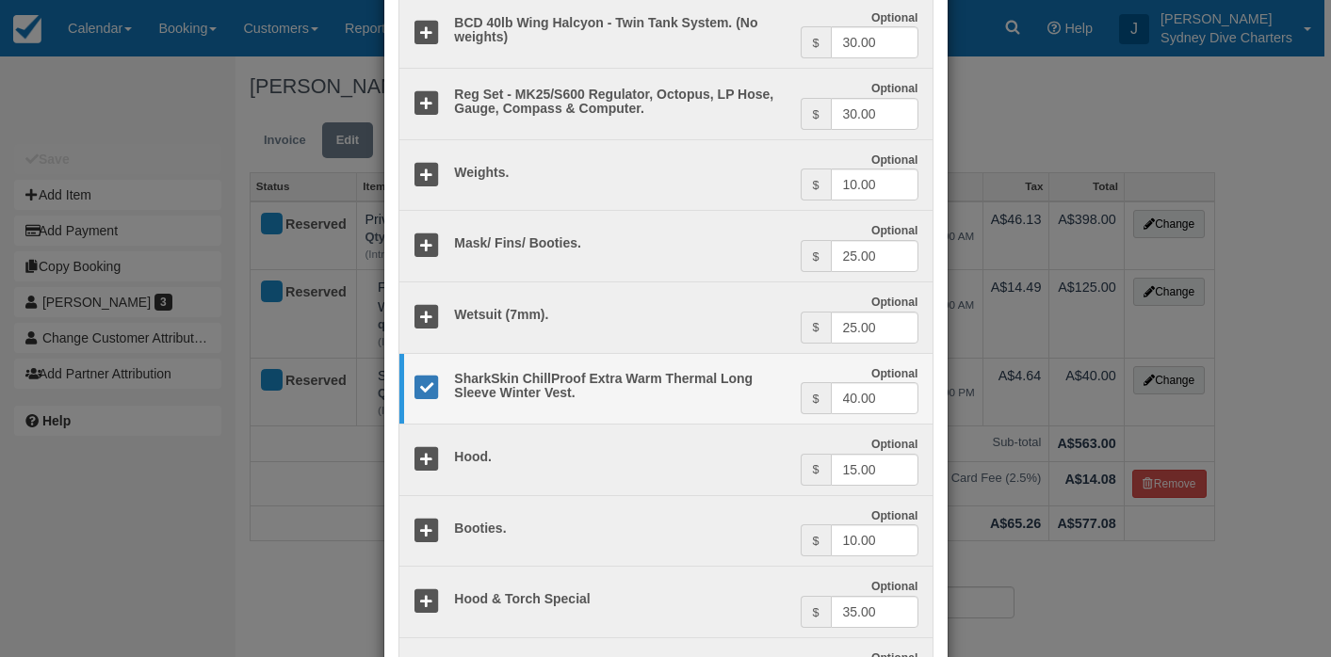
scroll to position [1250, 0]
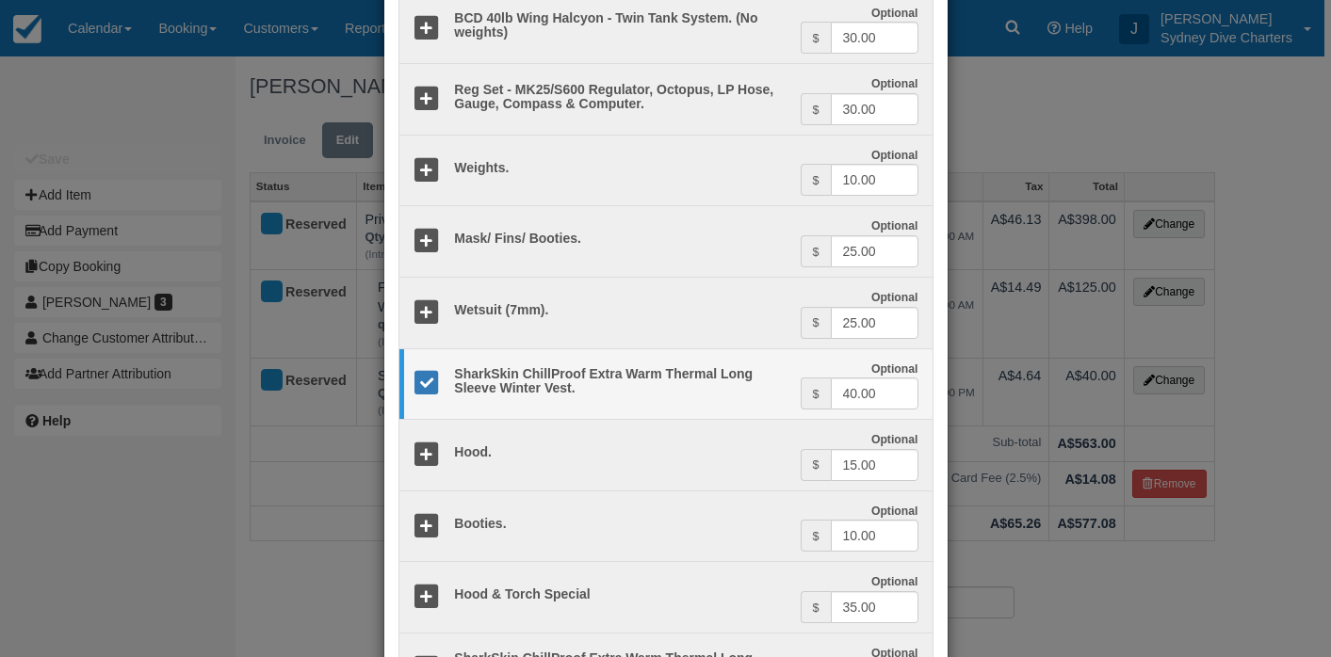
type input "0."
drag, startPoint x: 887, startPoint y: 426, endPoint x: 834, endPoint y: 425, distance: 52.7
click at [834, 410] on input "40.00" at bounding box center [875, 394] width 88 height 32
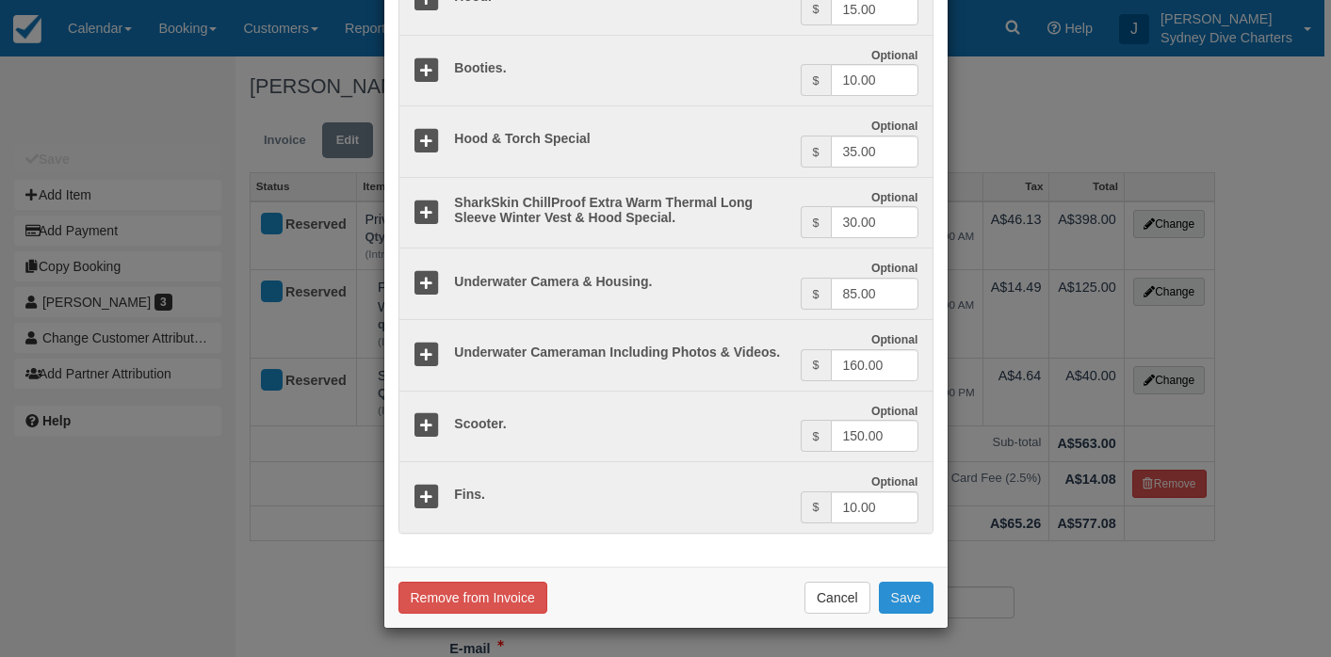
type input "0."
click at [892, 587] on button "Save" at bounding box center [906, 598] width 55 height 32
checkbox input "false"
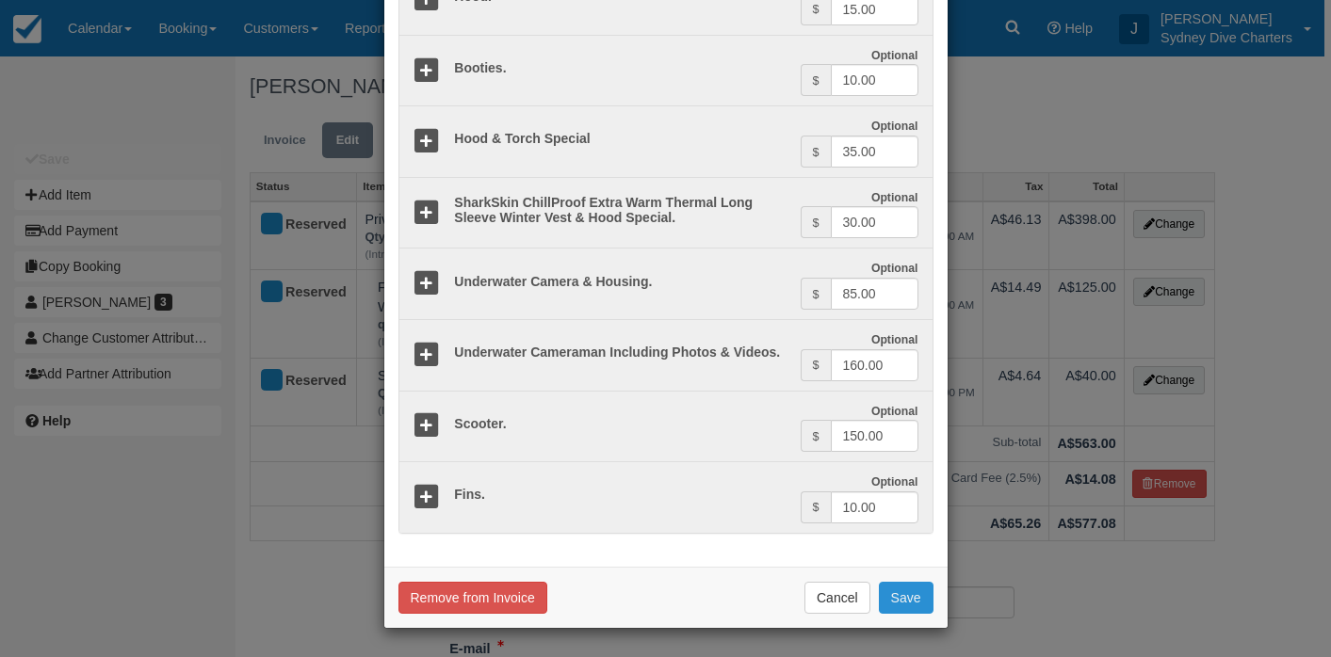
checkbox input "false"
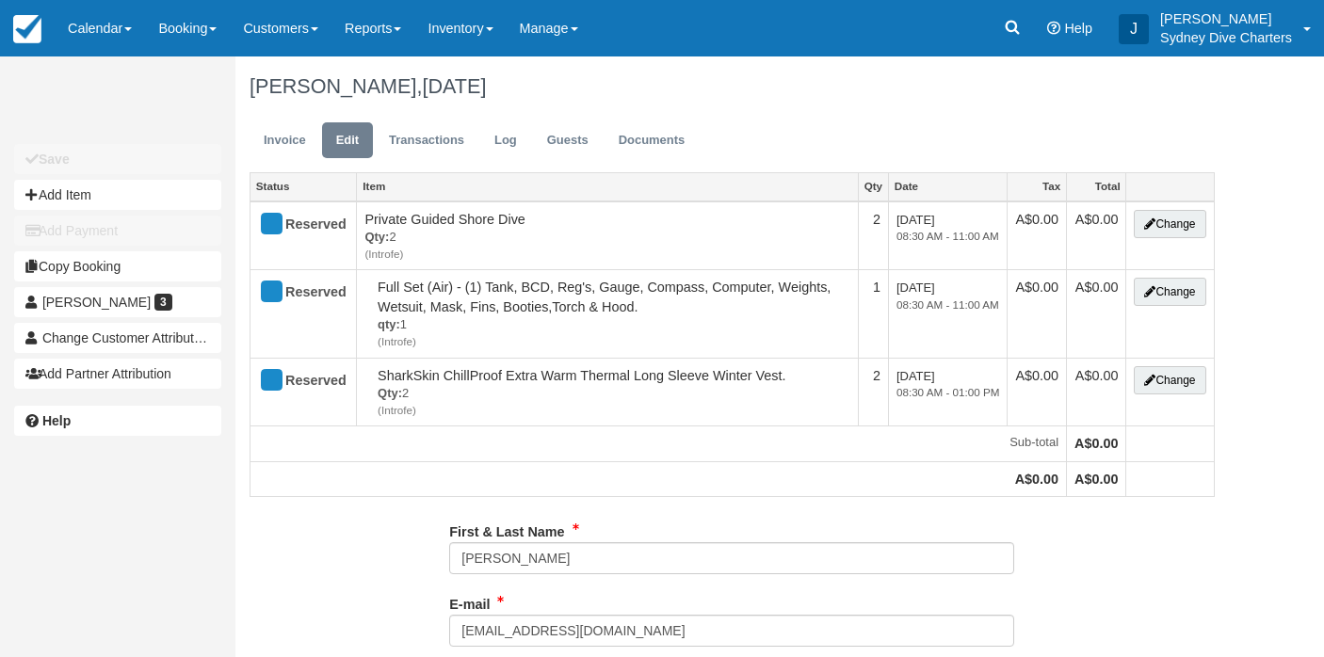
select select "Tropical"
click at [285, 144] on link "Invoice" at bounding box center [285, 140] width 71 height 37
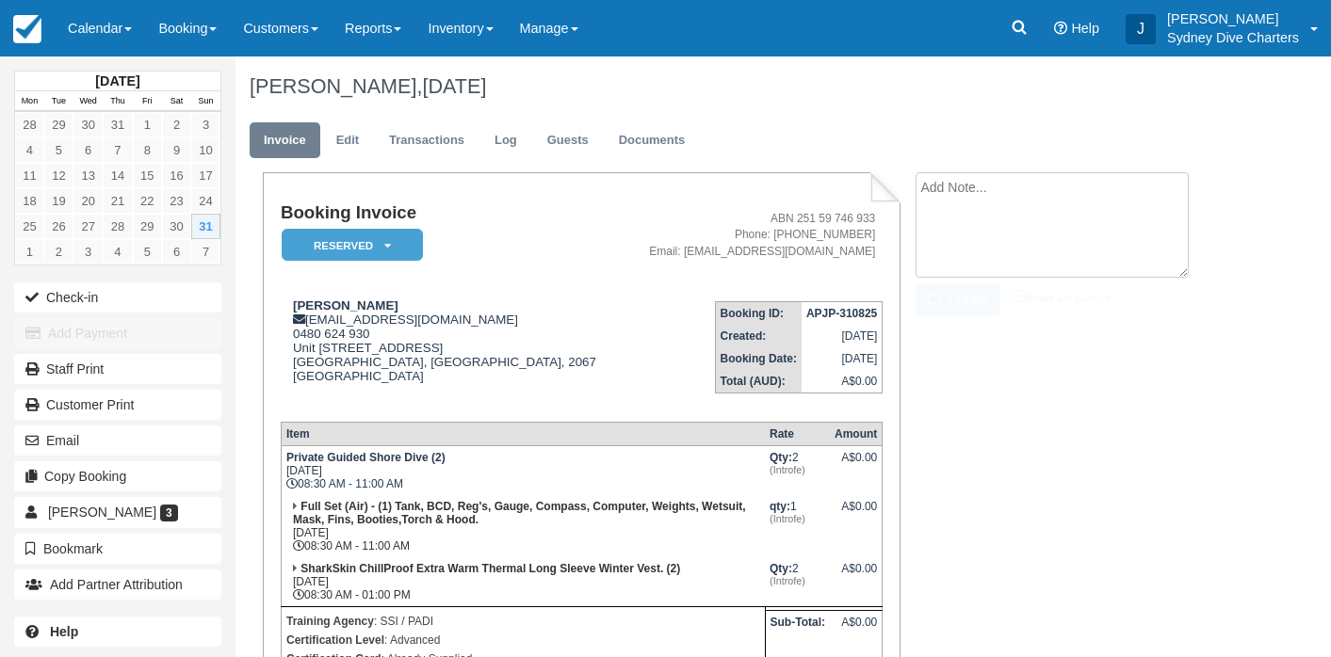
click at [973, 187] on textarea at bounding box center [1051, 224] width 273 height 105
type textarea "weather cancellation rebooking"
click at [1015, 291] on input "Show on invoice" at bounding box center [1018, 296] width 12 height 12
checkbox input "true"
click at [982, 296] on button "Create" at bounding box center [957, 299] width 85 height 32
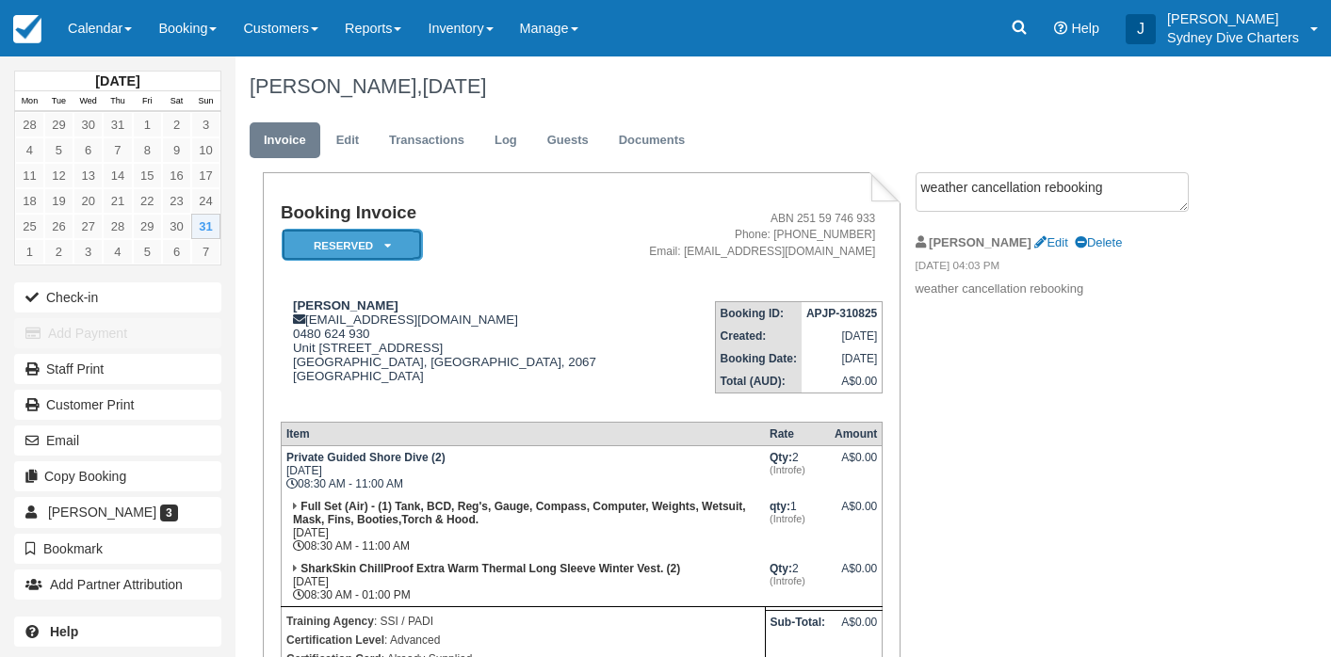
click at [369, 248] on em "Reserved" at bounding box center [352, 245] width 141 height 33
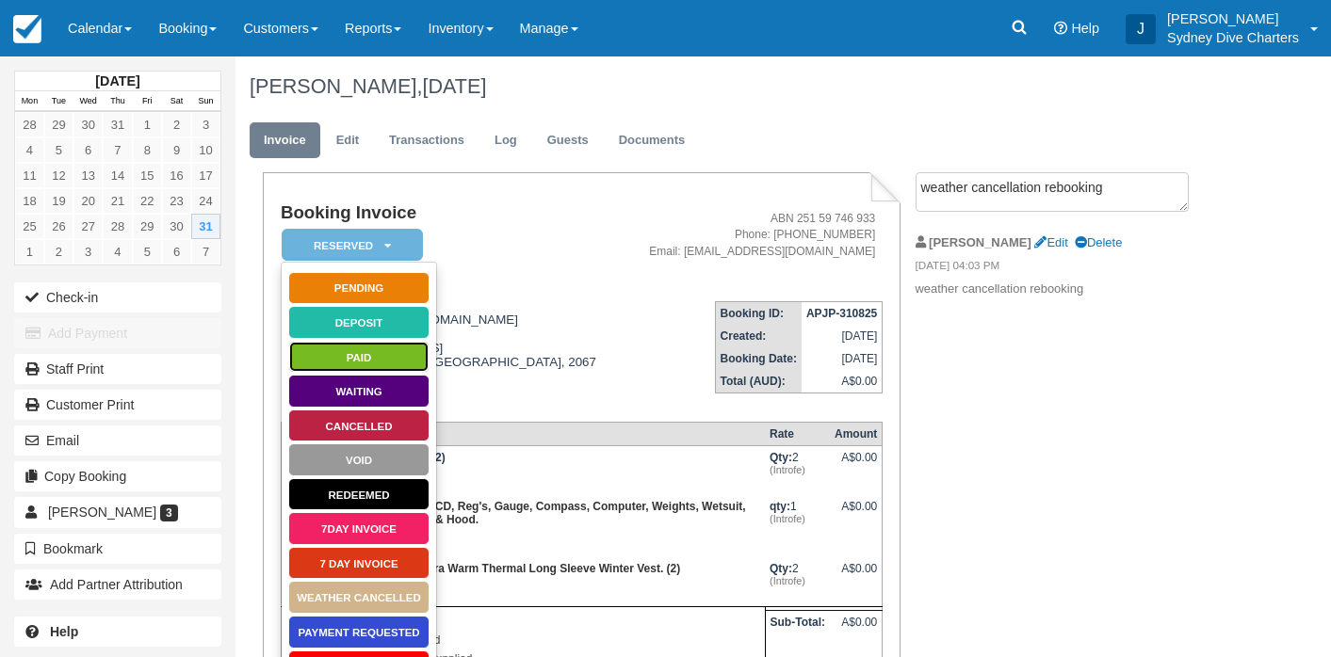
click at [363, 363] on link "Paid" at bounding box center [358, 357] width 141 height 33
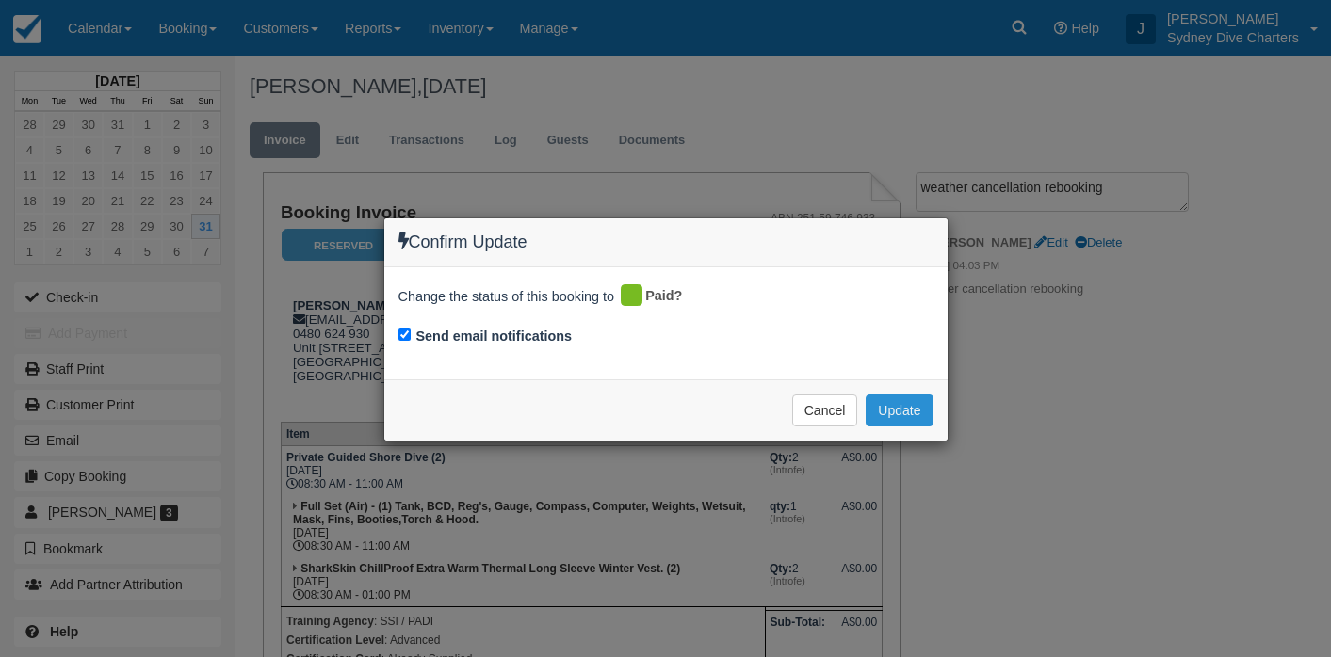
click at [920, 406] on button "Update" at bounding box center [898, 411] width 67 height 32
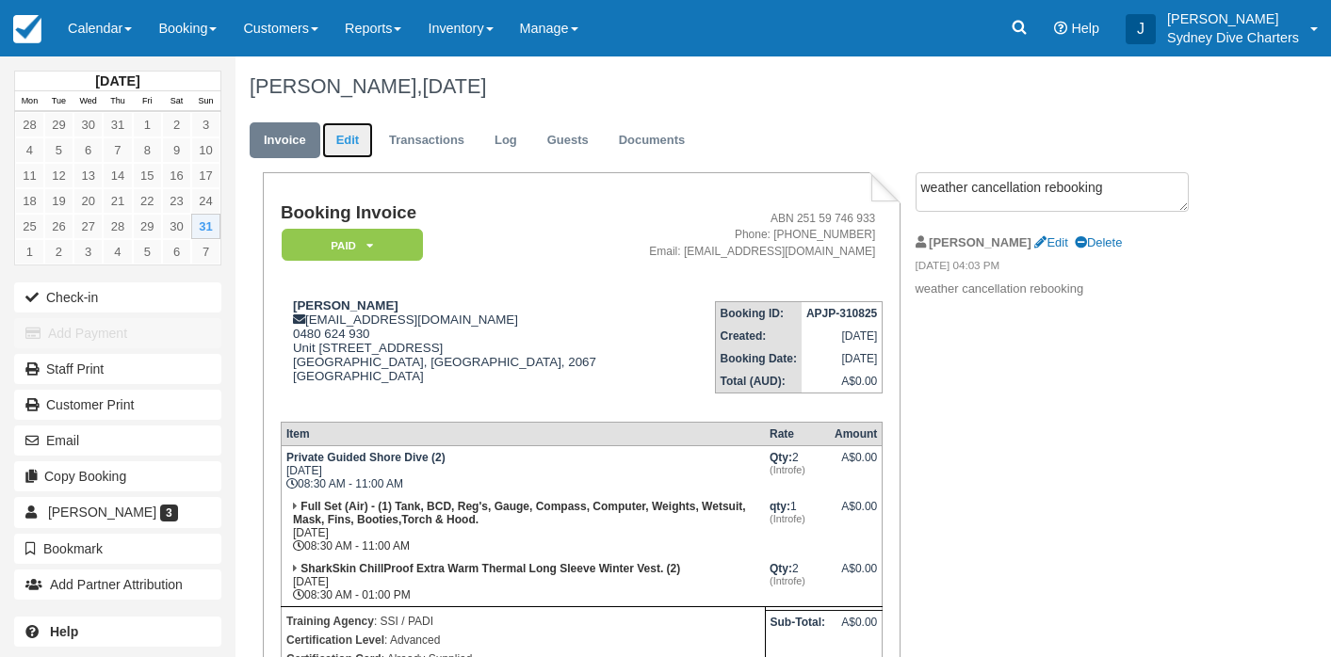
click at [347, 134] on link "Edit" at bounding box center [347, 140] width 51 height 37
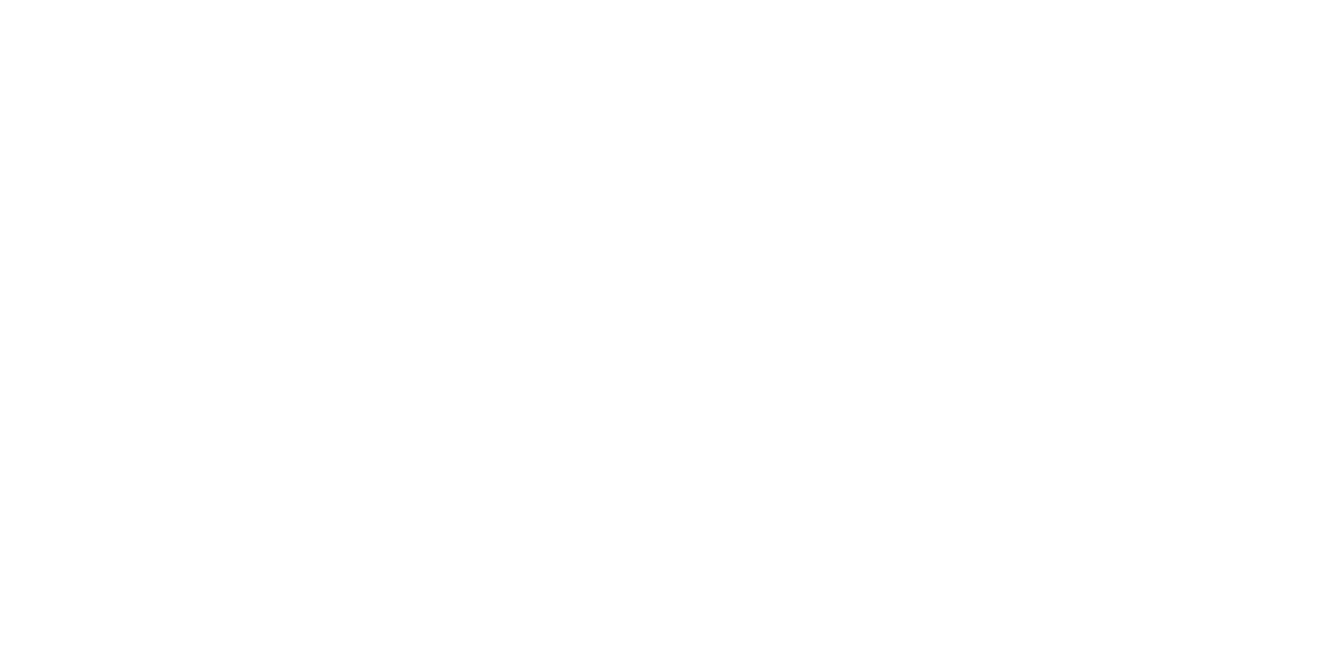
select select "Tropical"
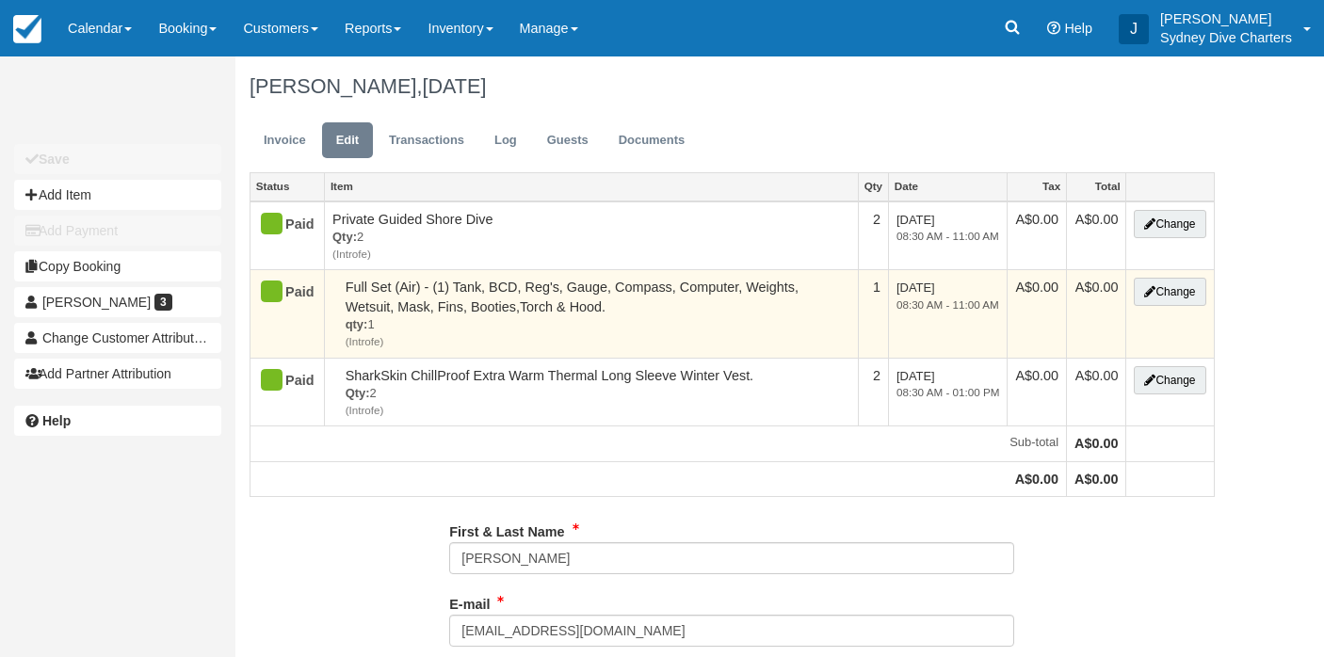
type input "0480 624 930"
click at [1163, 293] on button "Change" at bounding box center [1170, 292] width 72 height 28
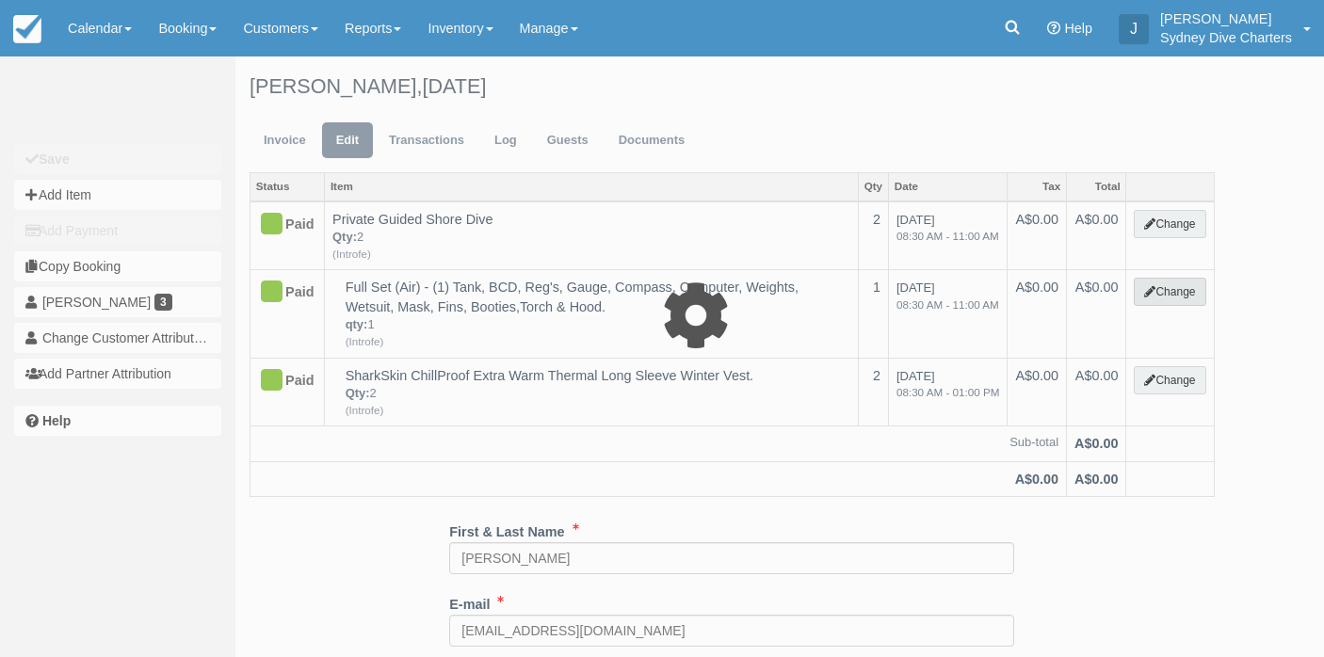
type input "0.00"
select select "12"
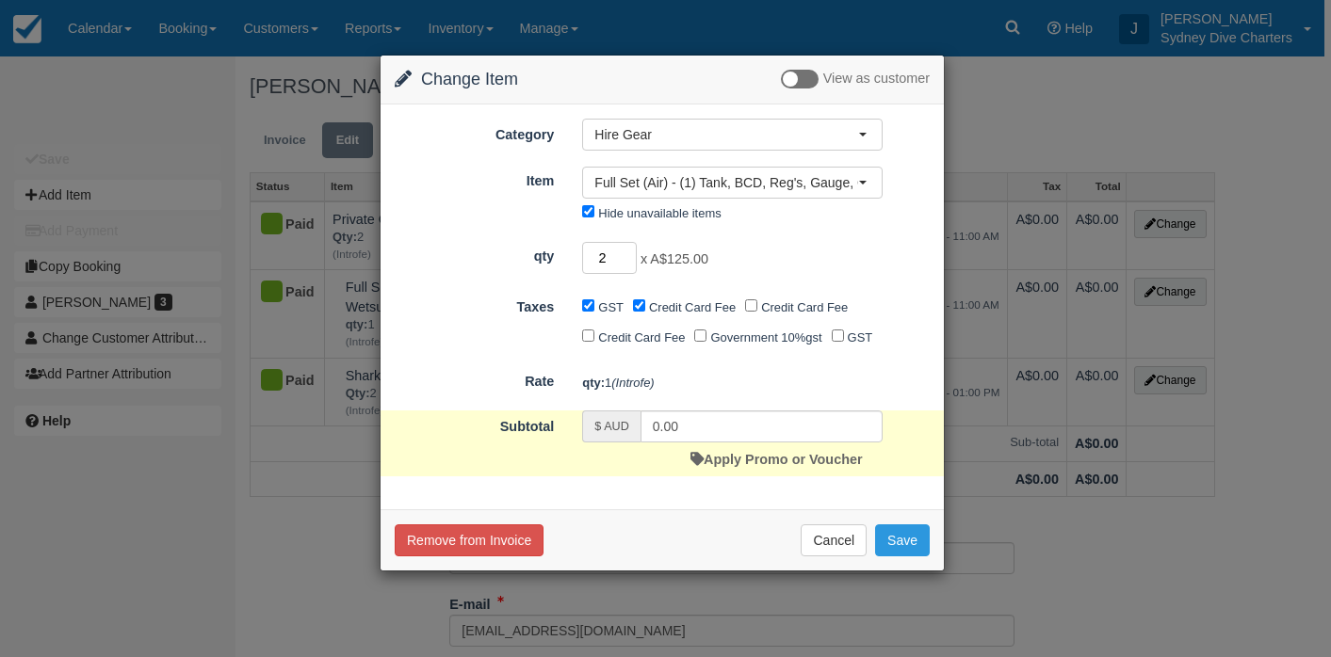
type input "2"
click at [626, 254] on input "2" at bounding box center [609, 258] width 55 height 32
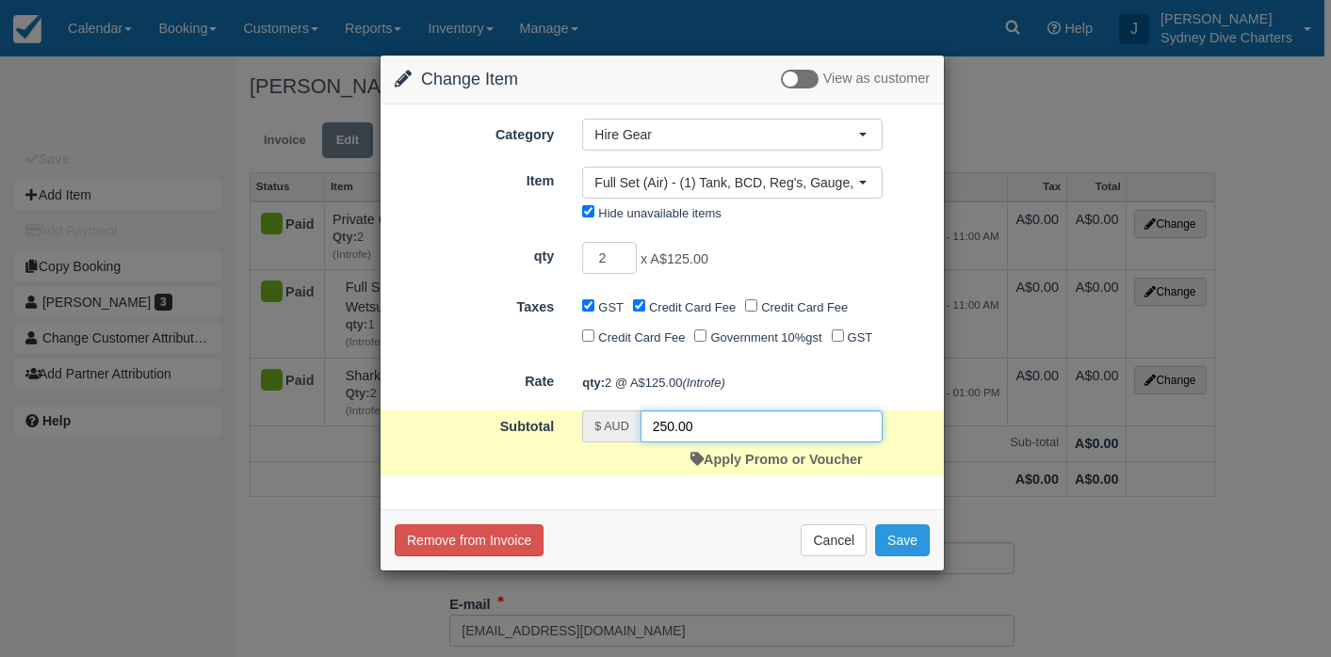
drag, startPoint x: 738, startPoint y: 459, endPoint x: 621, endPoint y: 457, distance: 117.7
click at [621, 443] on div "$ AUD 250.00" at bounding box center [732, 427] width 300 height 32
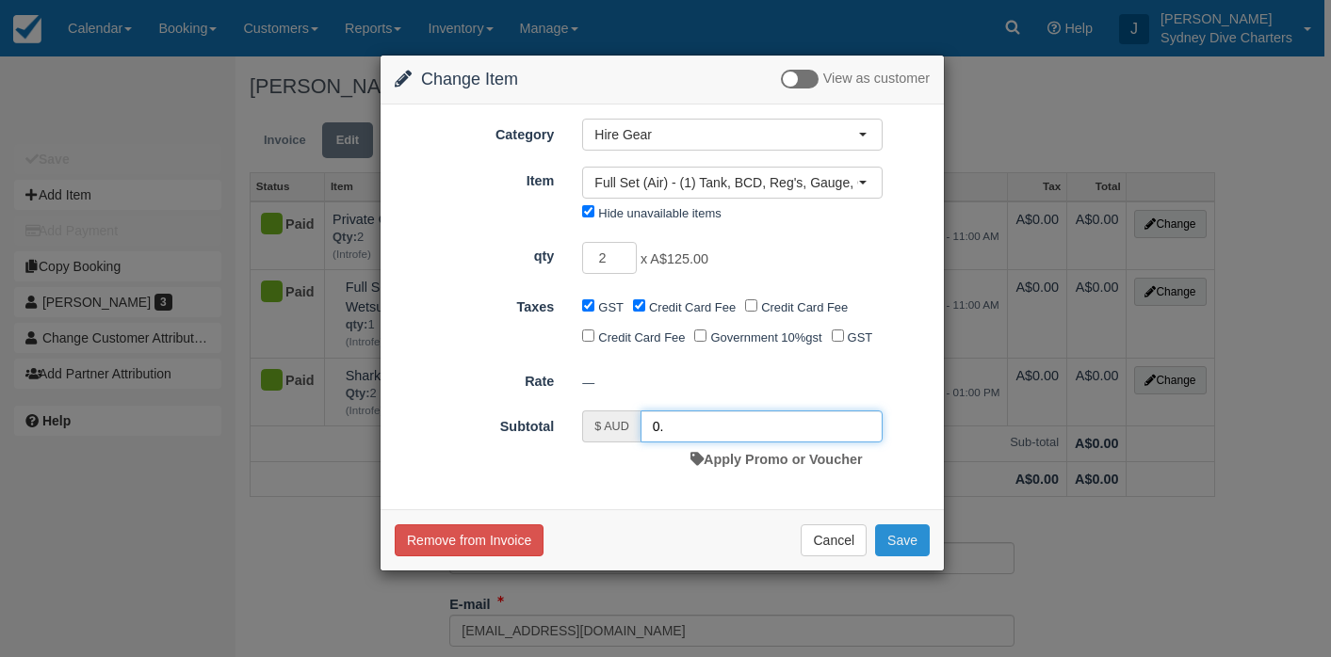
type input "0."
click at [903, 556] on button "Save" at bounding box center [902, 540] width 55 height 32
checkbox input "false"
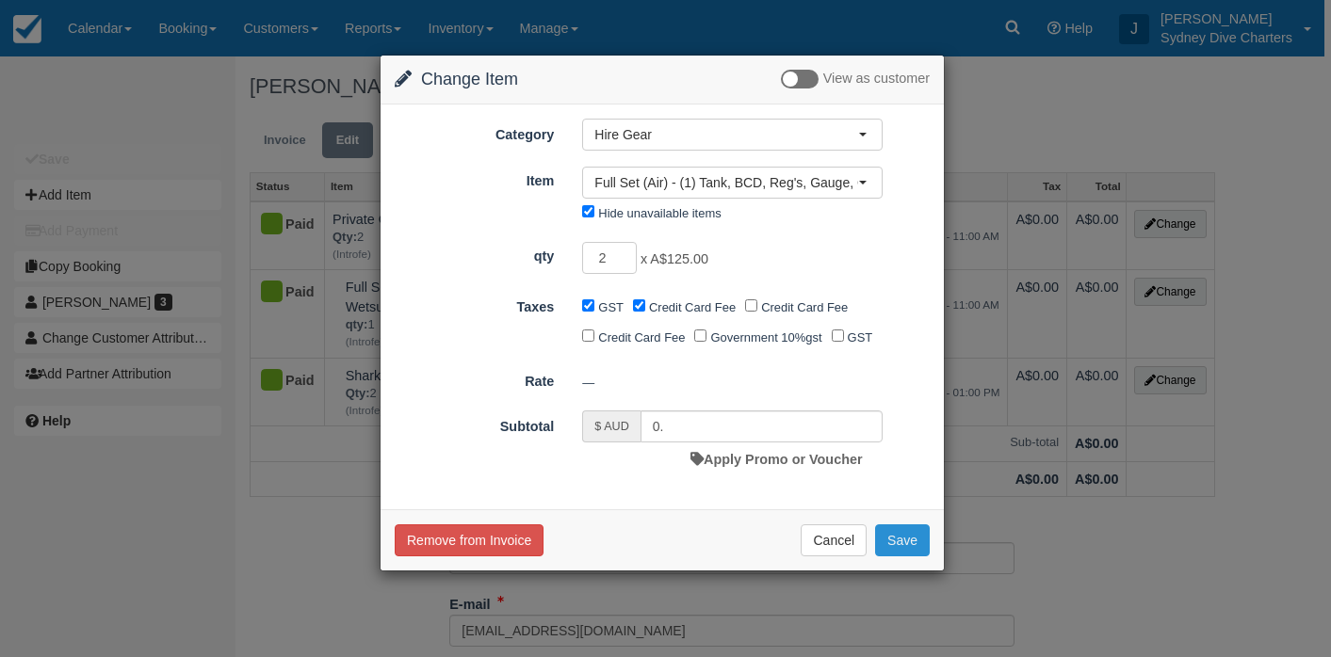
checkbox input "false"
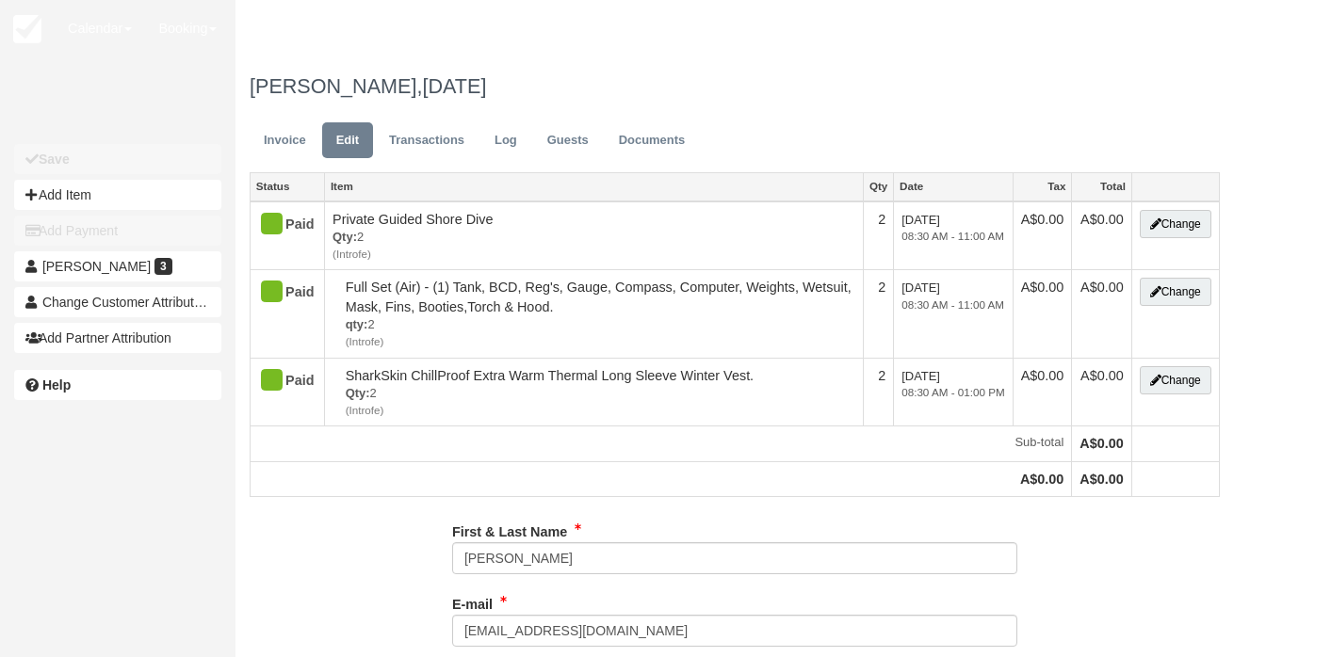
select select "Tropical"
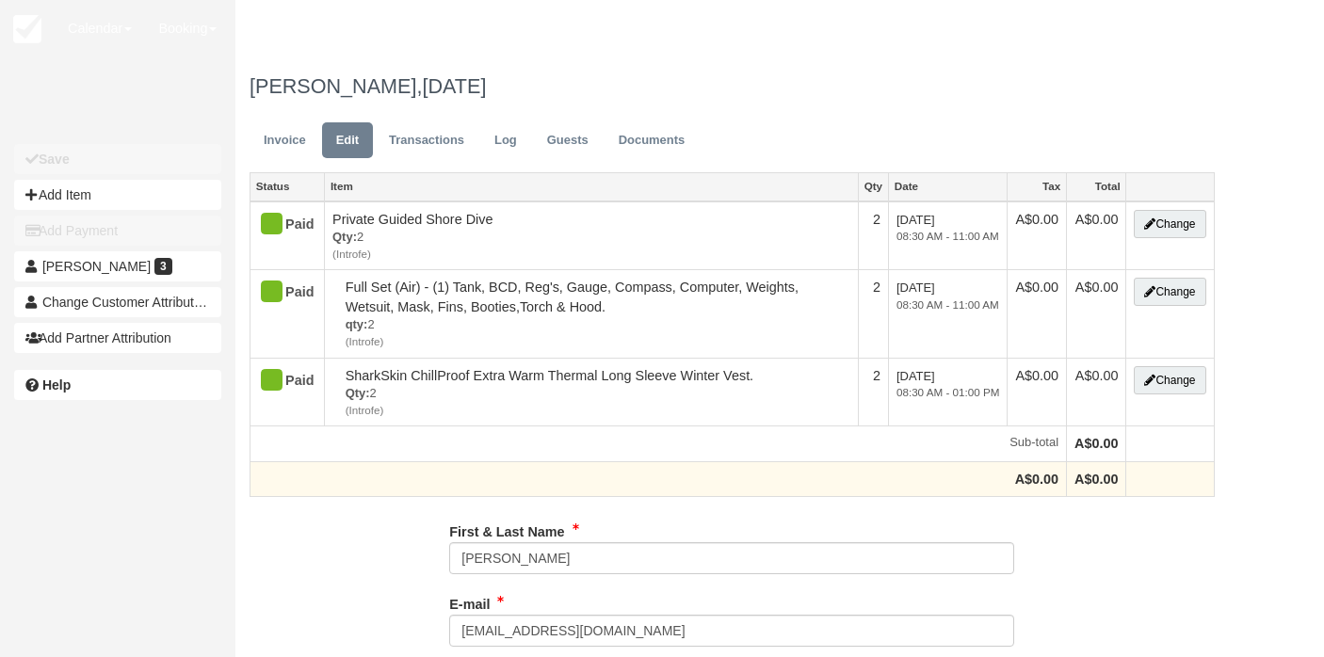
type input "[PHONE_NUMBER]"
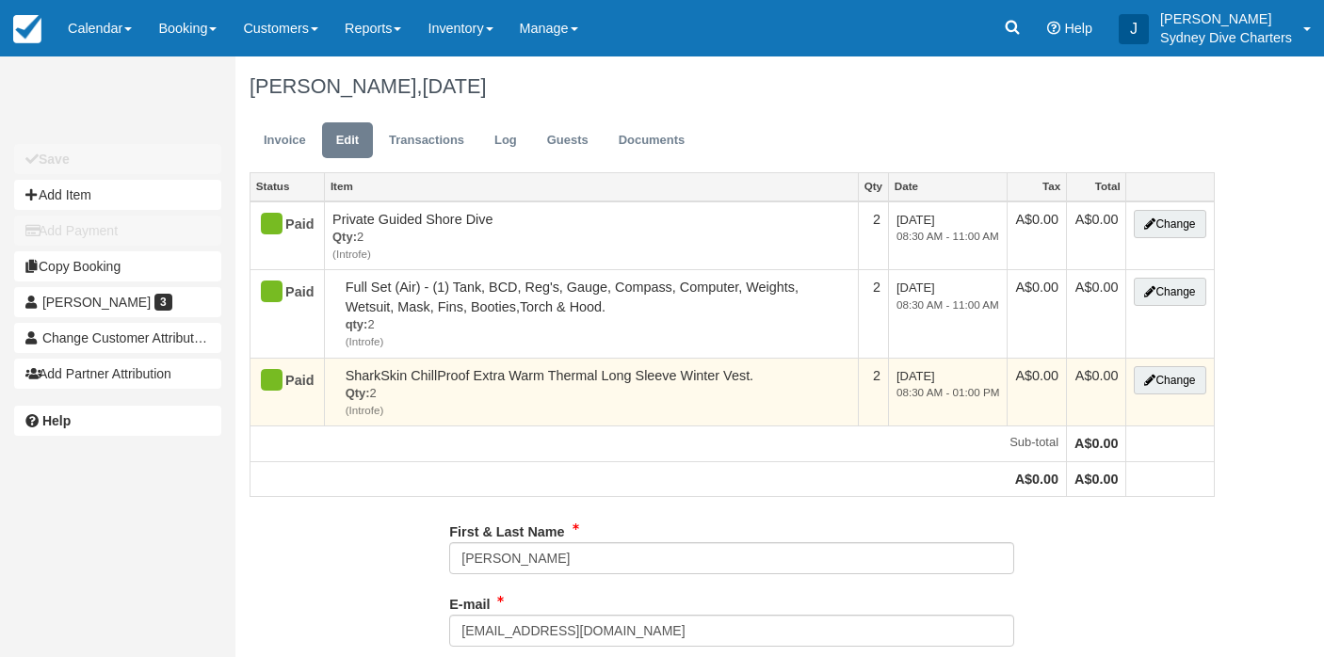
type input "0480 624 930"
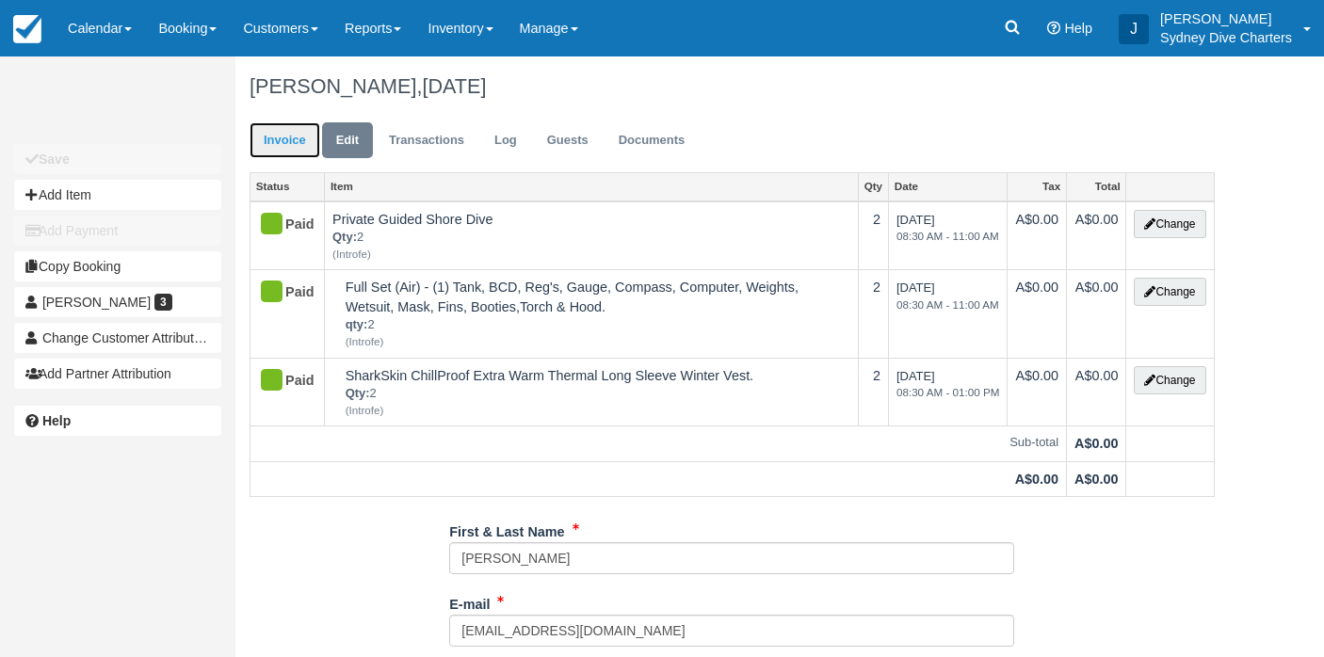
click at [286, 140] on link "Invoice" at bounding box center [285, 140] width 71 height 37
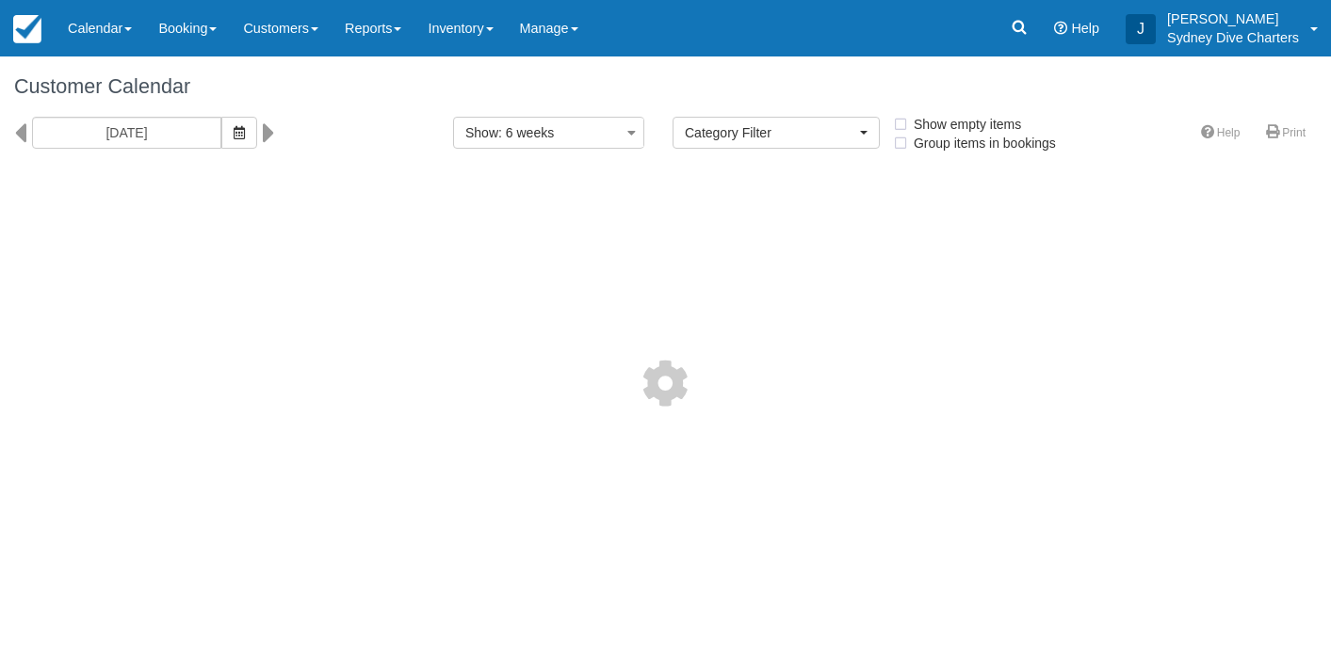
select select
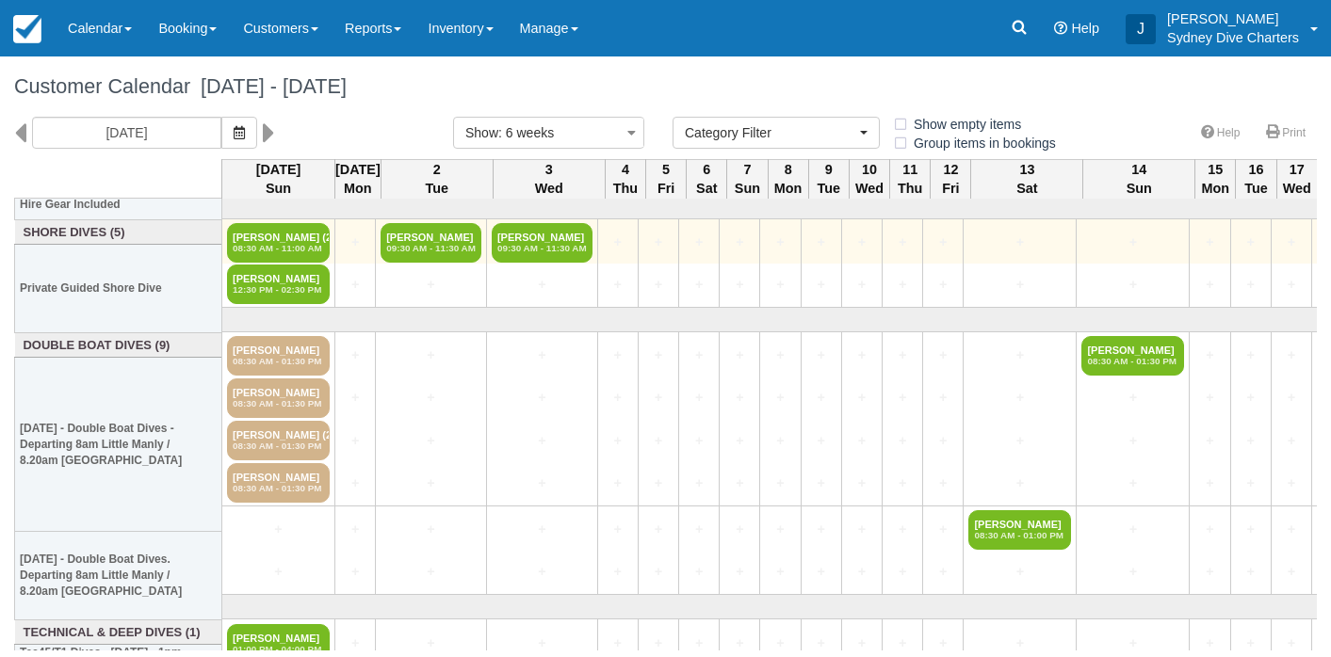
scroll to position [81, 0]
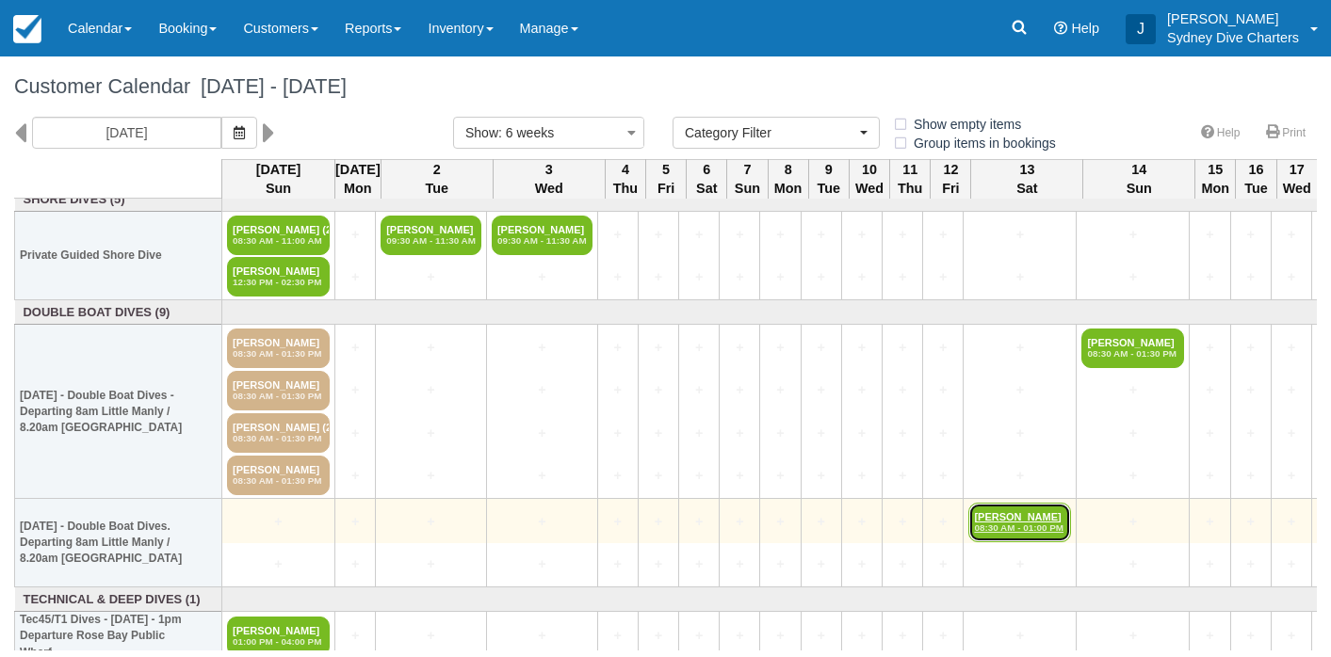
click at [1022, 523] on em "08:30 AM - 01:00 PM" at bounding box center [1019, 528] width 91 height 11
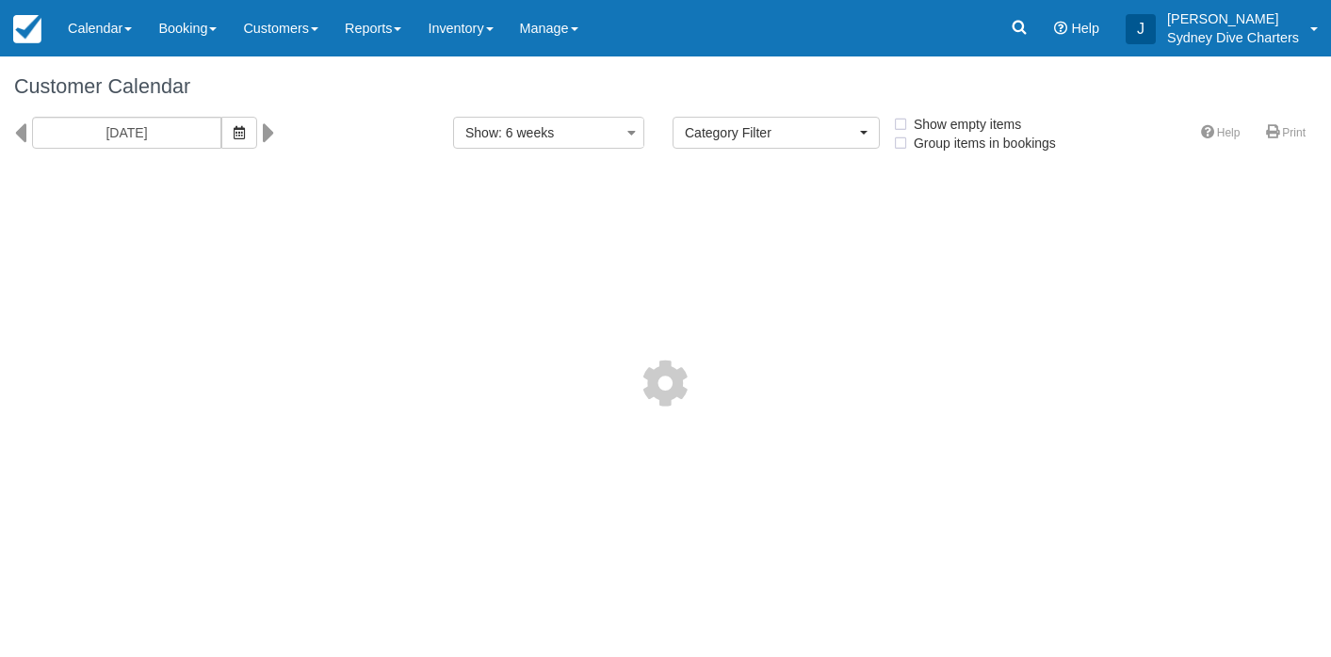
select select
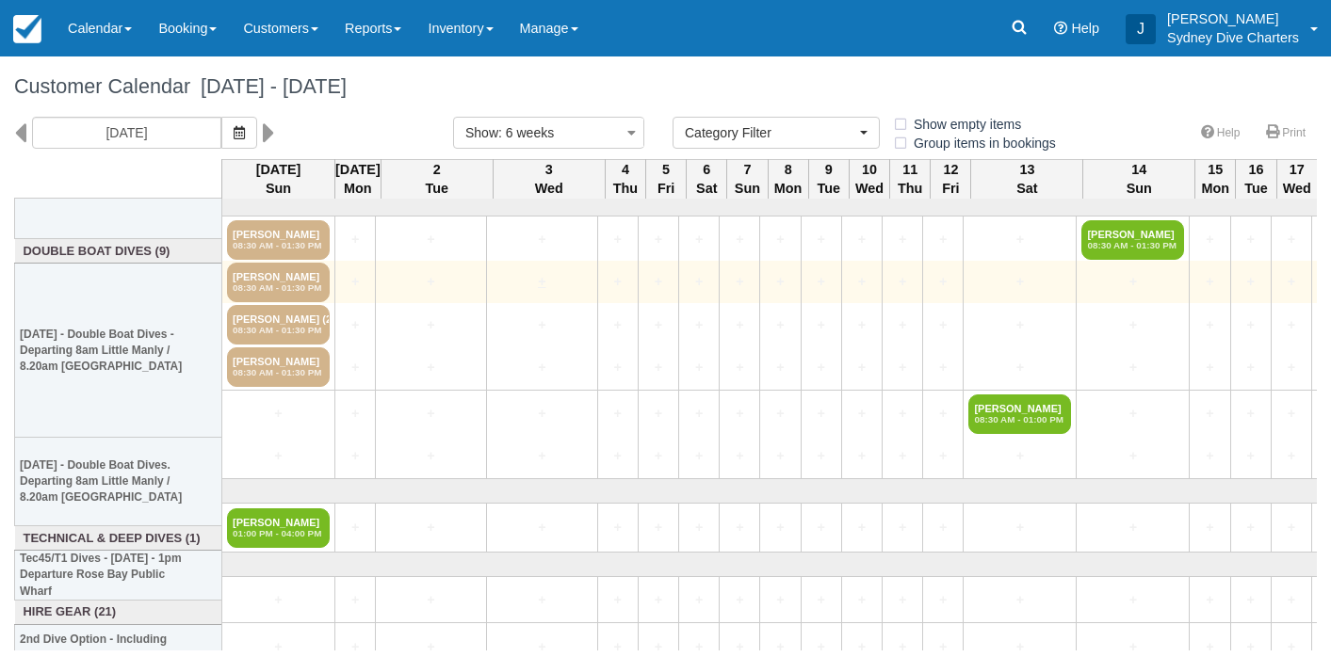
scroll to position [210, 0]
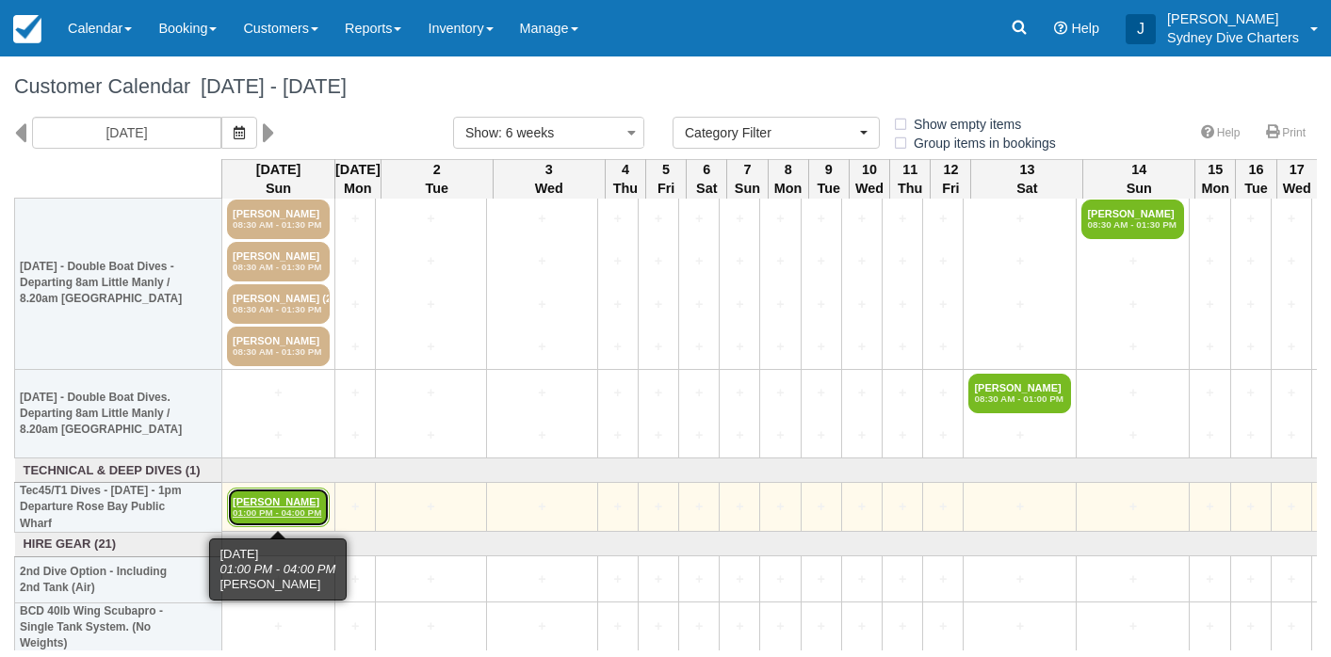
click at [277, 512] on em "01:00 PM - 04:00 PM" at bounding box center [278, 513] width 91 height 11
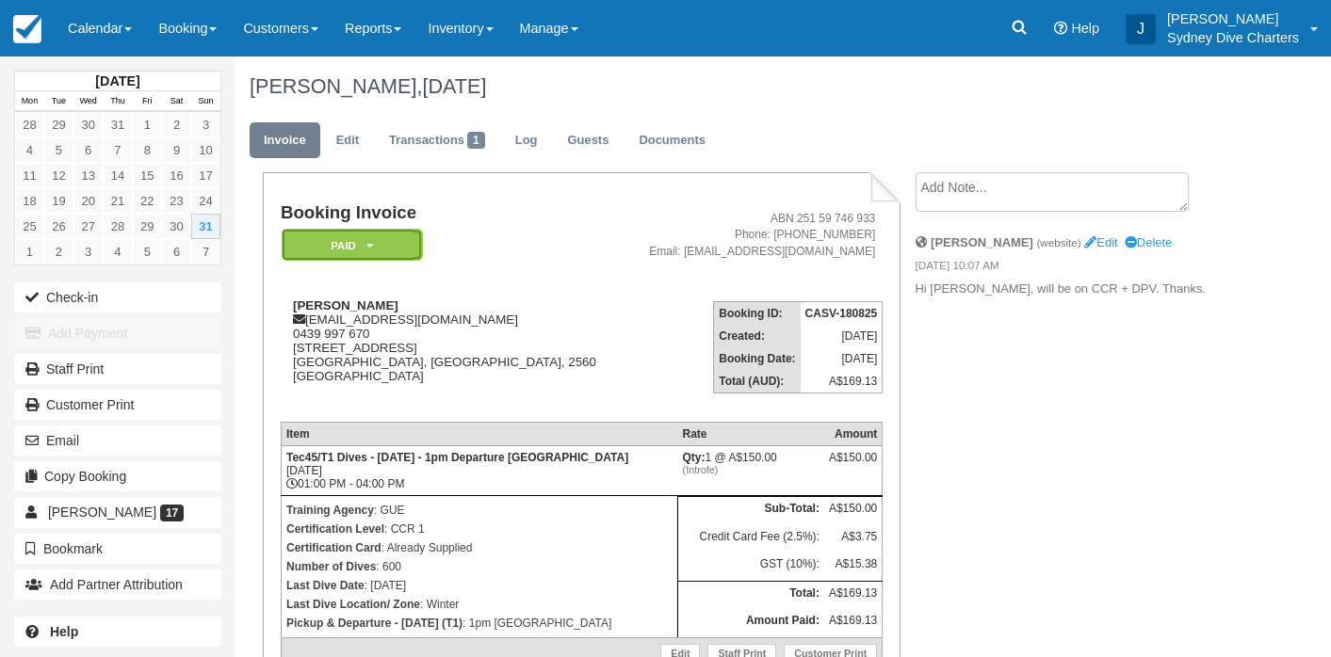
click at [363, 243] on em "Paid" at bounding box center [352, 245] width 141 height 33
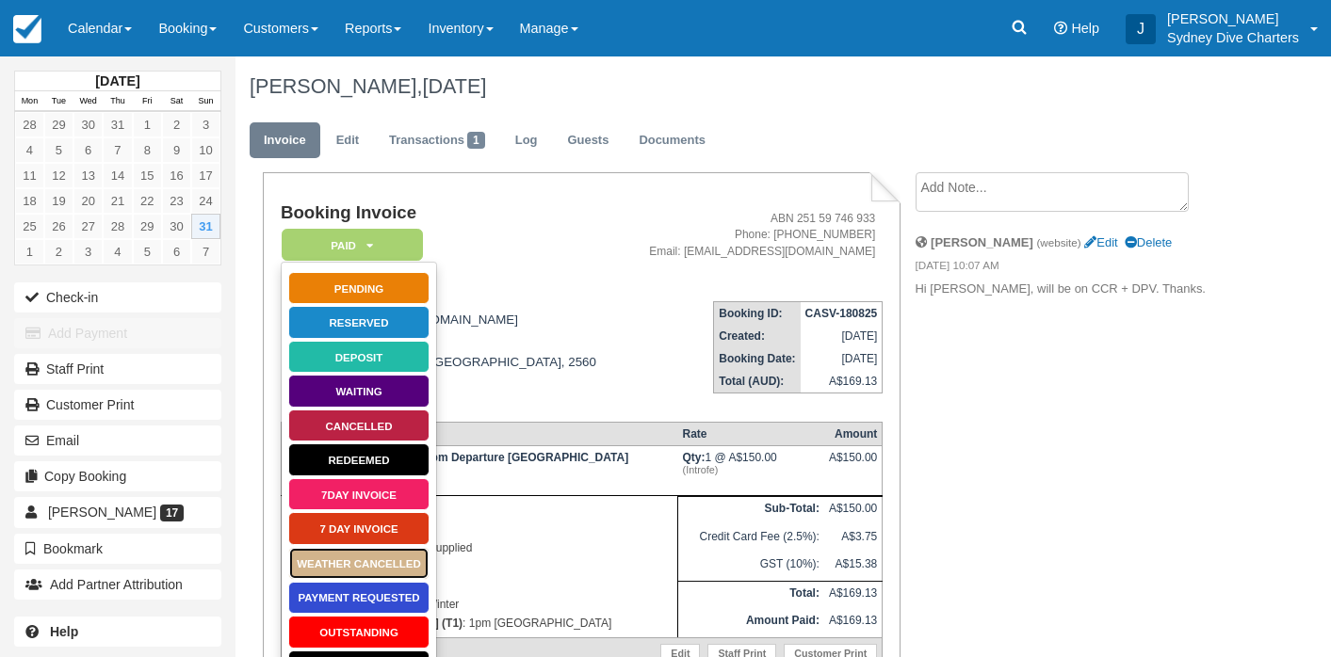
click at [377, 563] on link "WEATHER CANCELLED" at bounding box center [358, 563] width 141 height 33
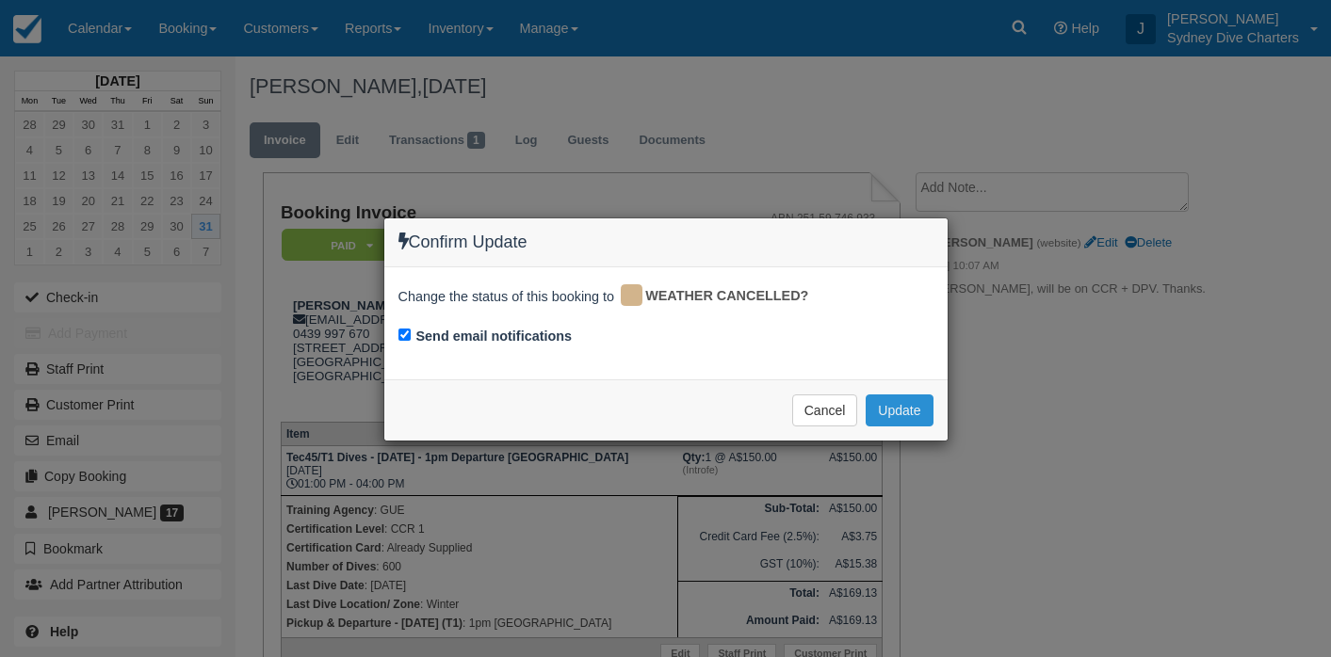
click at [913, 405] on button "Update" at bounding box center [898, 411] width 67 height 32
